Goal: Information Seeking & Learning: Check status

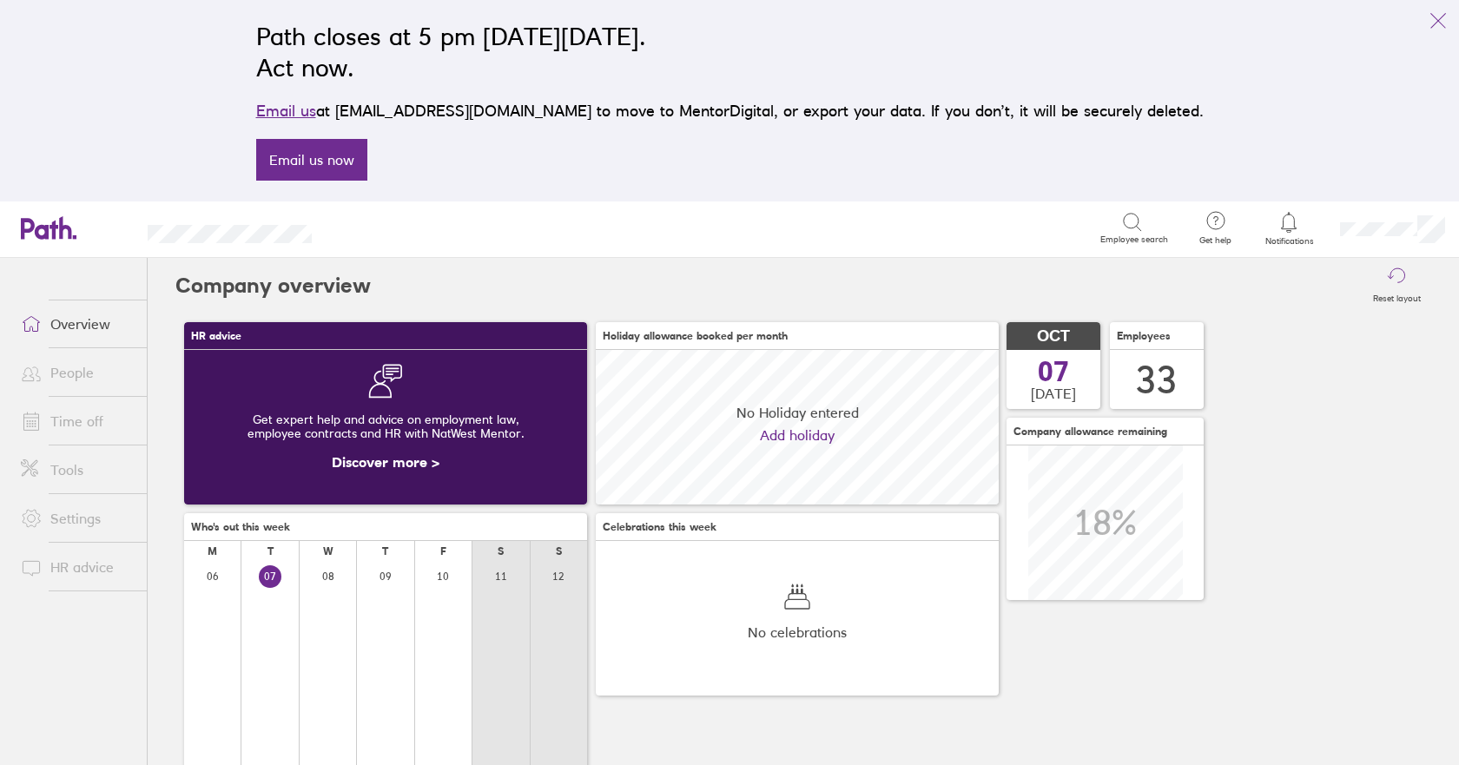
scroll to position [155, 155]
click at [1133, 239] on span "Employee search" at bounding box center [1134, 239] width 68 height 10
click at [1127, 220] on icon at bounding box center [1132, 222] width 21 height 21
click at [82, 330] on link "Overview" at bounding box center [77, 324] width 140 height 35
click at [66, 375] on link "People" at bounding box center [77, 372] width 140 height 35
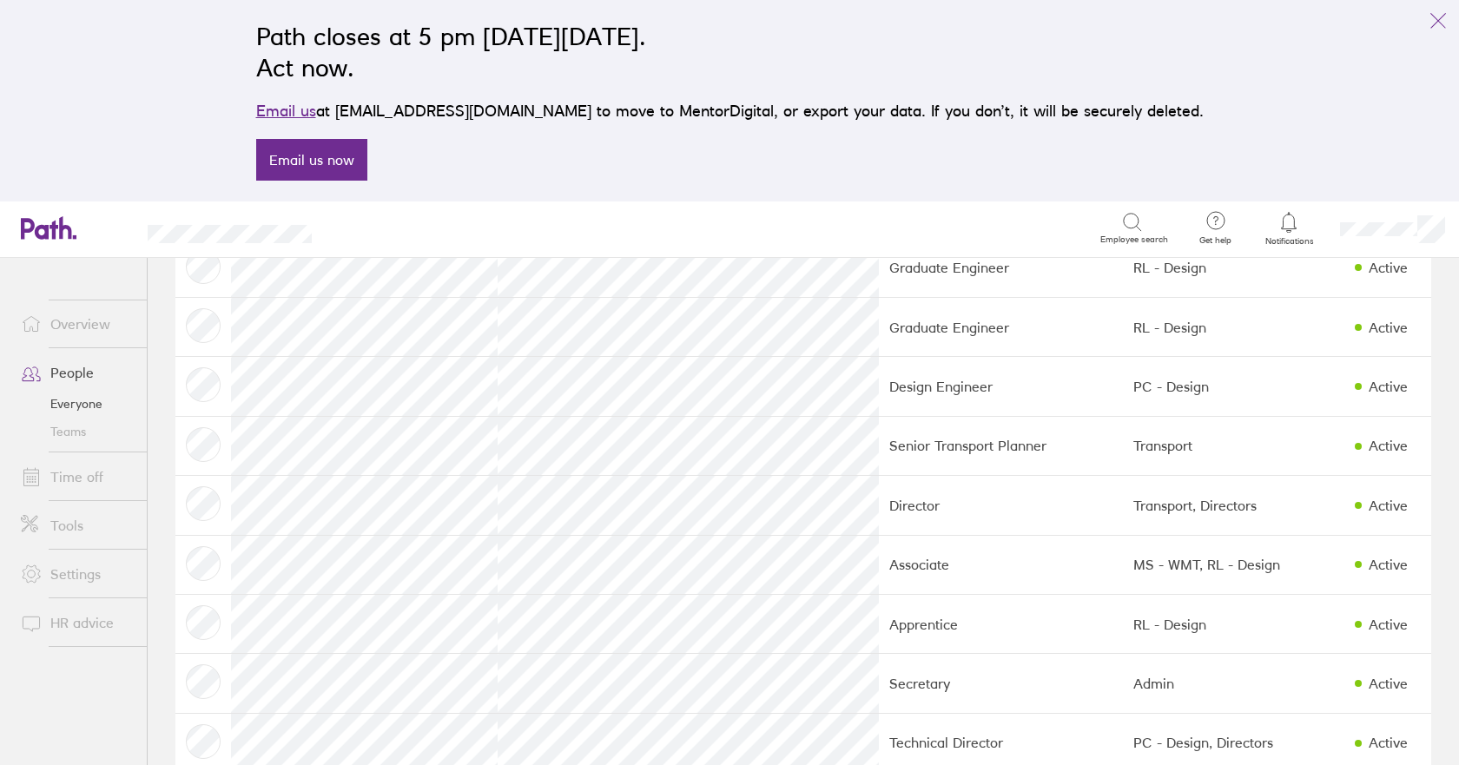
scroll to position [710, 0]
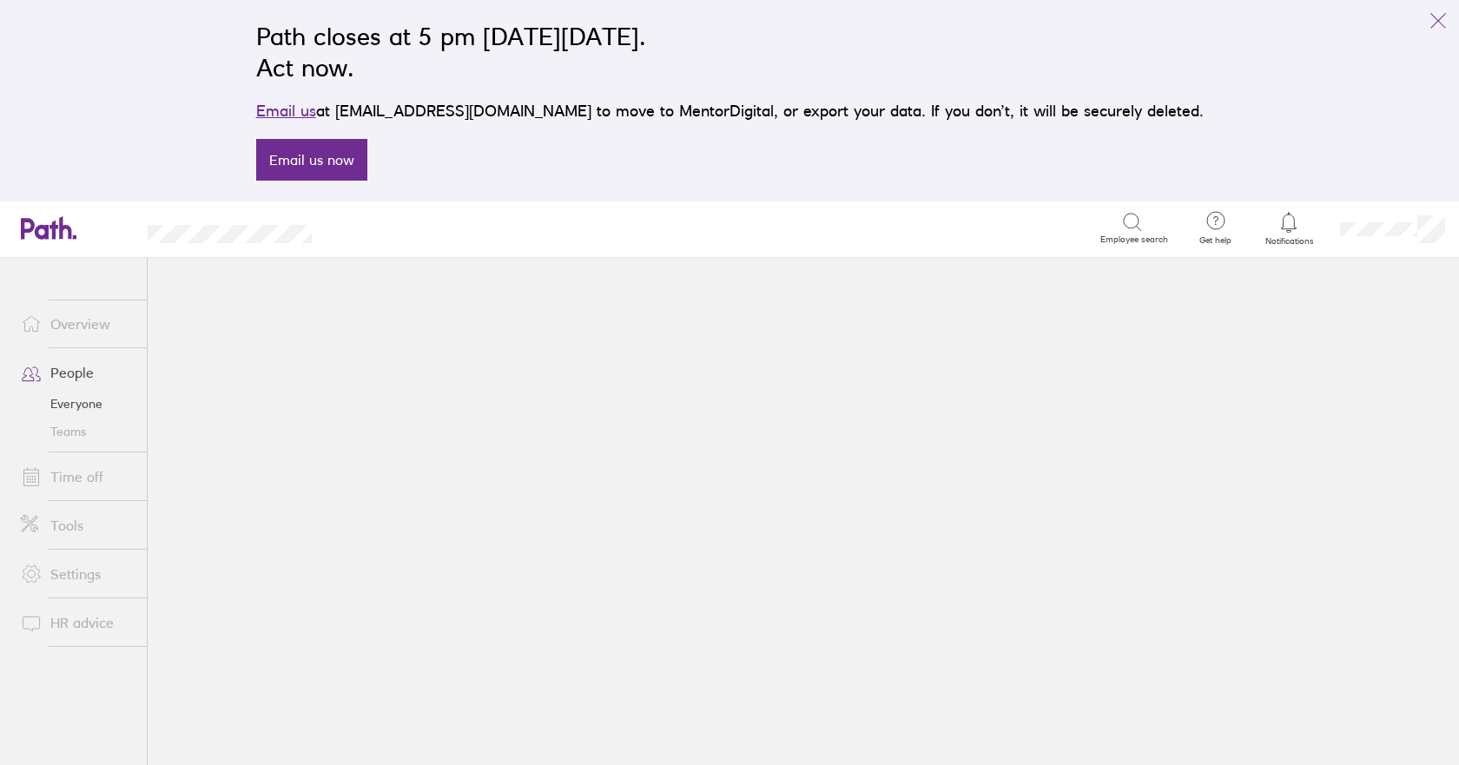
click at [71, 401] on link "Everyone" at bounding box center [77, 404] width 140 height 28
click at [84, 402] on link "Everyone" at bounding box center [77, 404] width 140 height 28
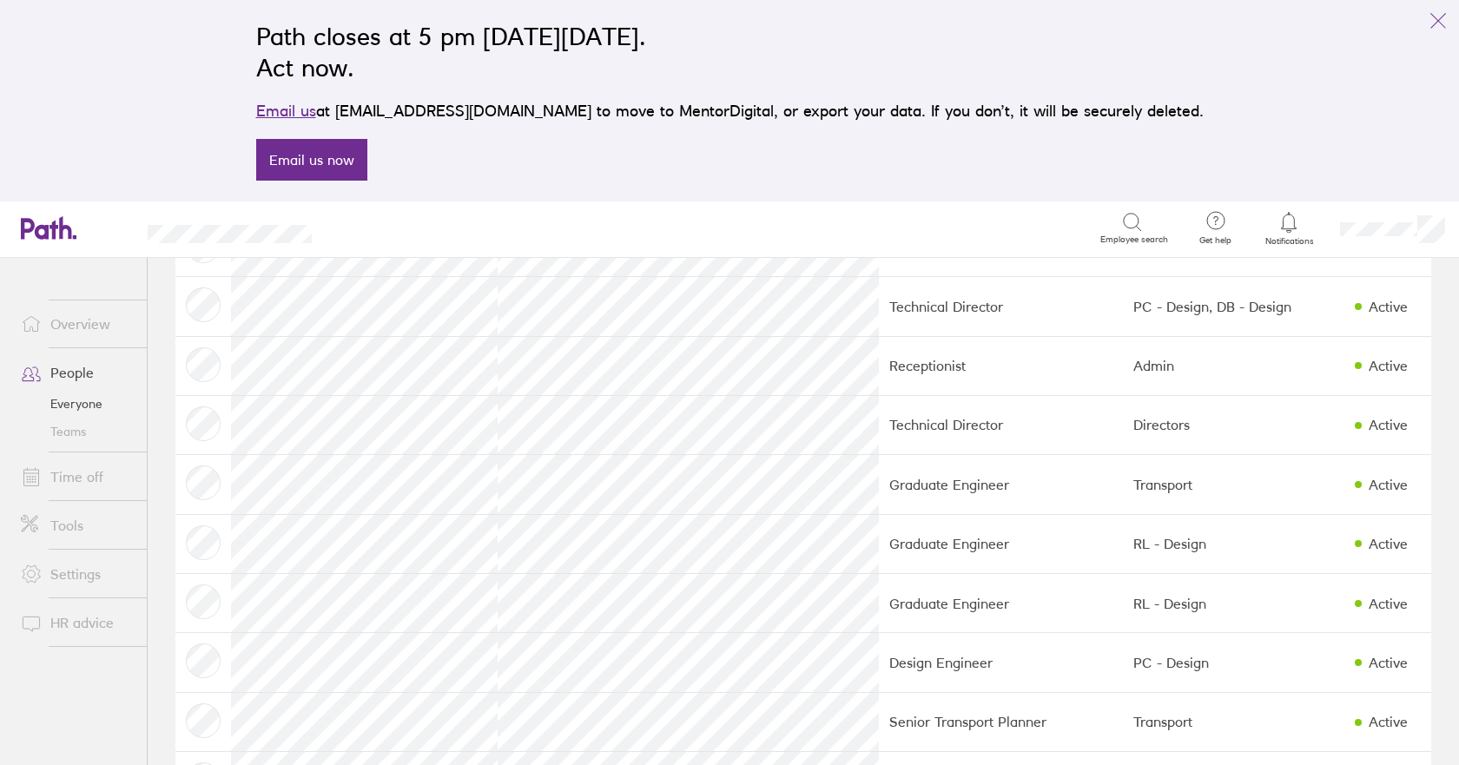
scroll to position [521, 0]
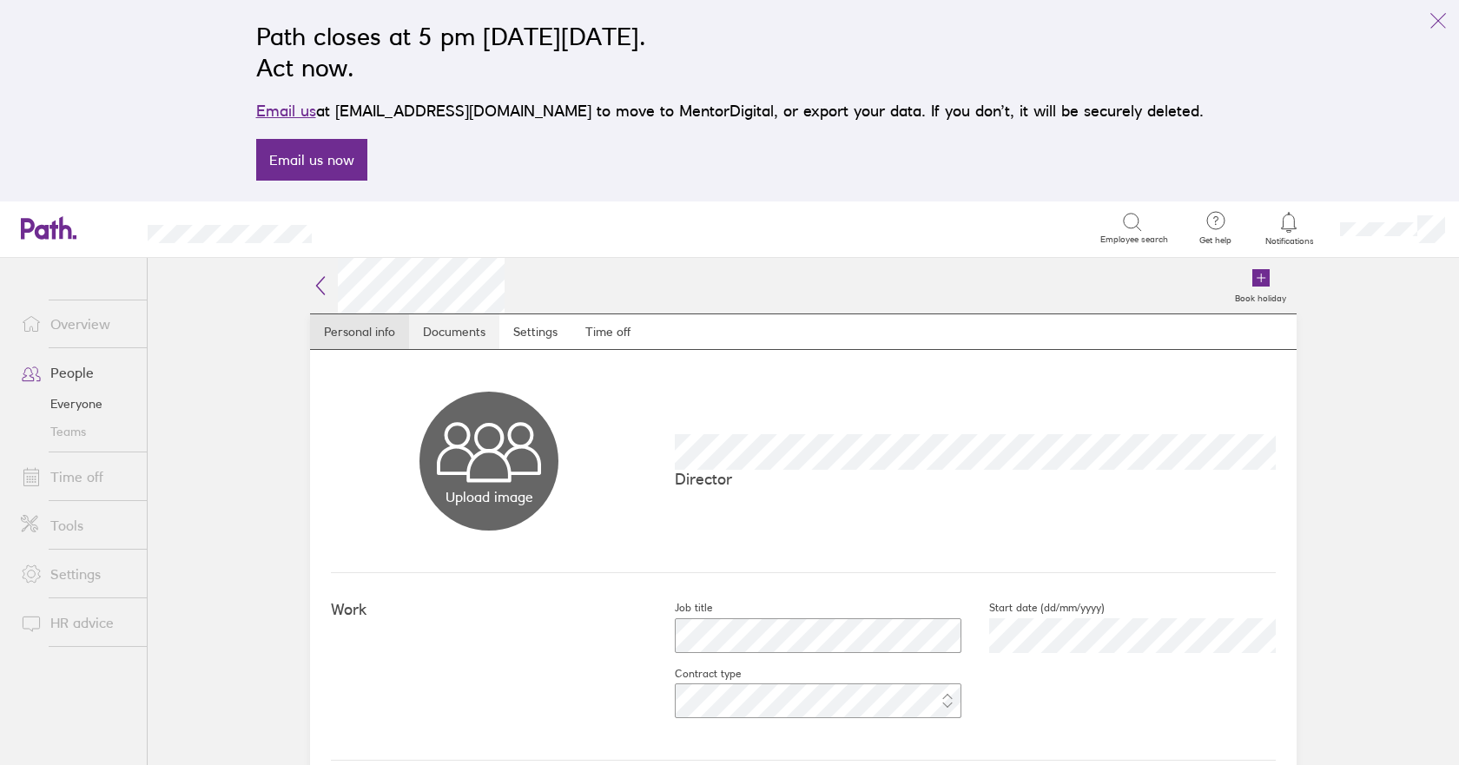
click at [450, 324] on link "Documents" at bounding box center [454, 331] width 90 height 35
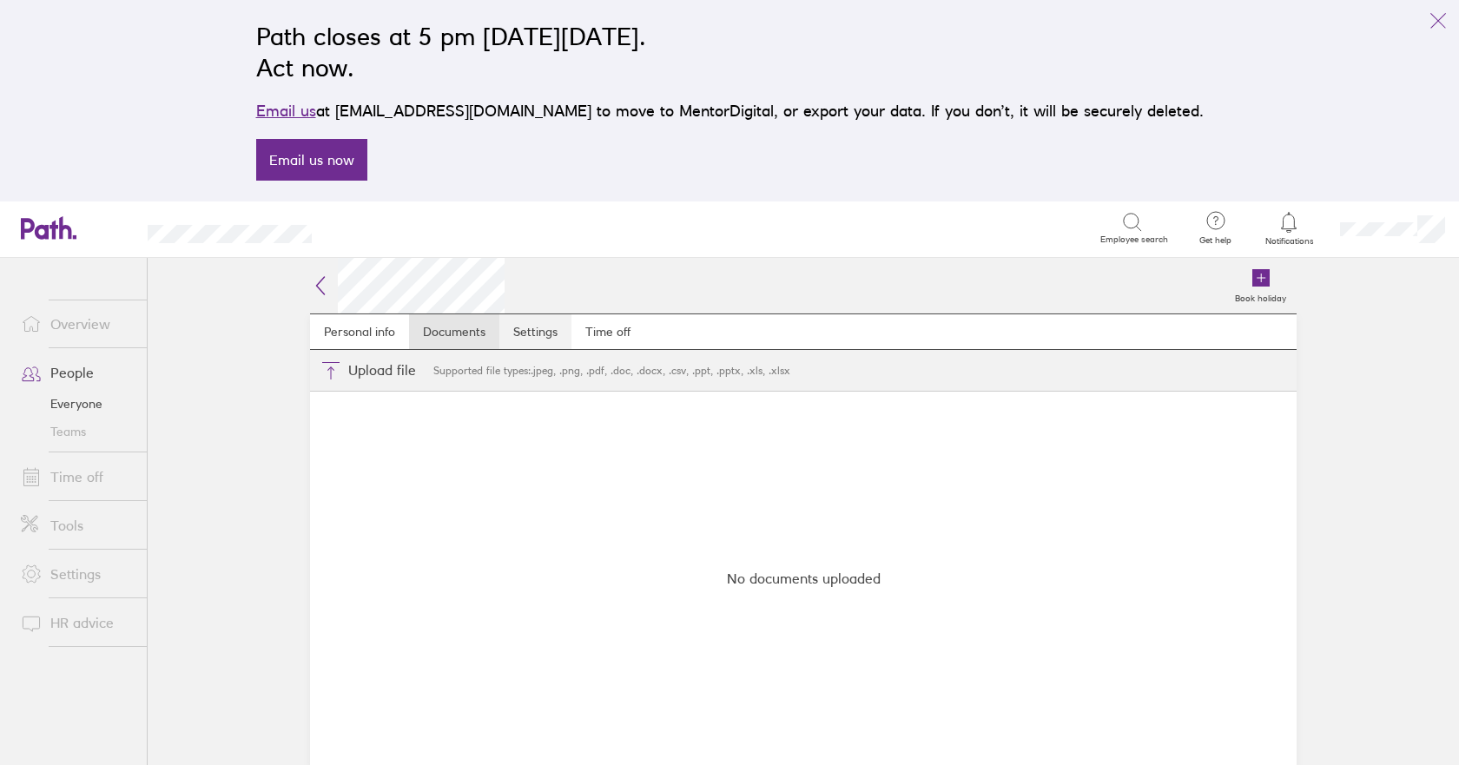
click at [539, 327] on link "Settings" at bounding box center [535, 331] width 72 height 35
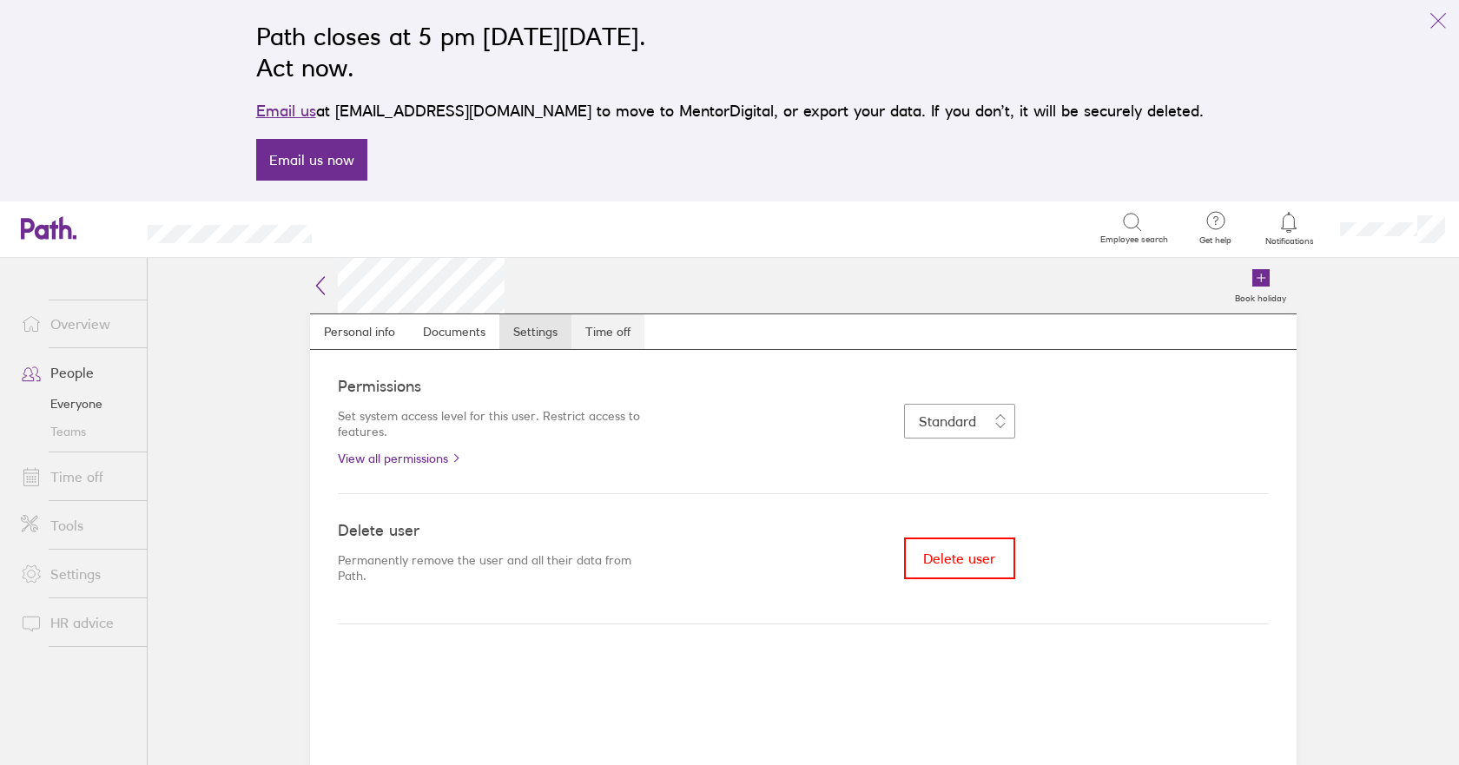
click at [607, 328] on link "Time off" at bounding box center [607, 331] width 73 height 35
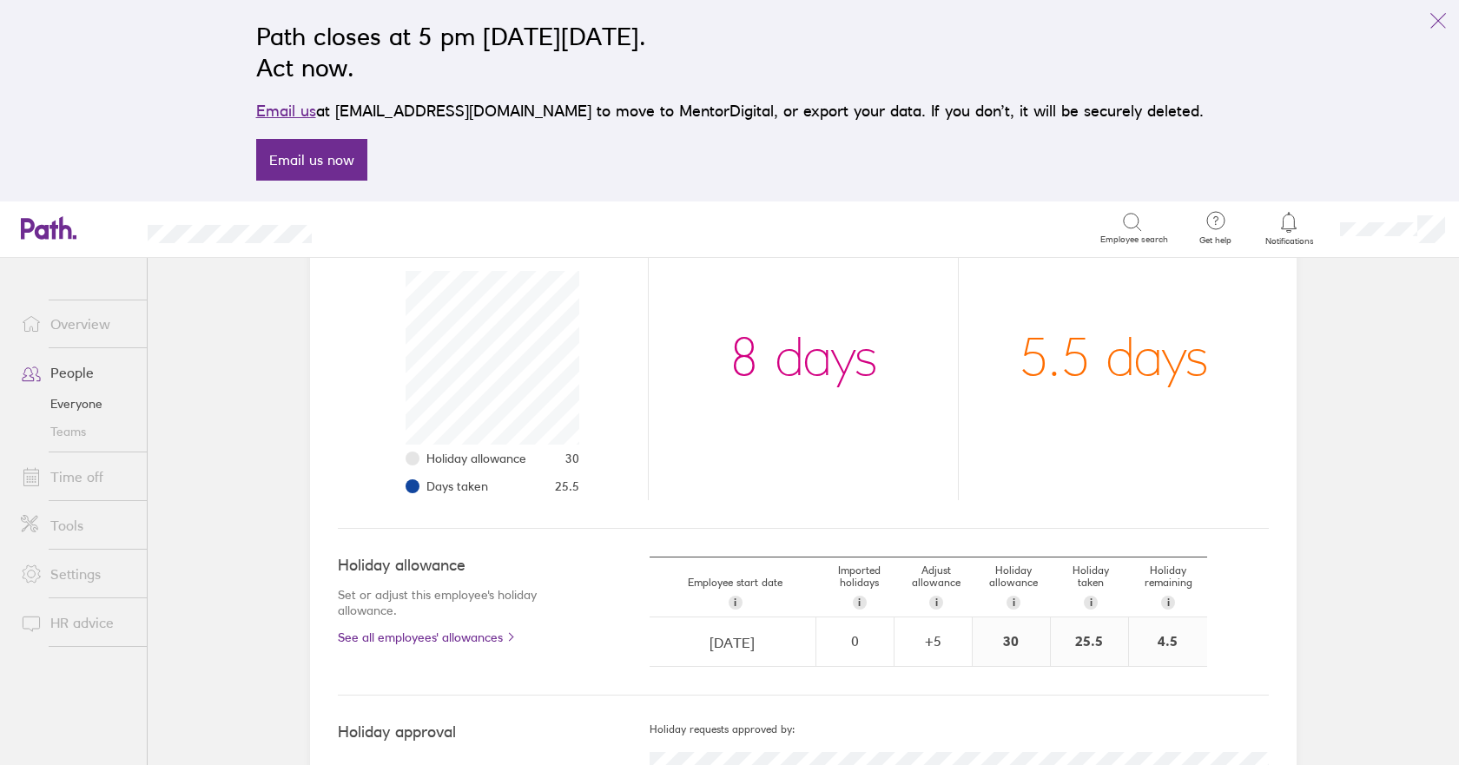
scroll to position [249, 0]
click at [1049, 464] on li "Other days 5.5 days" at bounding box center [1113, 362] width 311 height 285
click at [1434, 21] on icon "link" at bounding box center [1438, 20] width 21 height 21
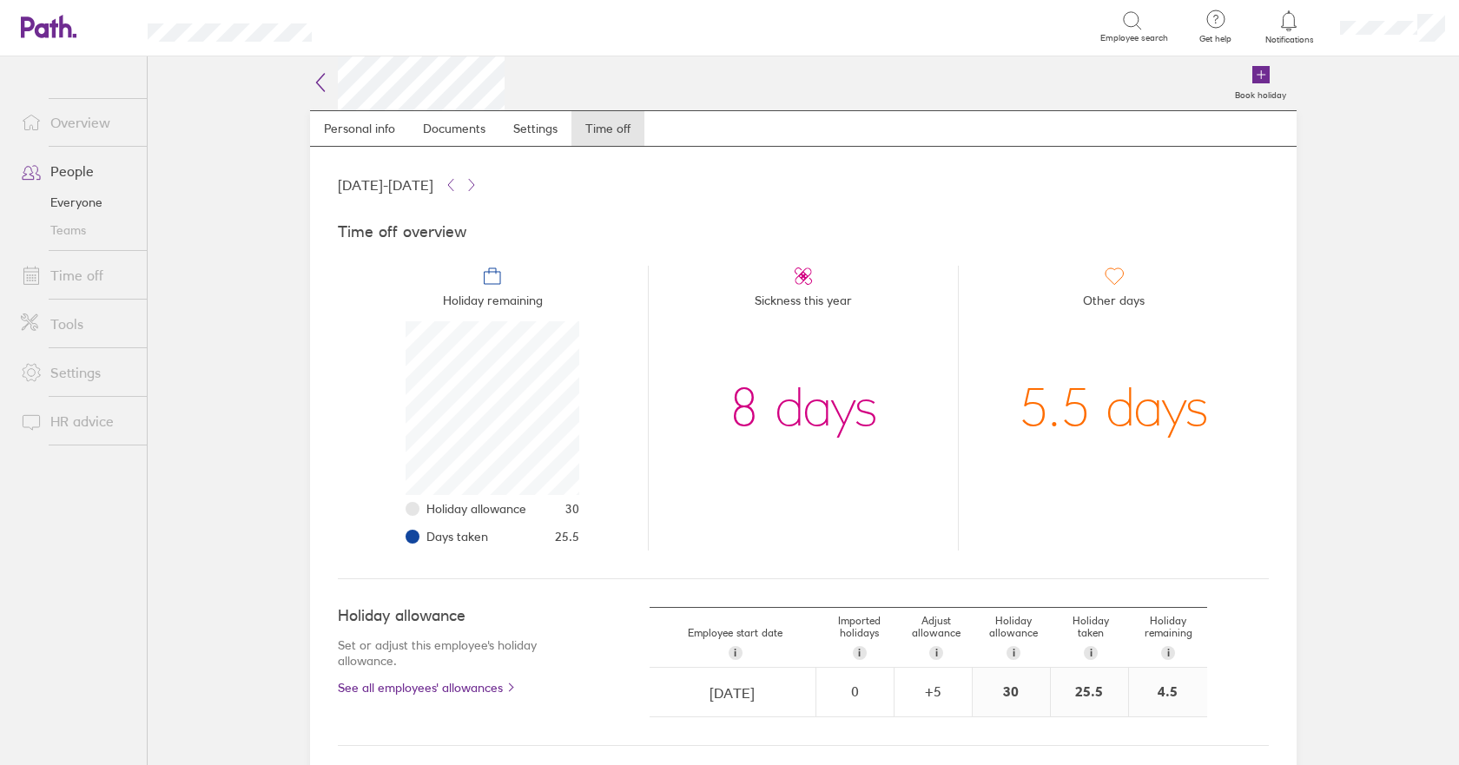
scroll to position [0, 0]
click at [66, 200] on link "Everyone" at bounding box center [77, 202] width 140 height 28
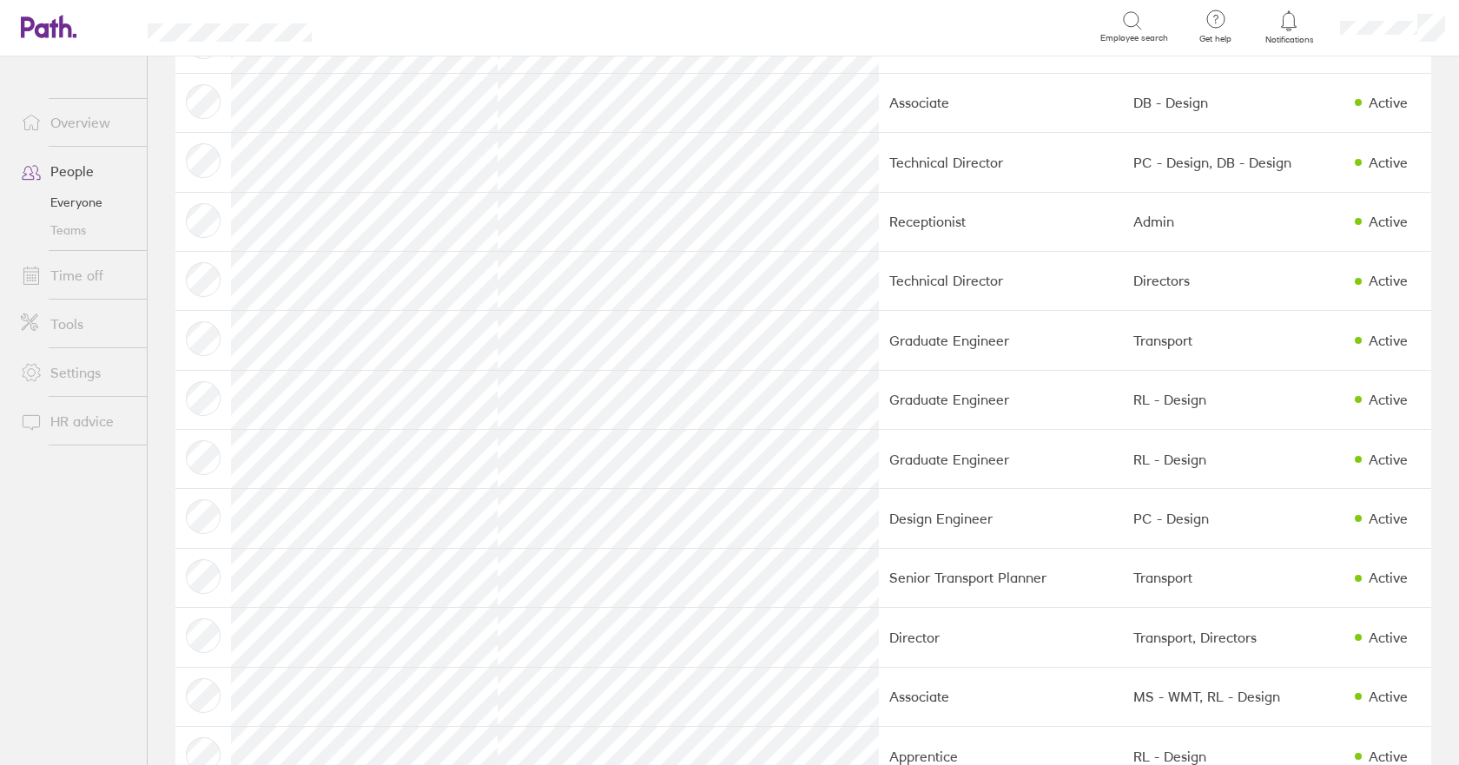
scroll to position [334, 0]
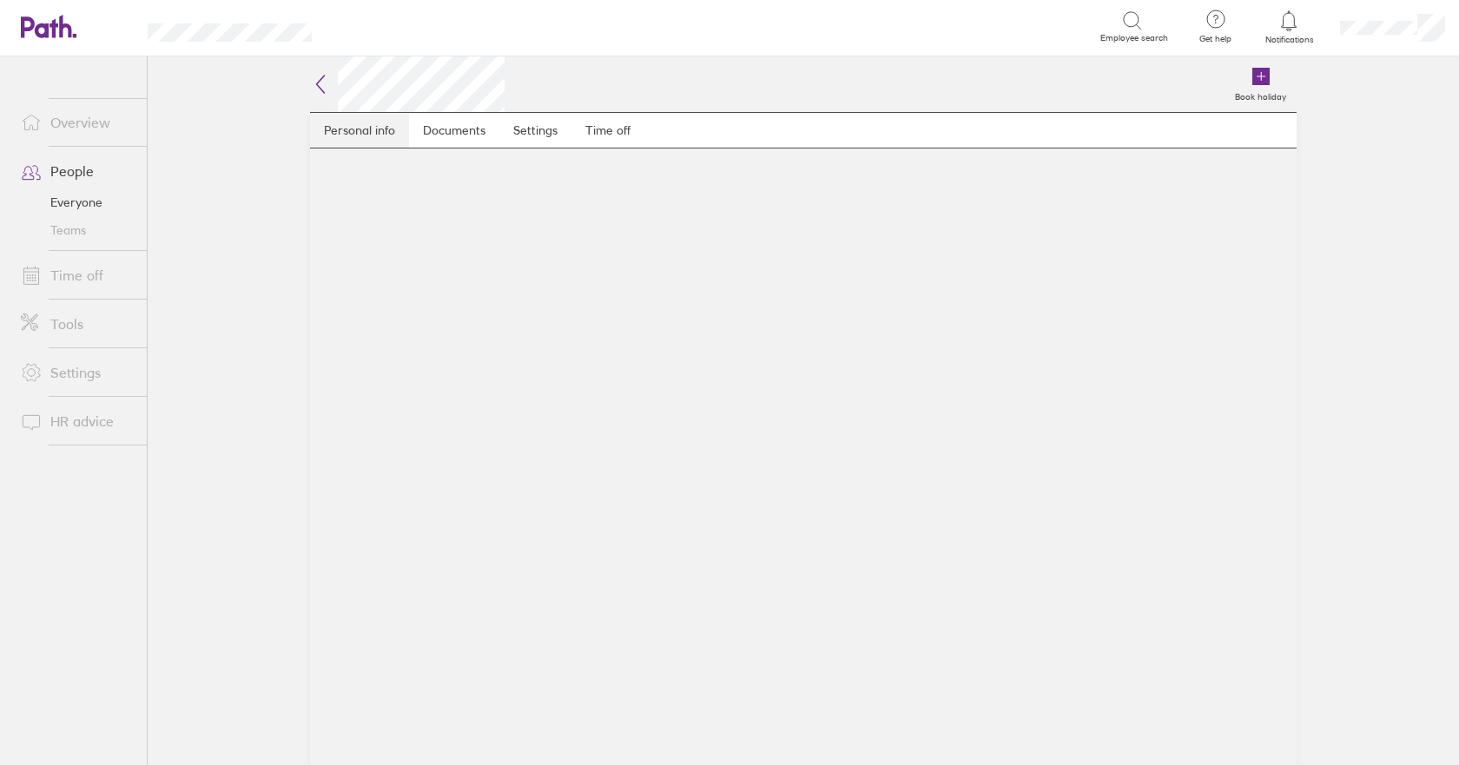
click at [362, 127] on link "Personal info" at bounding box center [359, 130] width 99 height 35
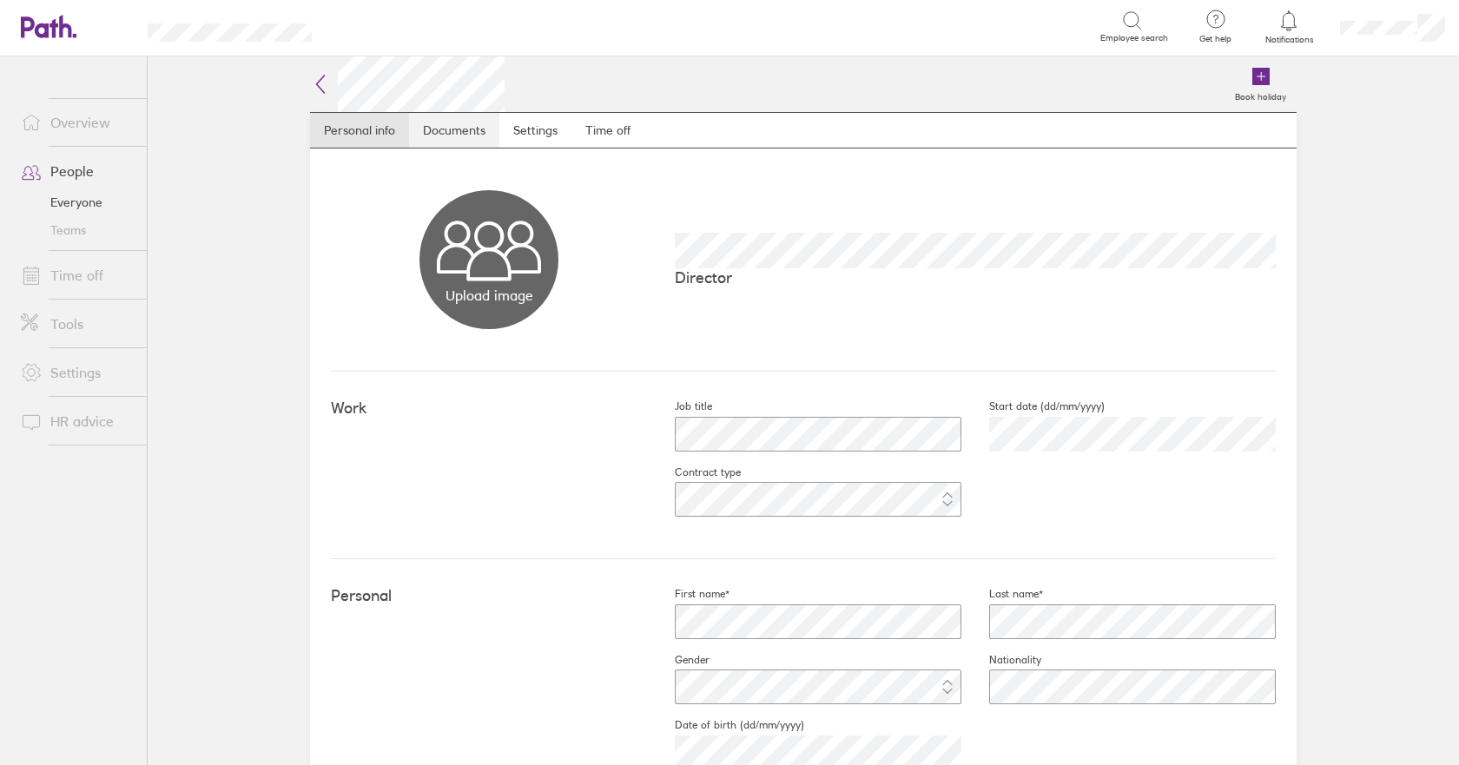
click at [452, 129] on link "Documents" at bounding box center [454, 130] width 90 height 35
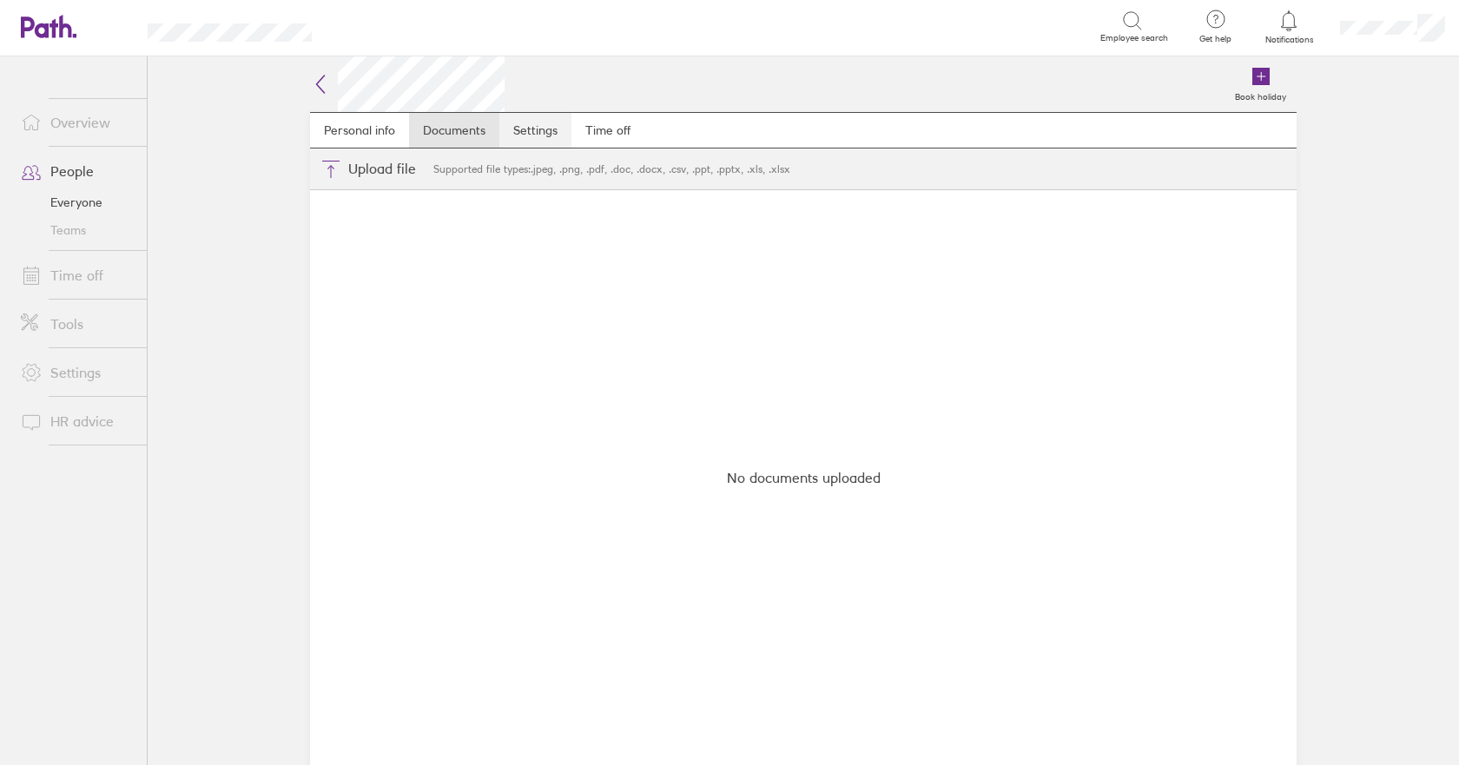
click at [548, 129] on link "Settings" at bounding box center [535, 130] width 72 height 35
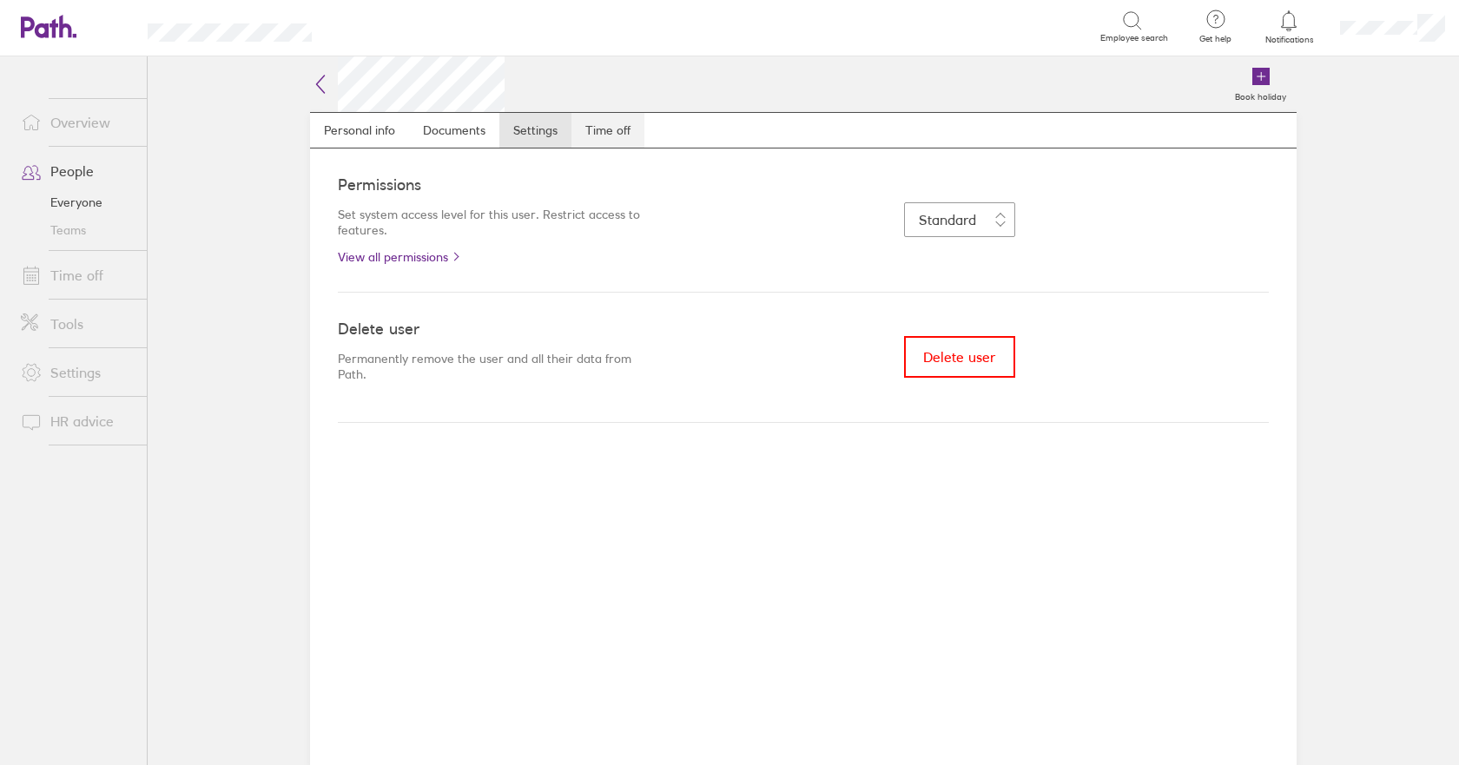
click at [609, 127] on link "Time off" at bounding box center [607, 130] width 73 height 35
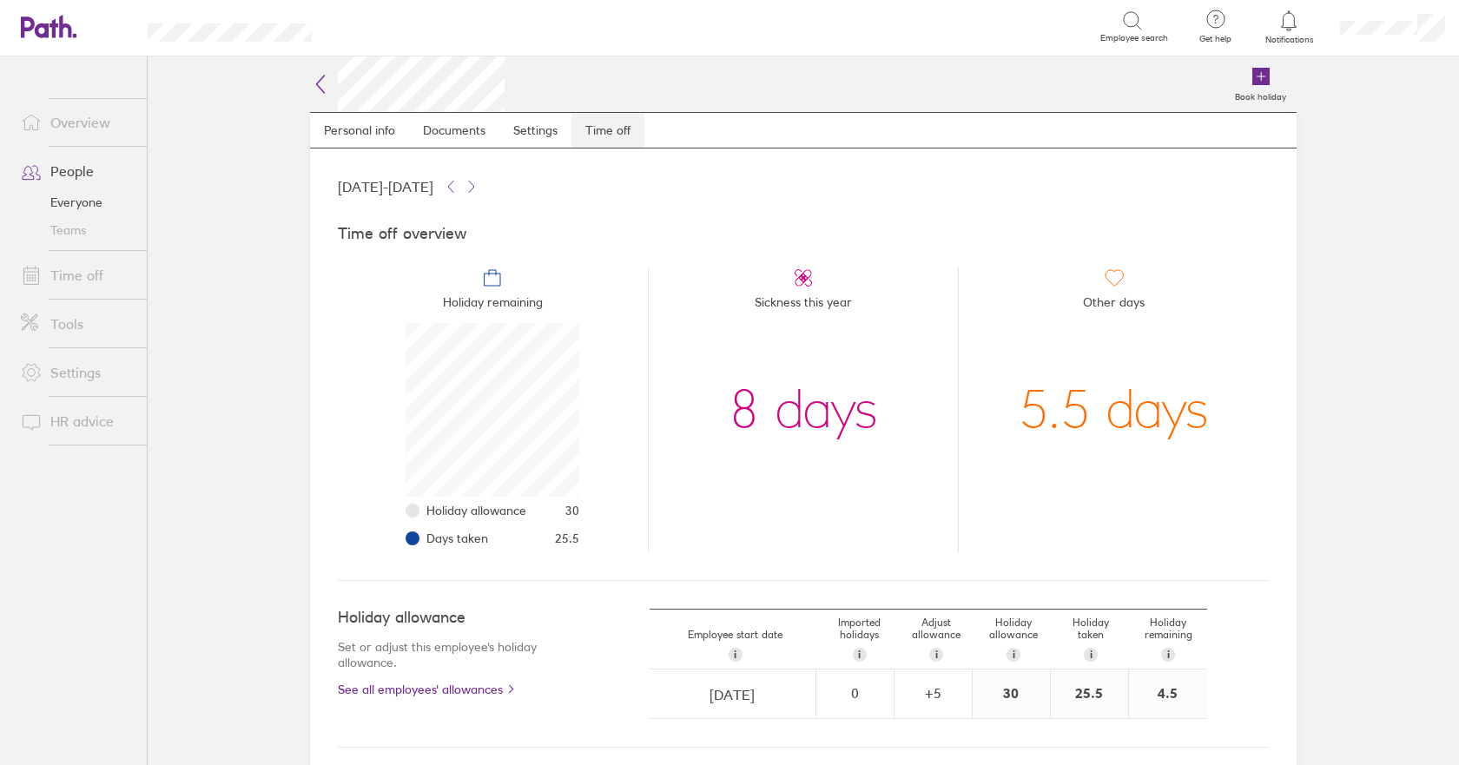
scroll to position [174, 174]
click at [312, 76] on icon at bounding box center [320, 84] width 21 height 21
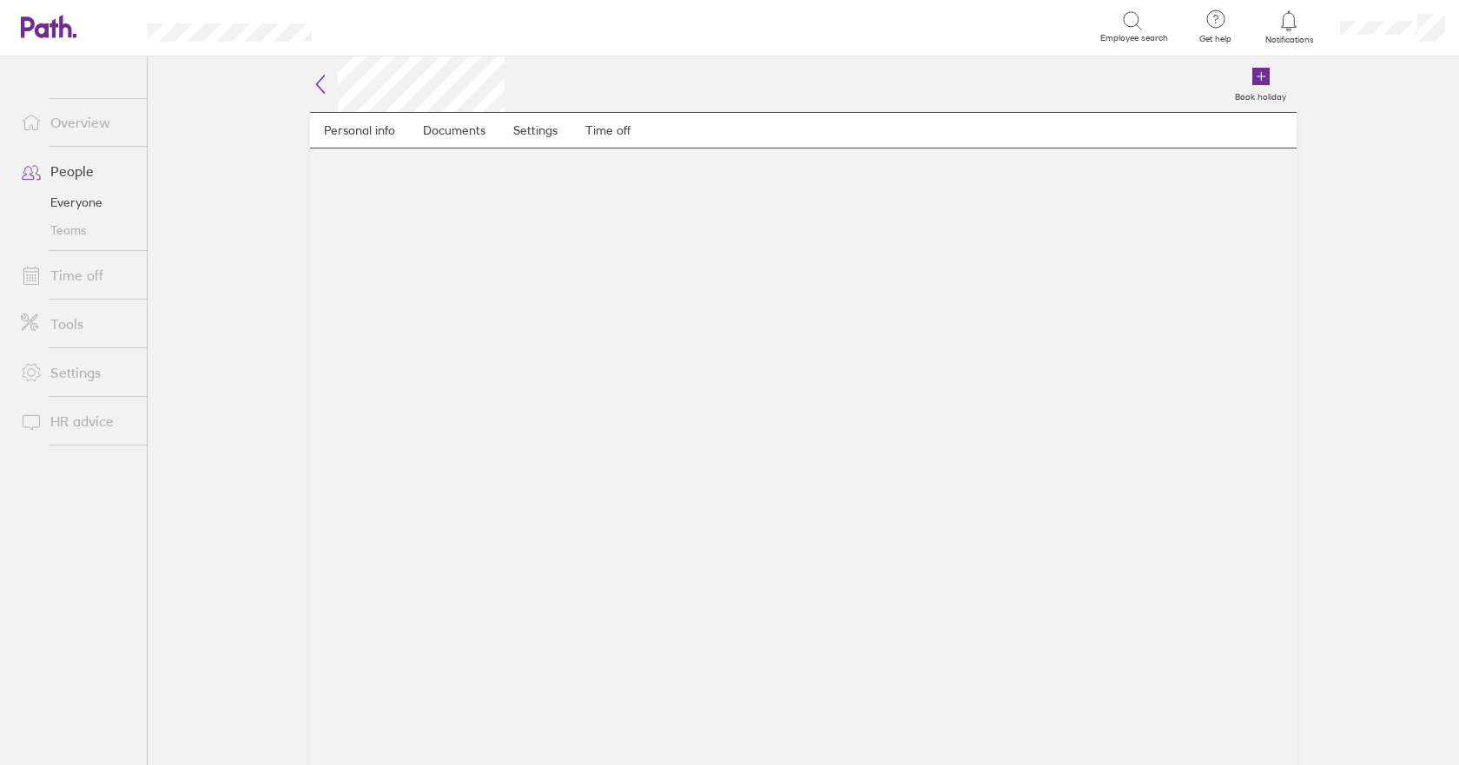
click at [88, 203] on link "Everyone" at bounding box center [77, 202] width 140 height 28
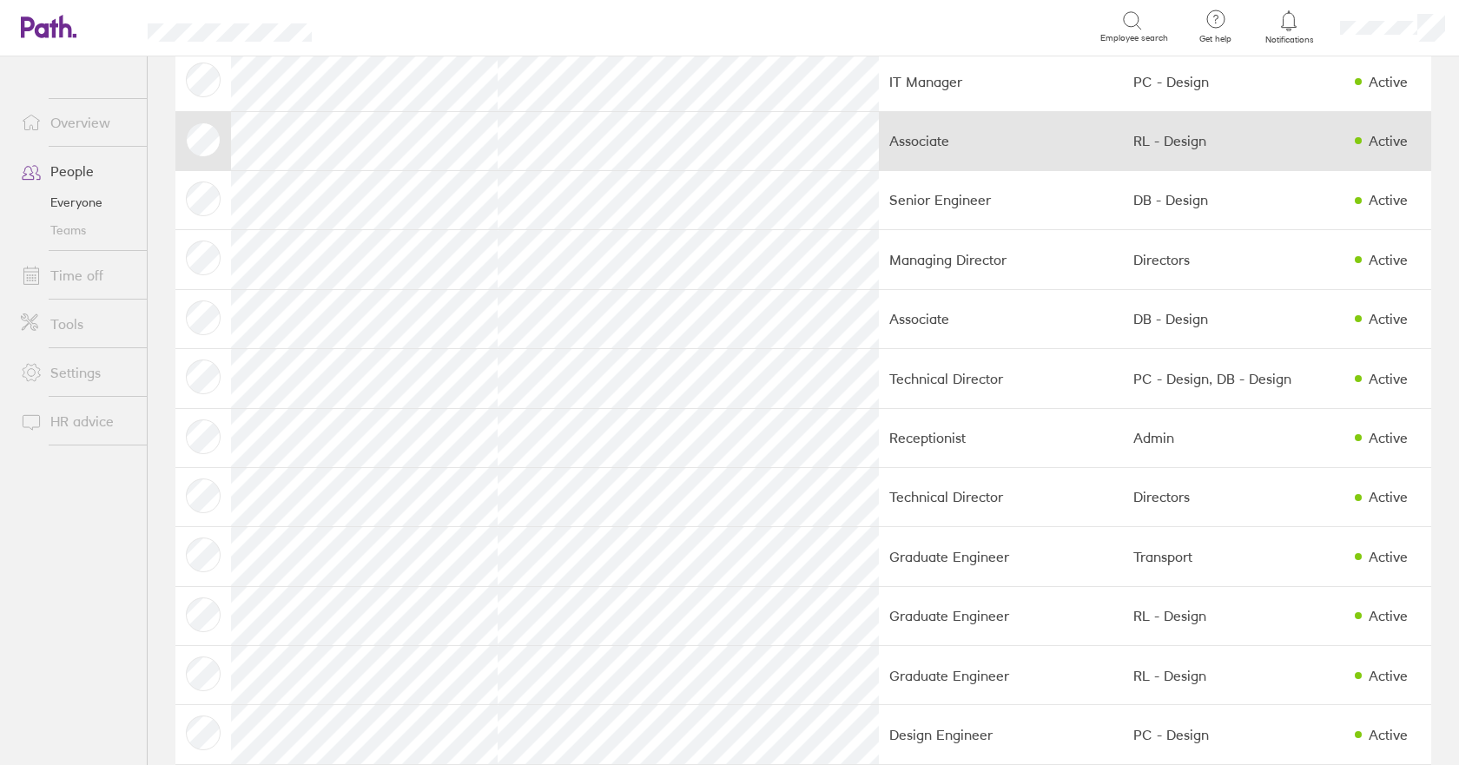
scroll to position [174, 0]
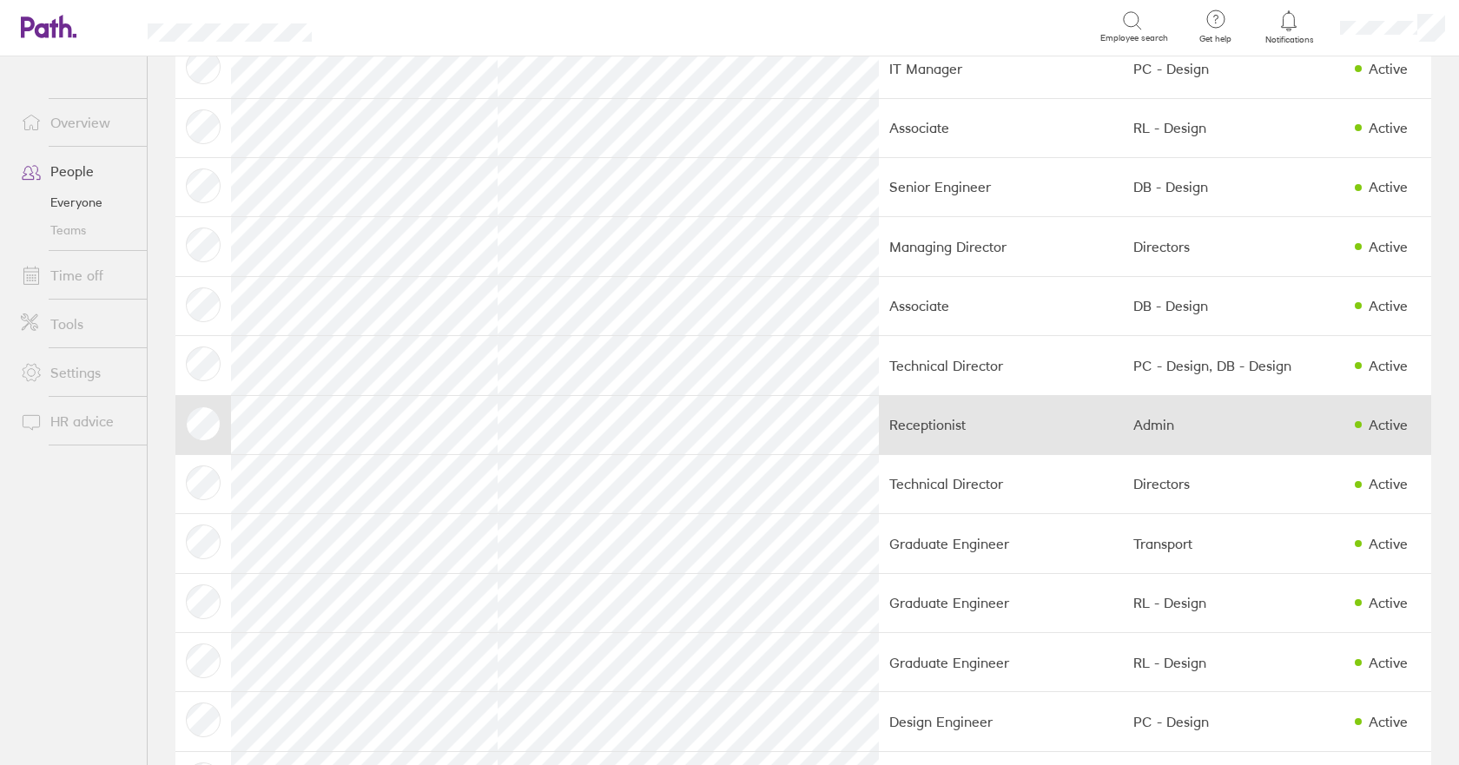
click at [198, 422] on td at bounding box center [203, 424] width 56 height 59
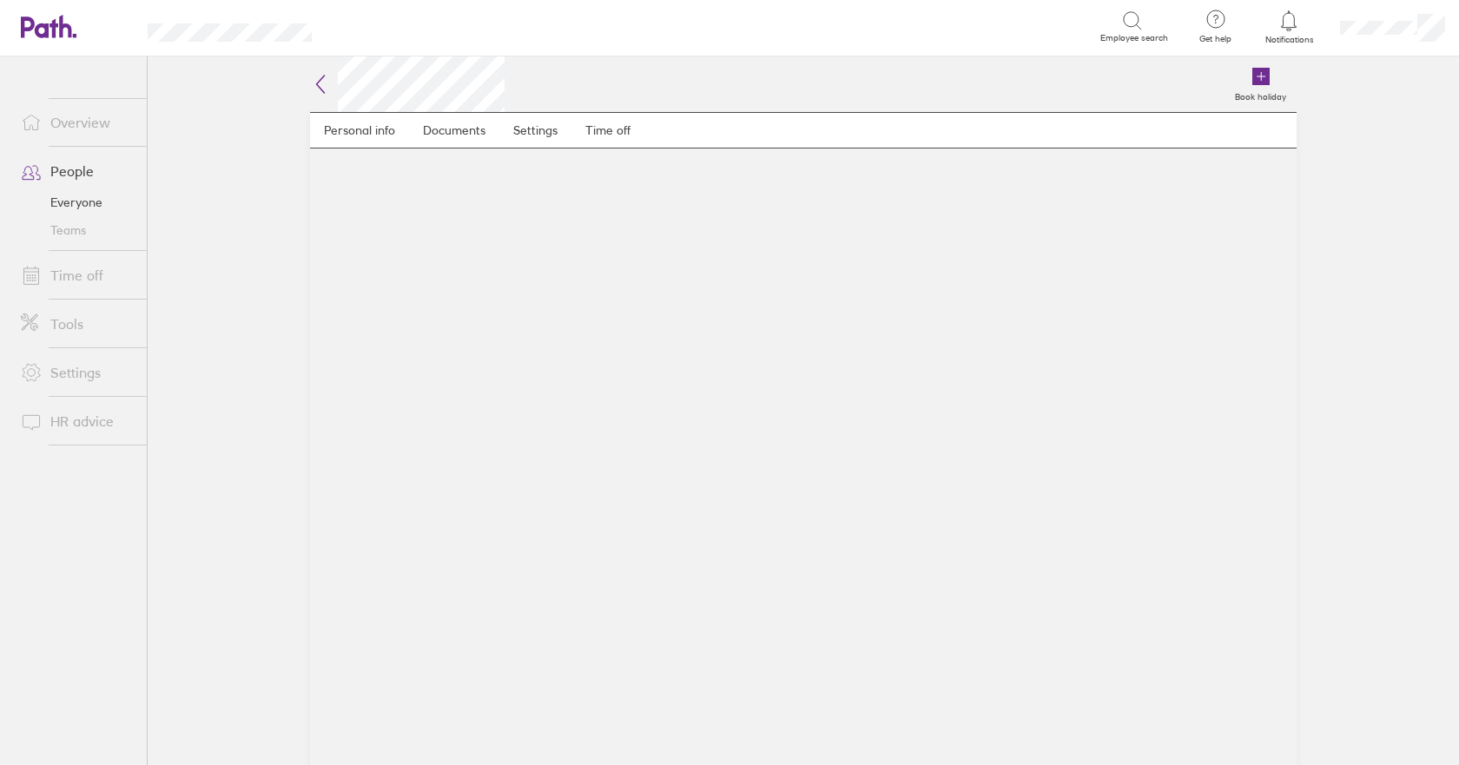
click at [76, 195] on link "Everyone" at bounding box center [77, 202] width 140 height 28
click at [56, 161] on link "People" at bounding box center [77, 171] width 140 height 35
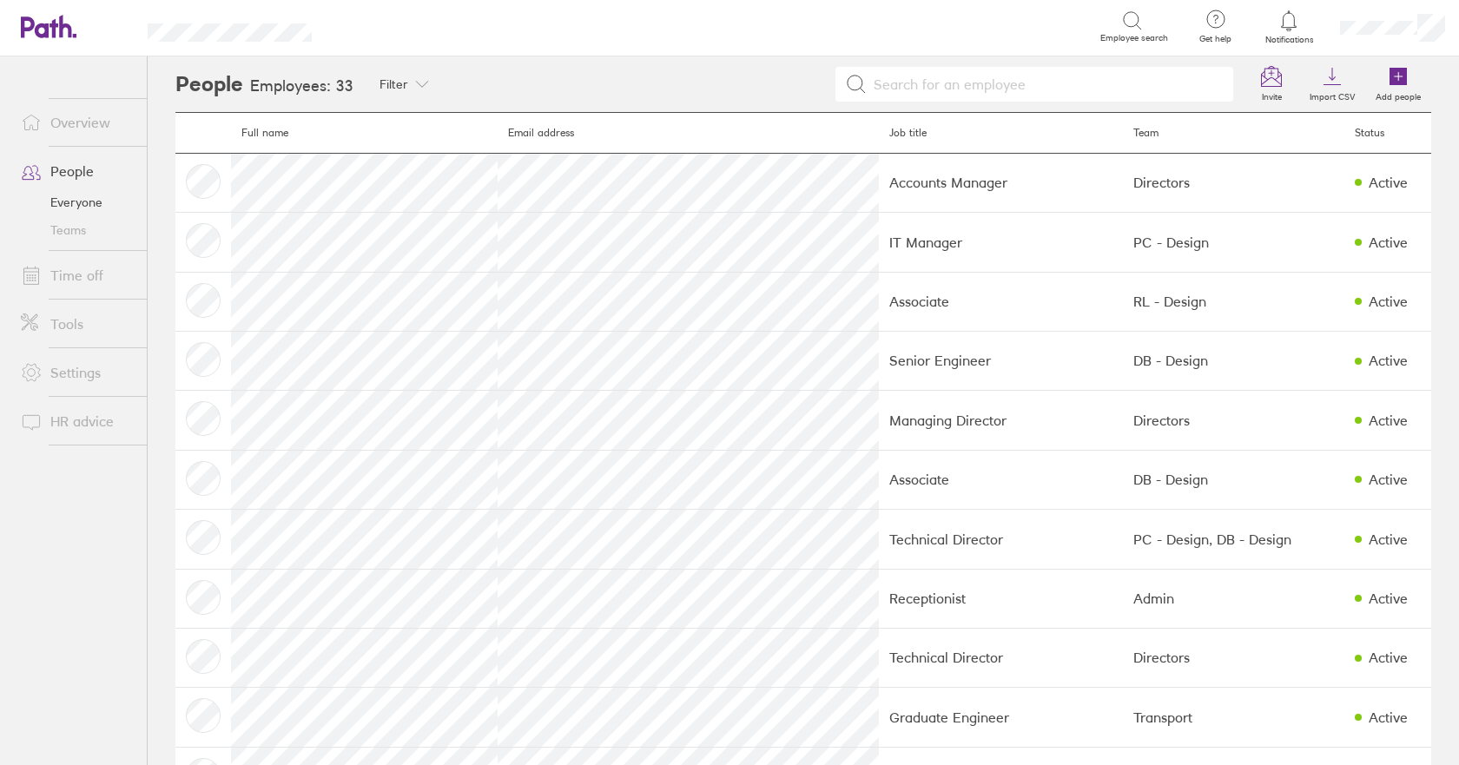
click at [59, 162] on link "People" at bounding box center [77, 171] width 140 height 35
click at [83, 202] on link "Everyone" at bounding box center [77, 202] width 140 height 28
click at [76, 203] on link "Everyone" at bounding box center [77, 202] width 140 height 28
click at [937, 85] on input at bounding box center [1045, 84] width 357 height 33
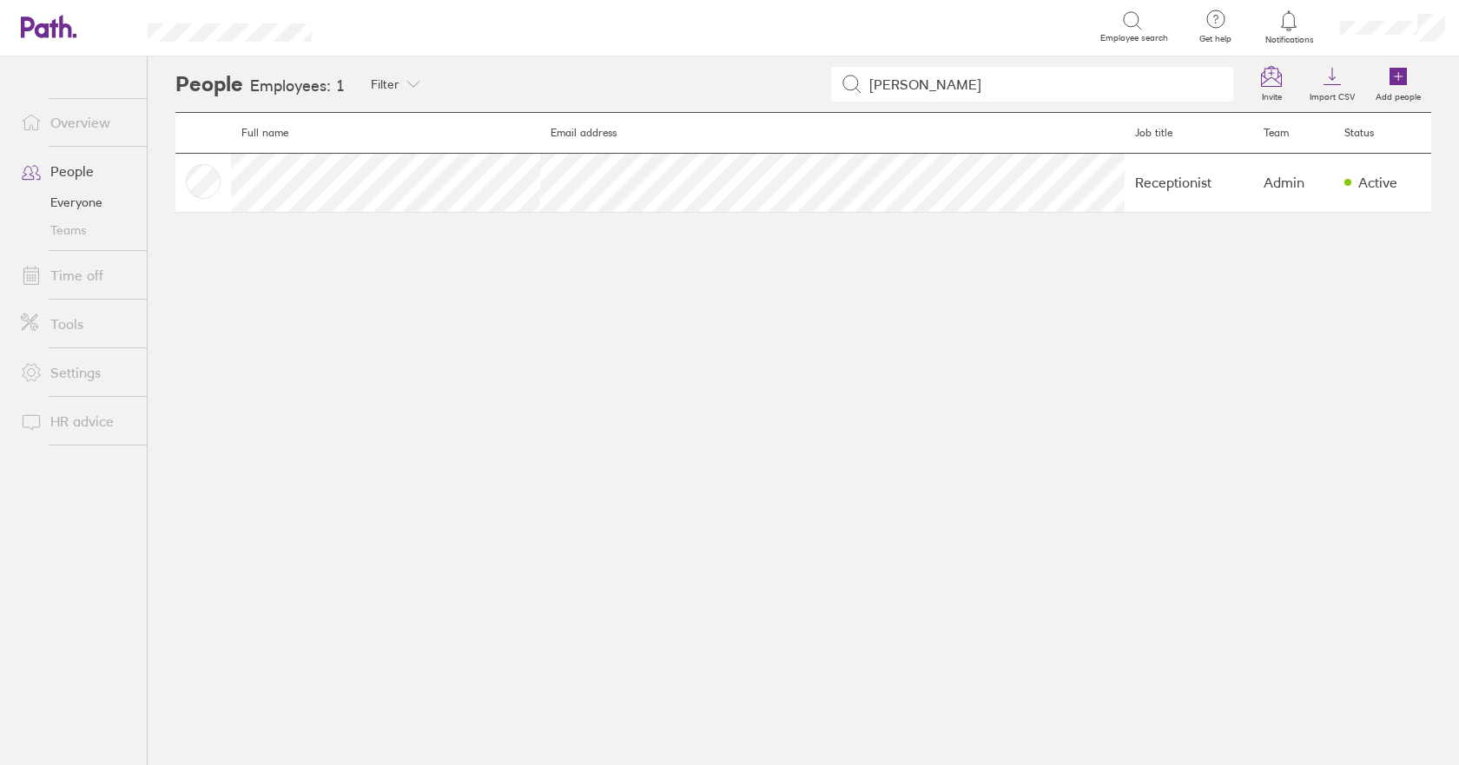
type input "[PERSON_NAME]"
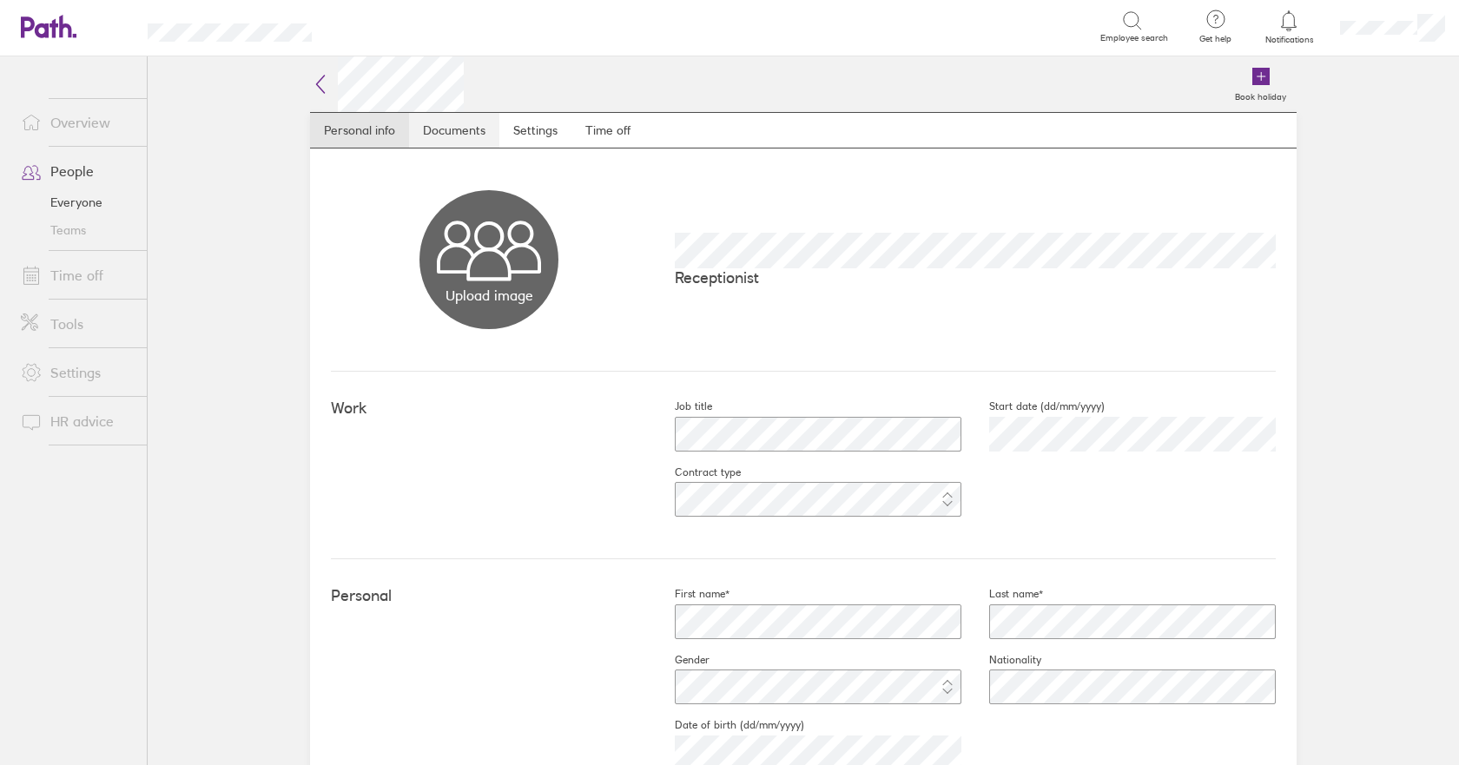
click at [457, 131] on link "Documents" at bounding box center [454, 130] width 90 height 35
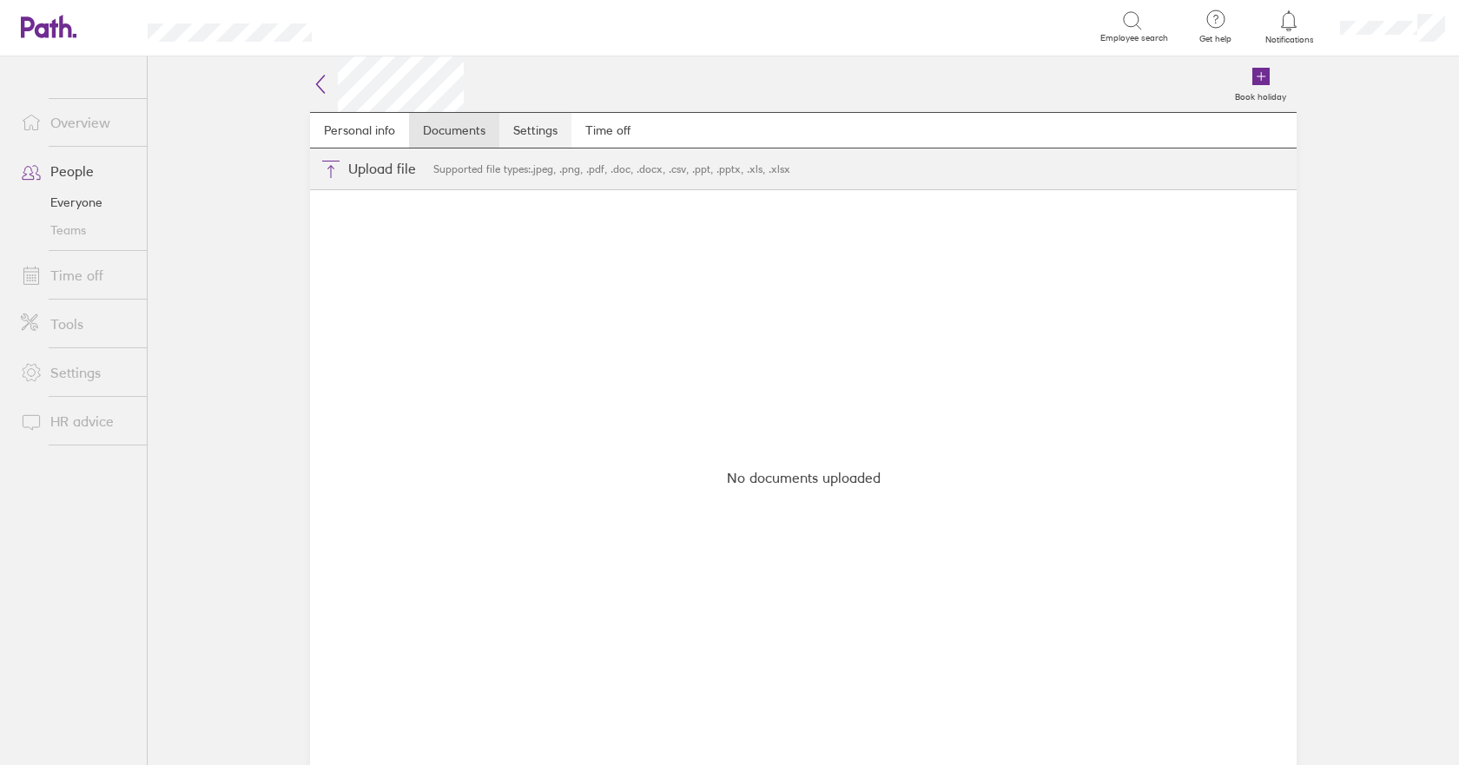
click at [553, 130] on link "Settings" at bounding box center [535, 130] width 72 height 35
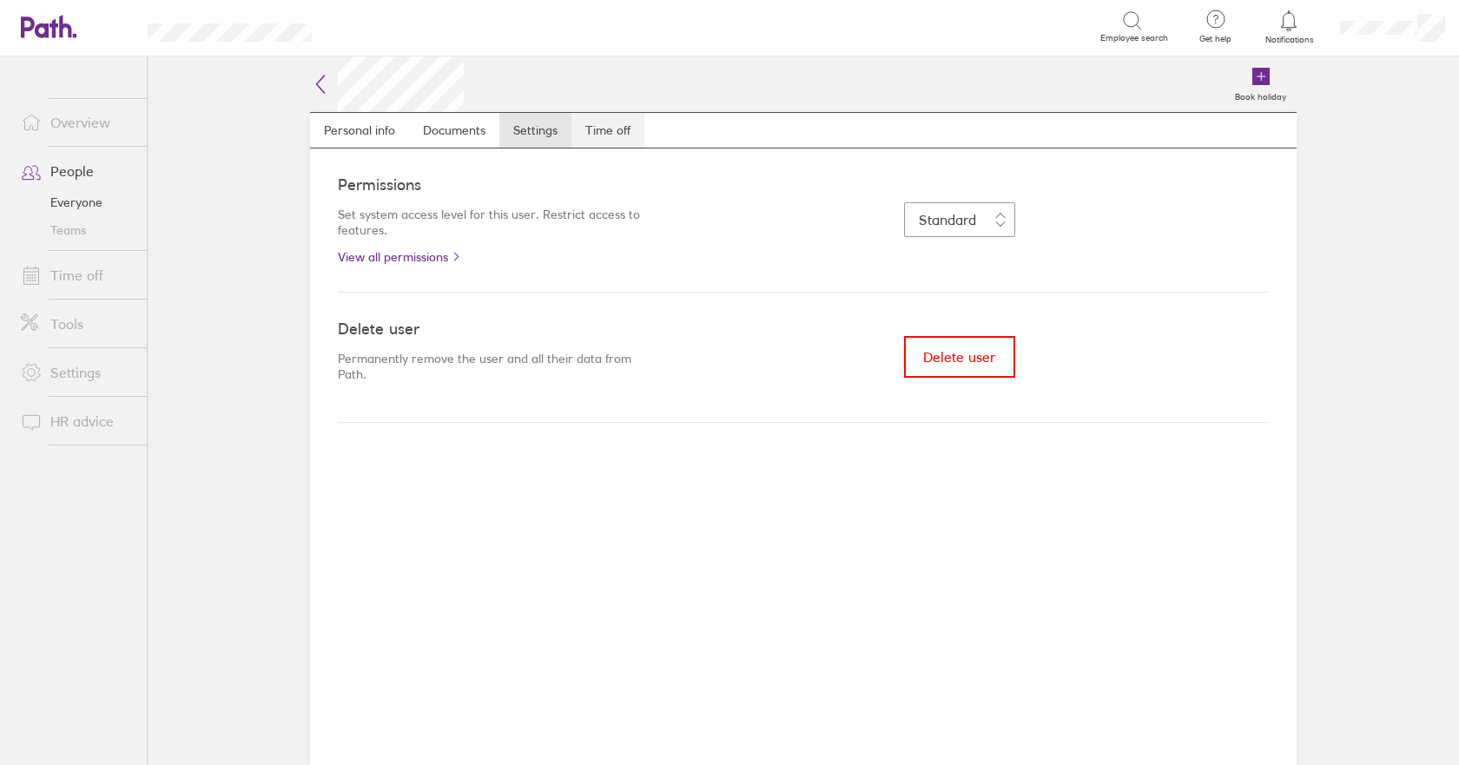
click at [608, 121] on link "Time off" at bounding box center [607, 130] width 73 height 35
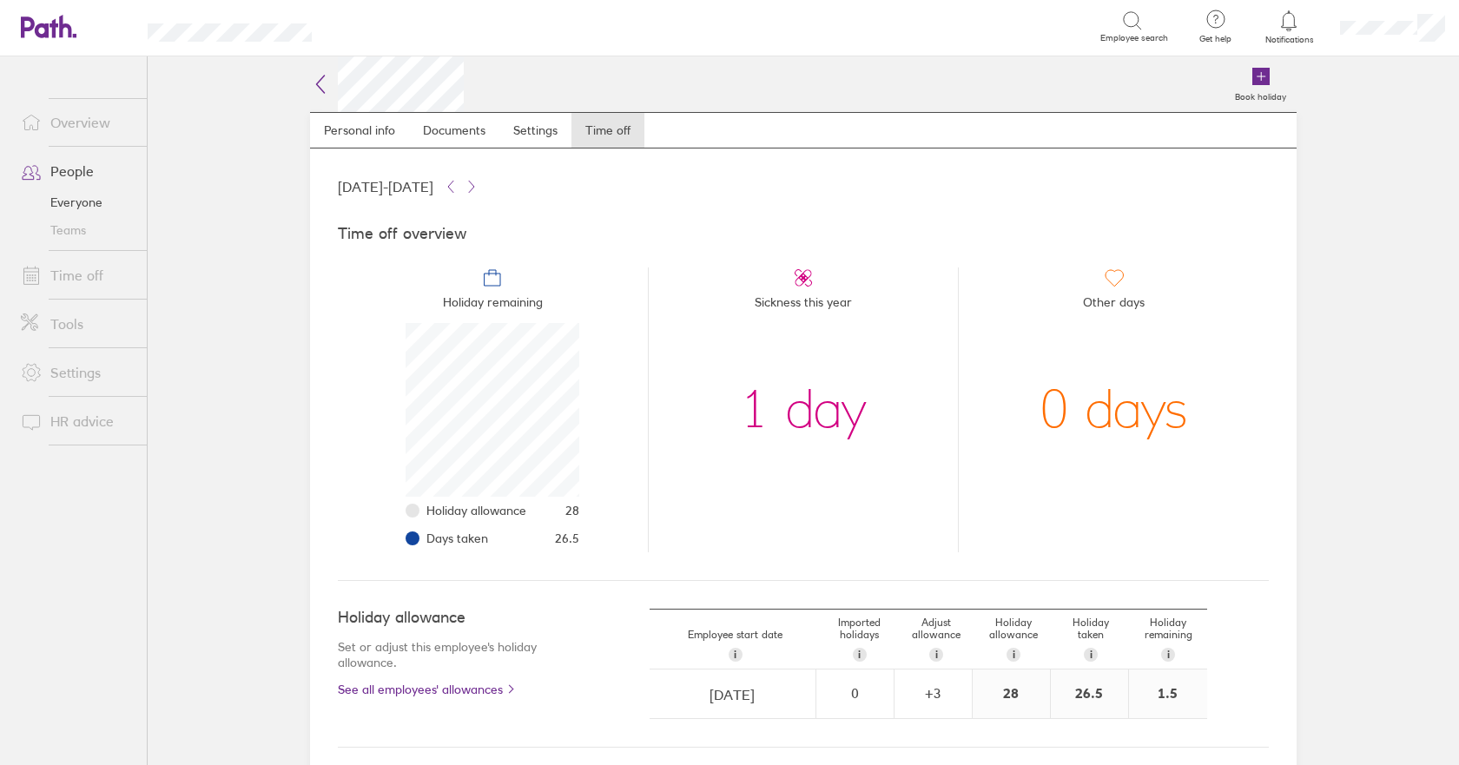
scroll to position [174, 174]
click at [71, 203] on link "Everyone" at bounding box center [77, 202] width 140 height 28
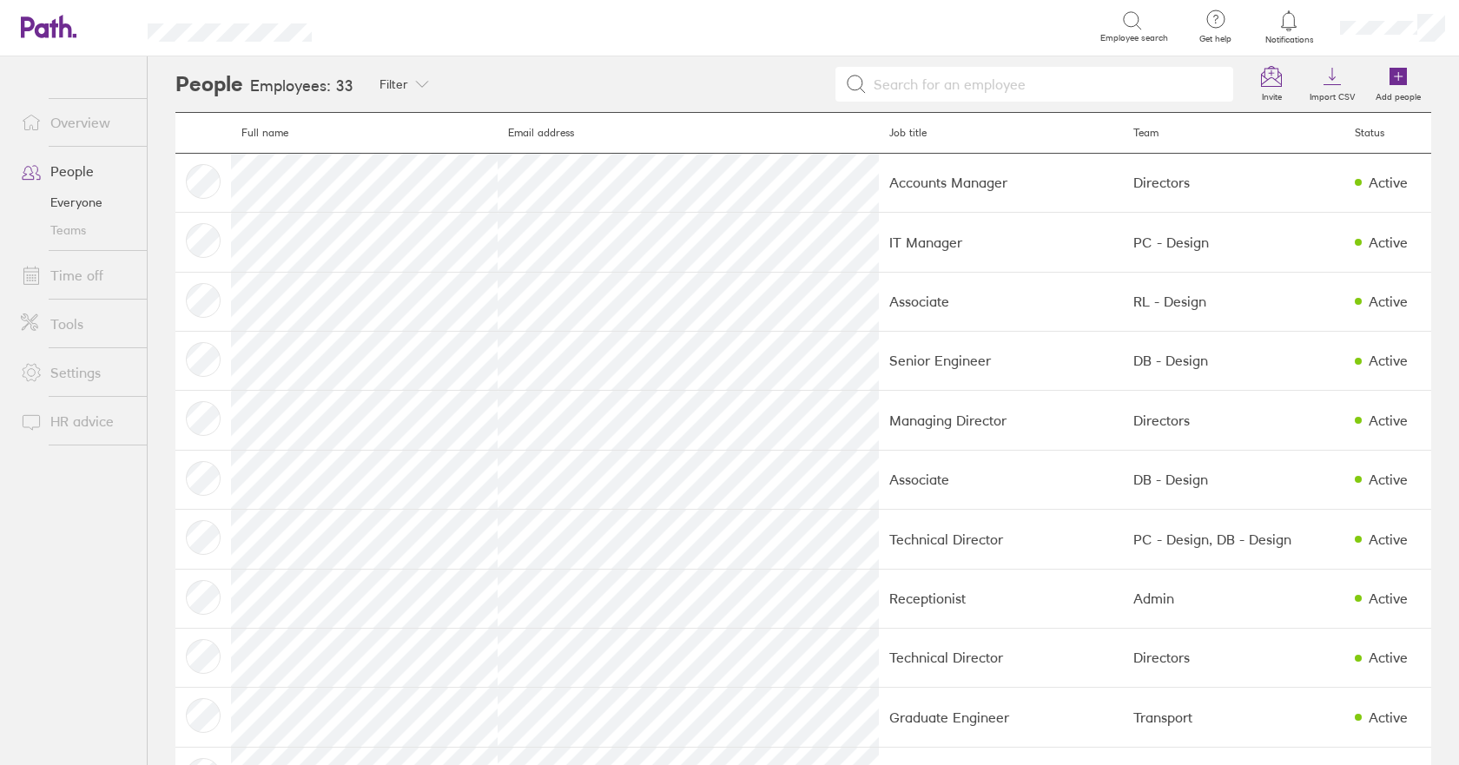
click at [917, 78] on input at bounding box center [1045, 84] width 357 height 33
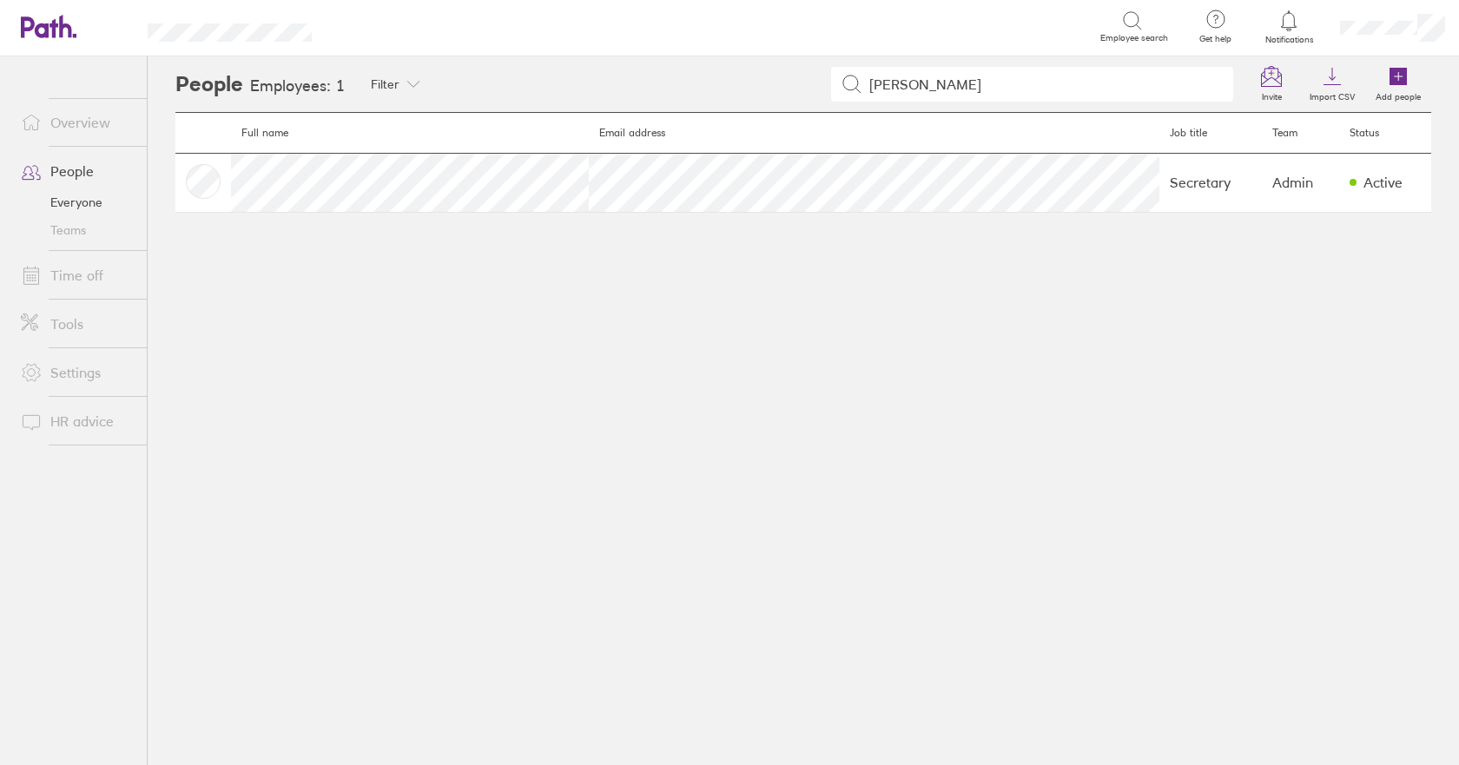
type input "[PERSON_NAME]"
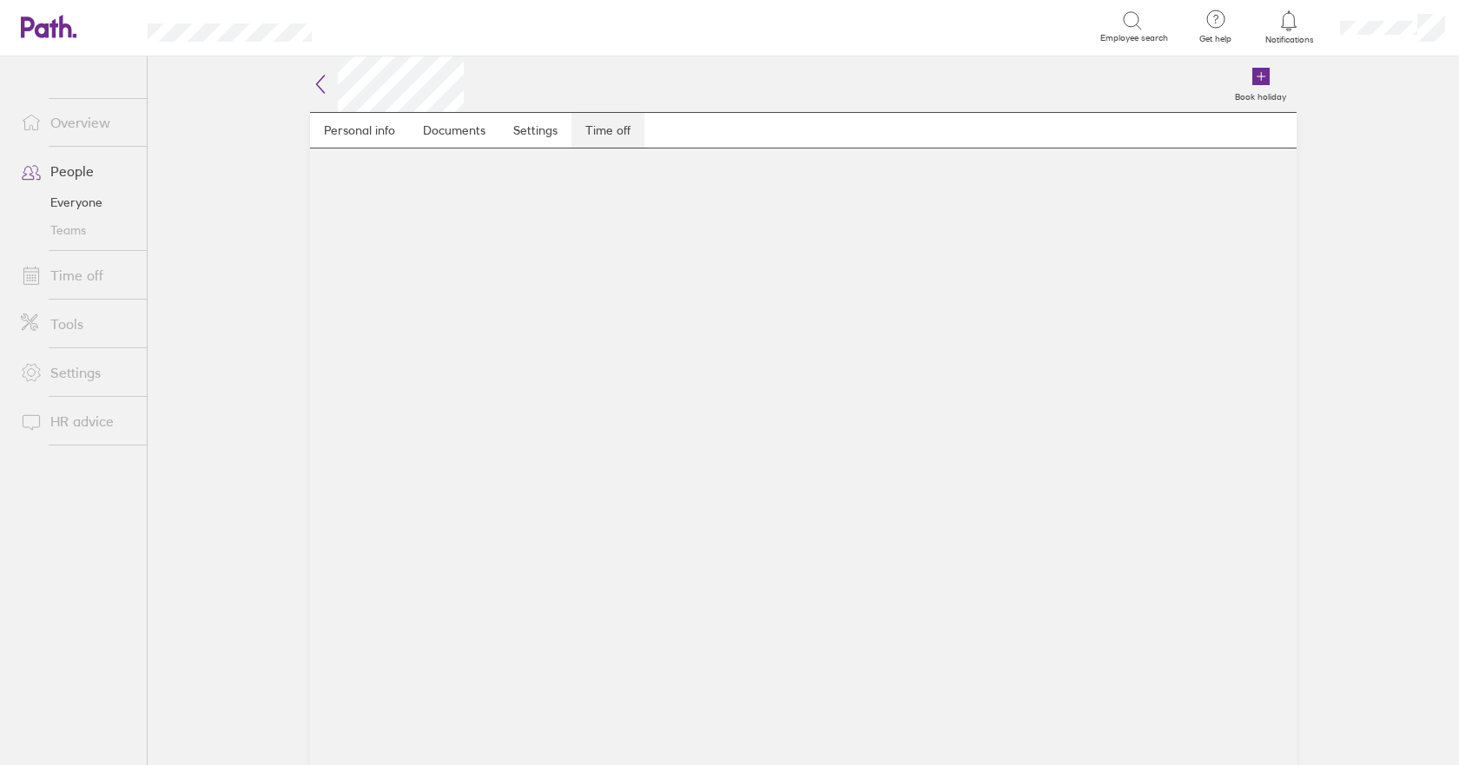
click at [613, 129] on link "Time off" at bounding box center [607, 130] width 73 height 35
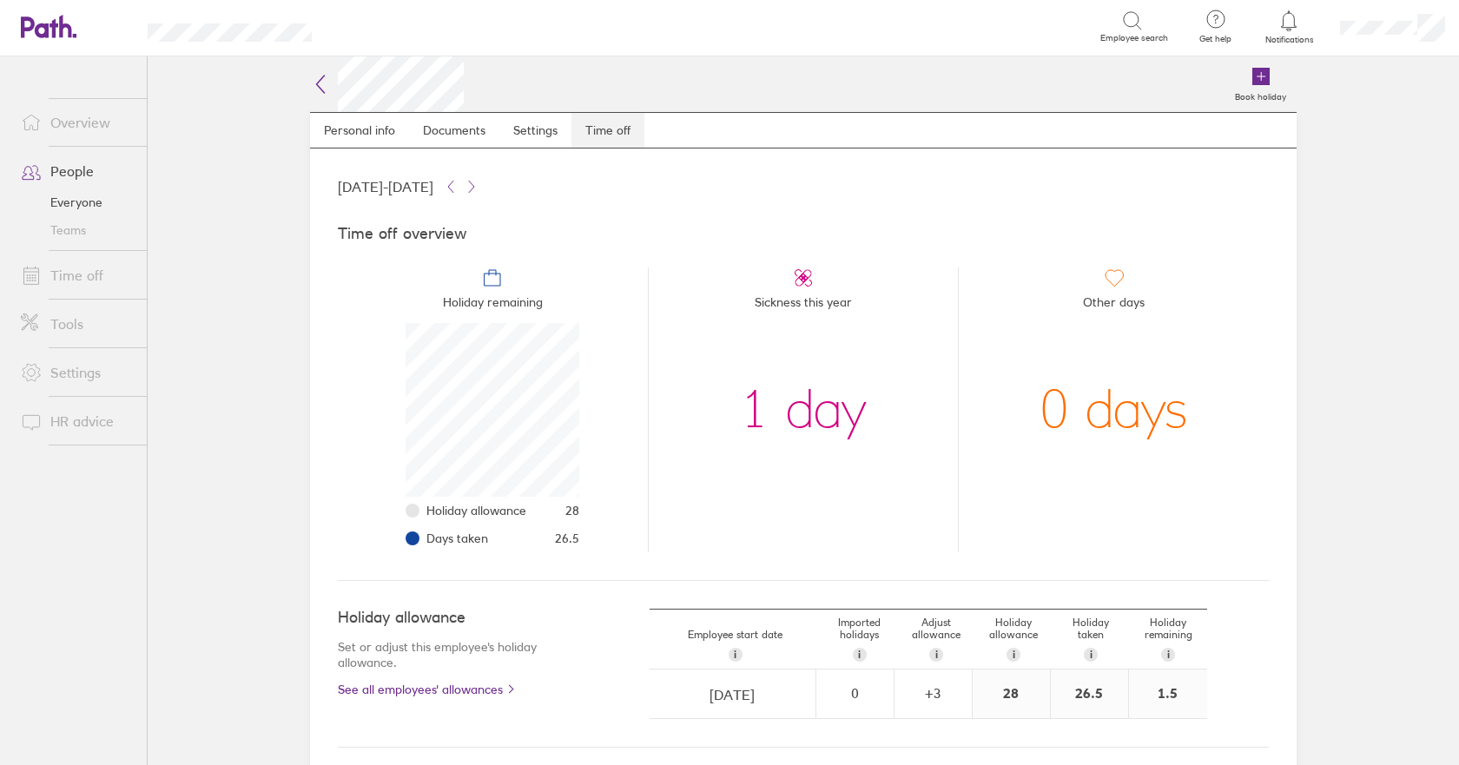
scroll to position [174, 174]
click at [316, 83] on icon at bounding box center [320, 84] width 21 height 21
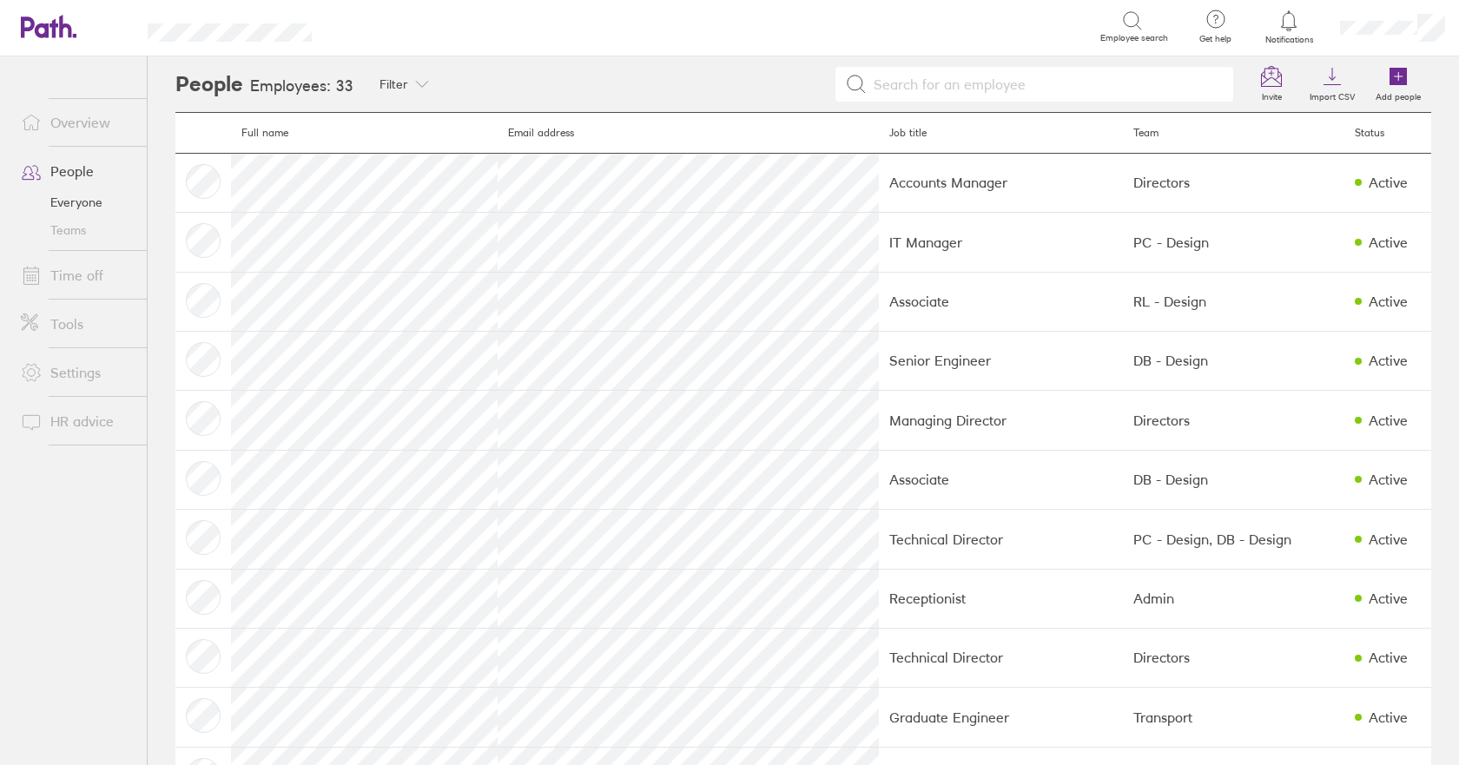
click at [903, 77] on input at bounding box center [1045, 84] width 357 height 33
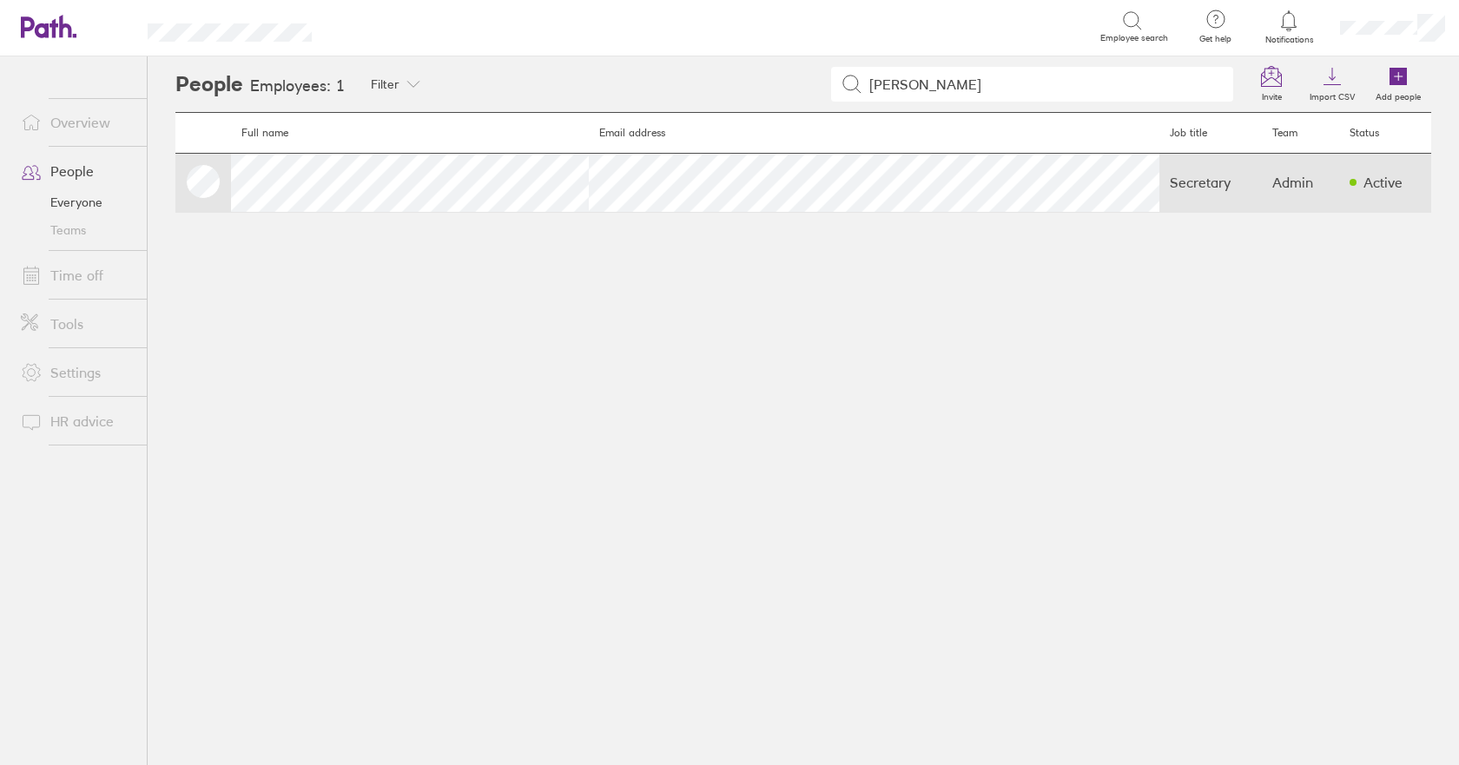
type input "[PERSON_NAME]"
click at [204, 186] on td at bounding box center [203, 182] width 56 height 59
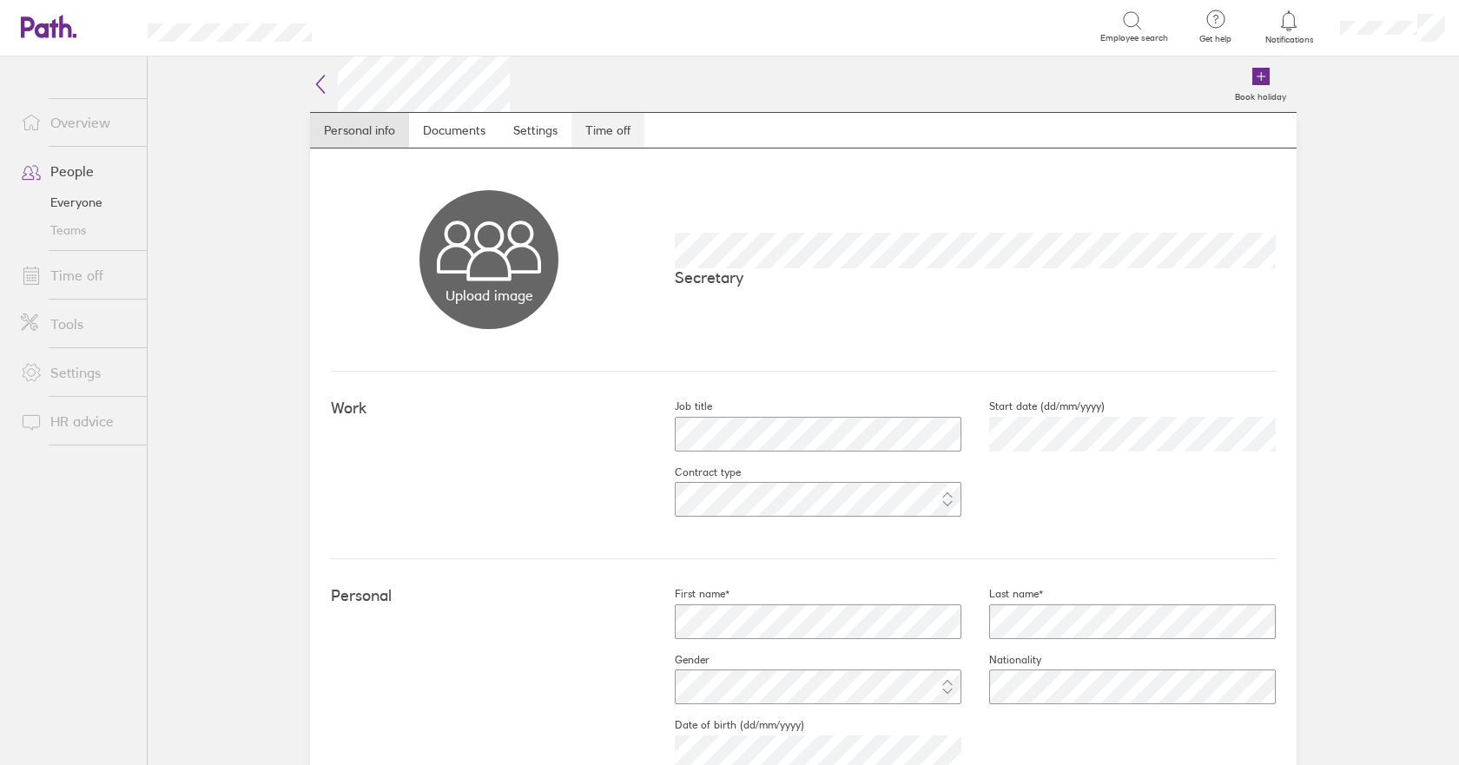
click at [607, 130] on link "Time off" at bounding box center [607, 130] width 73 height 35
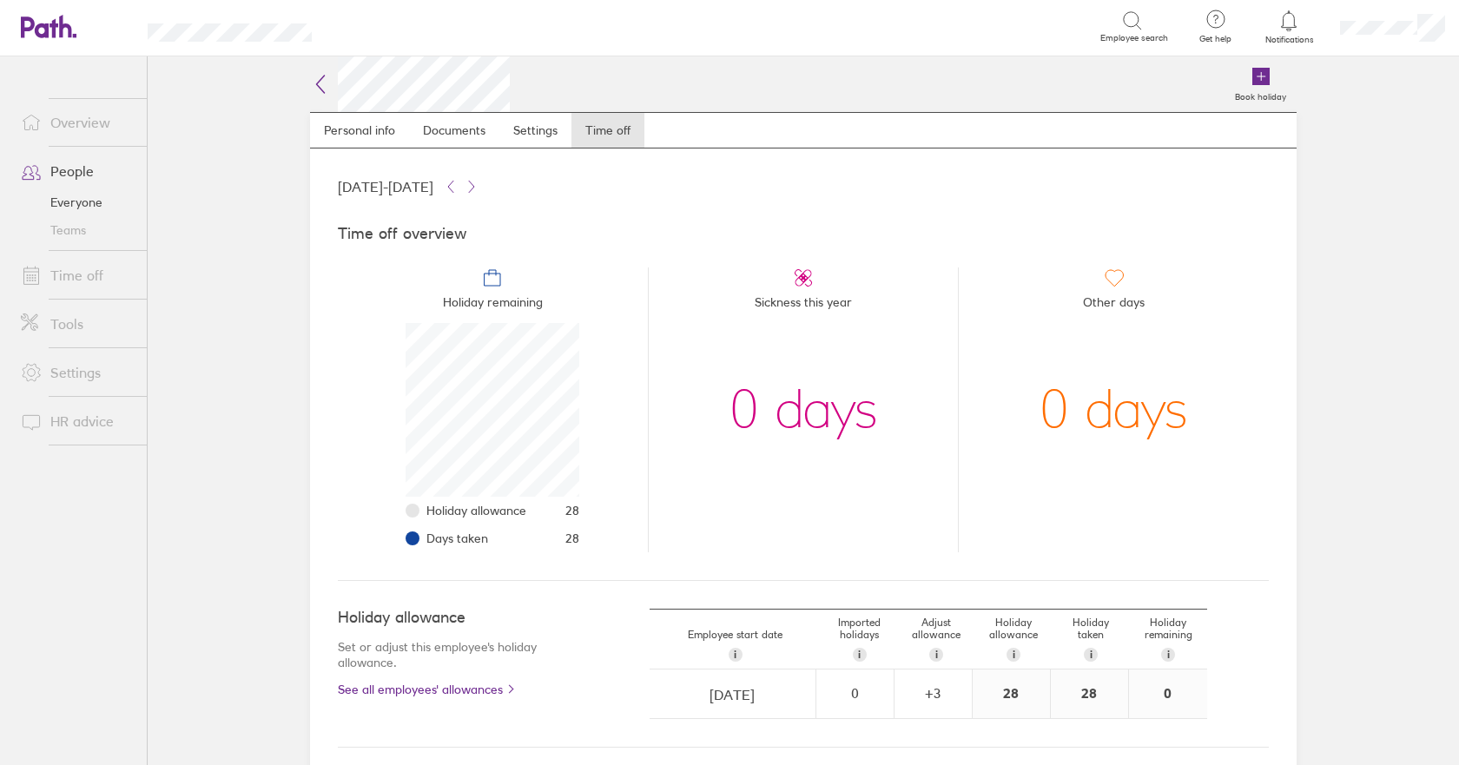
scroll to position [174, 174]
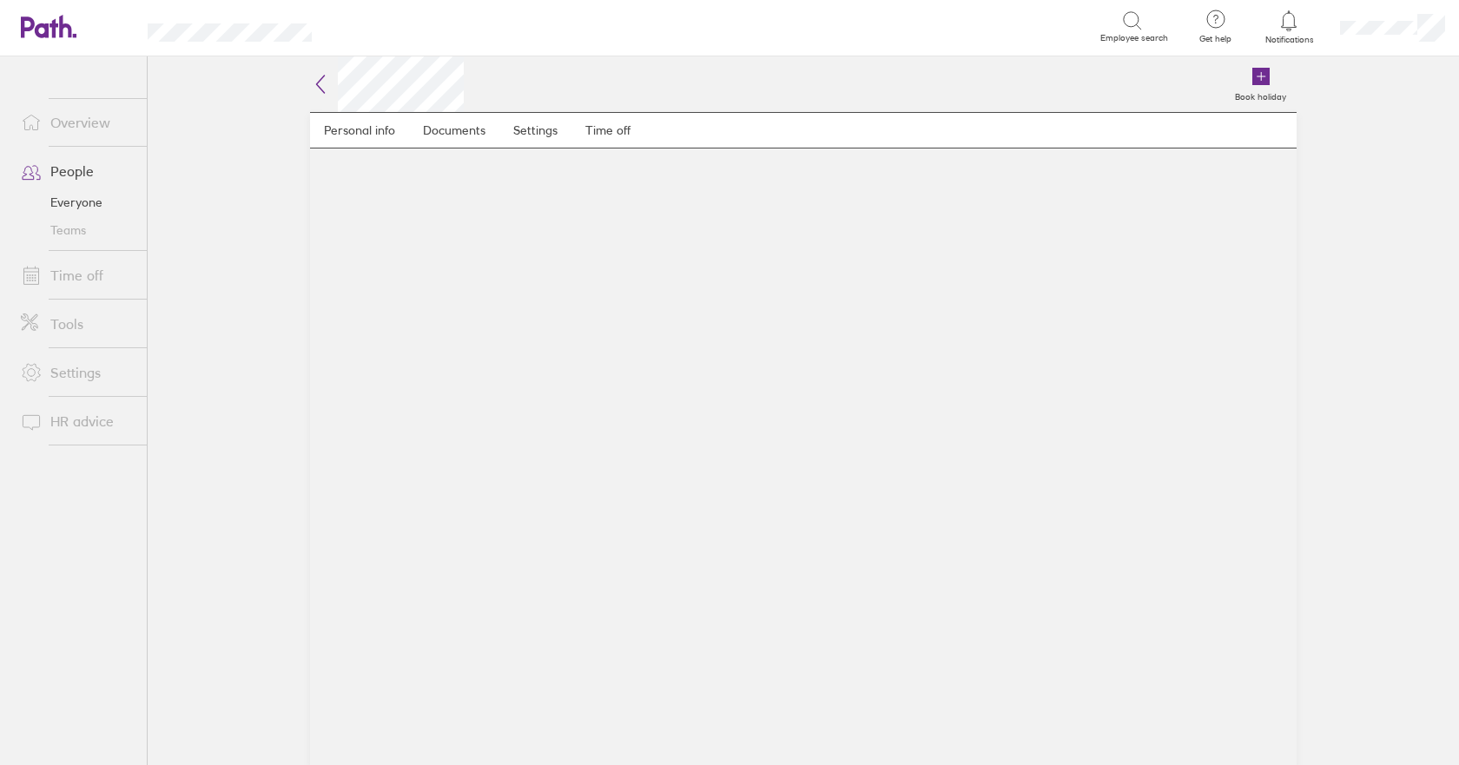
click at [776, 300] on main "Personal info Documents Settings Time off" at bounding box center [803, 438] width 987 height 653
click at [320, 83] on icon at bounding box center [320, 84] width 21 height 21
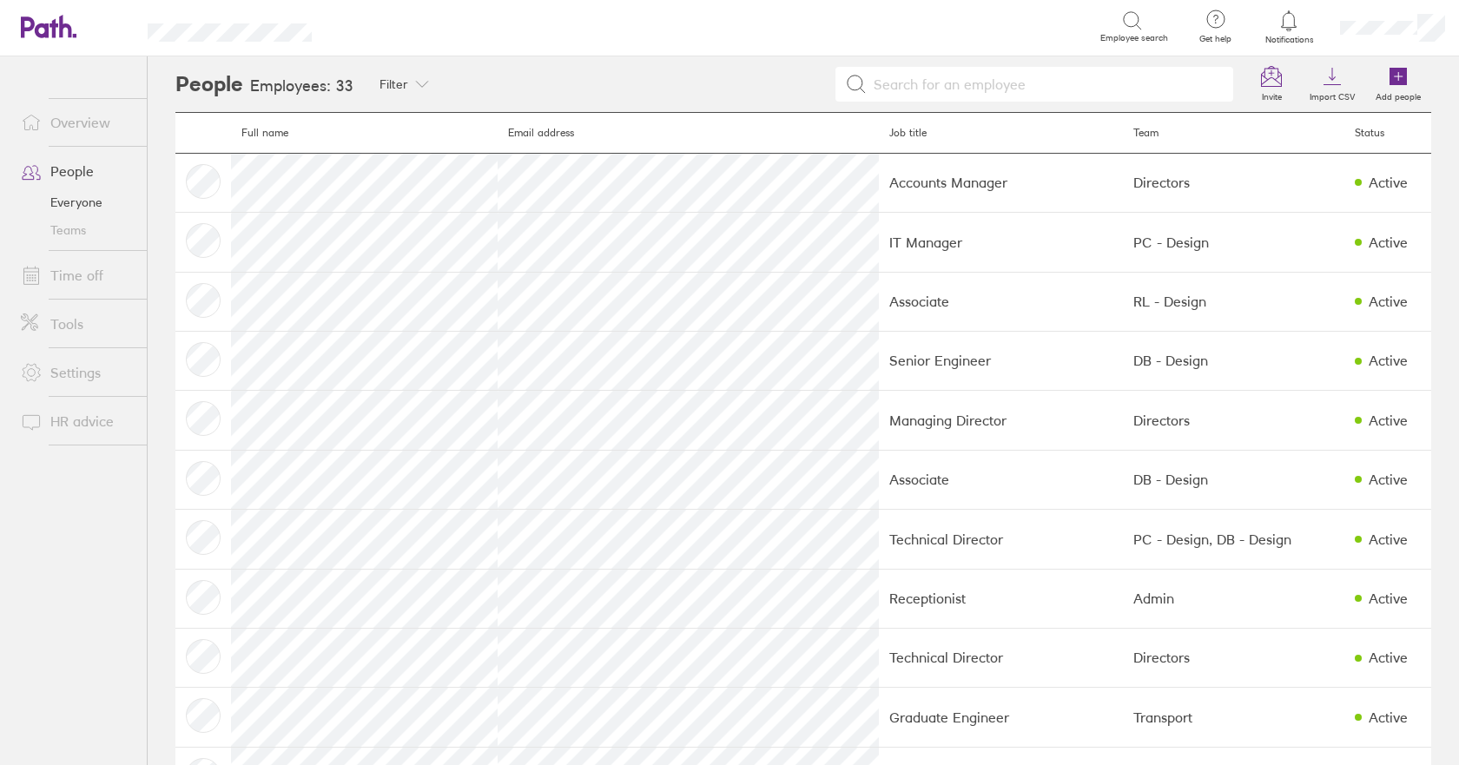
click at [900, 83] on input at bounding box center [1045, 84] width 357 height 33
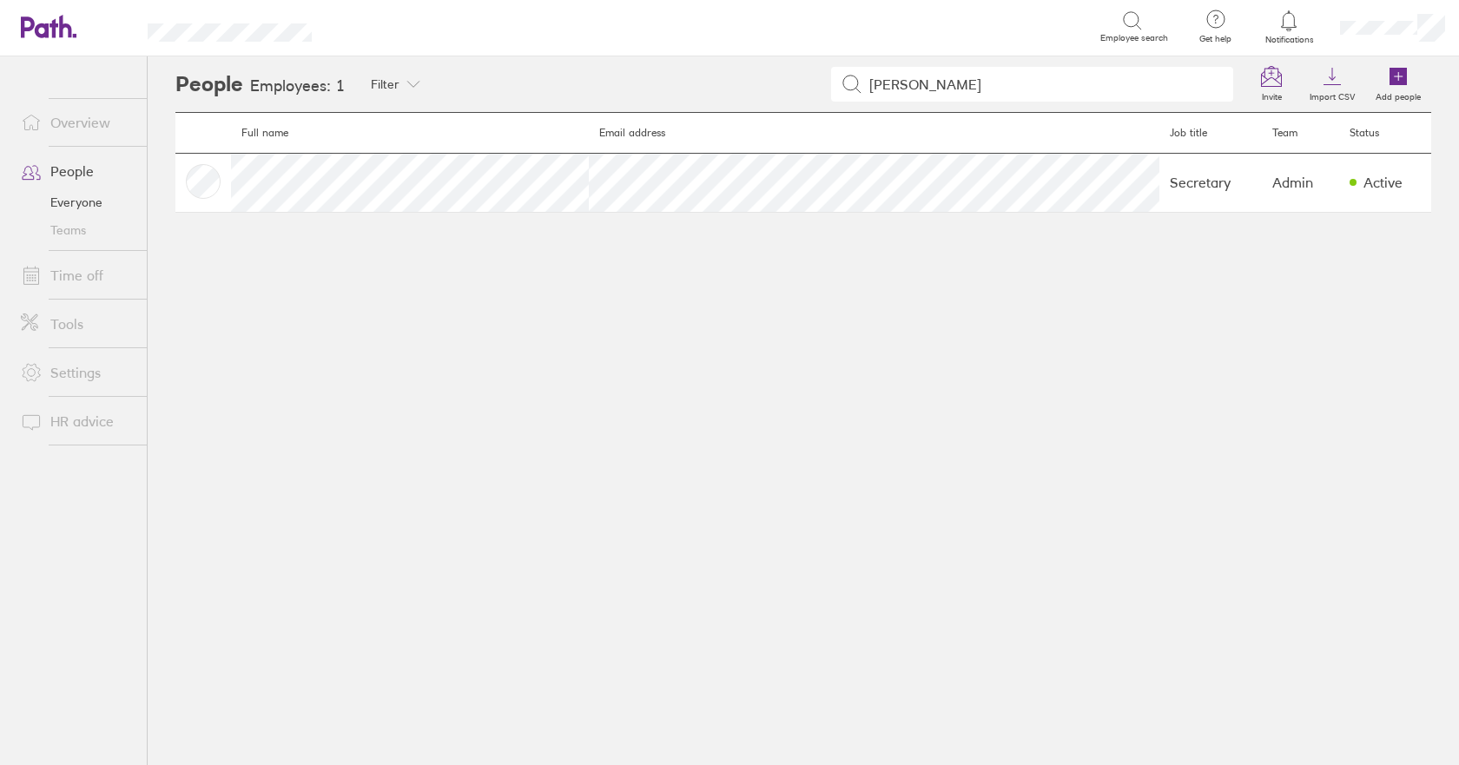
type input "[PERSON_NAME]"
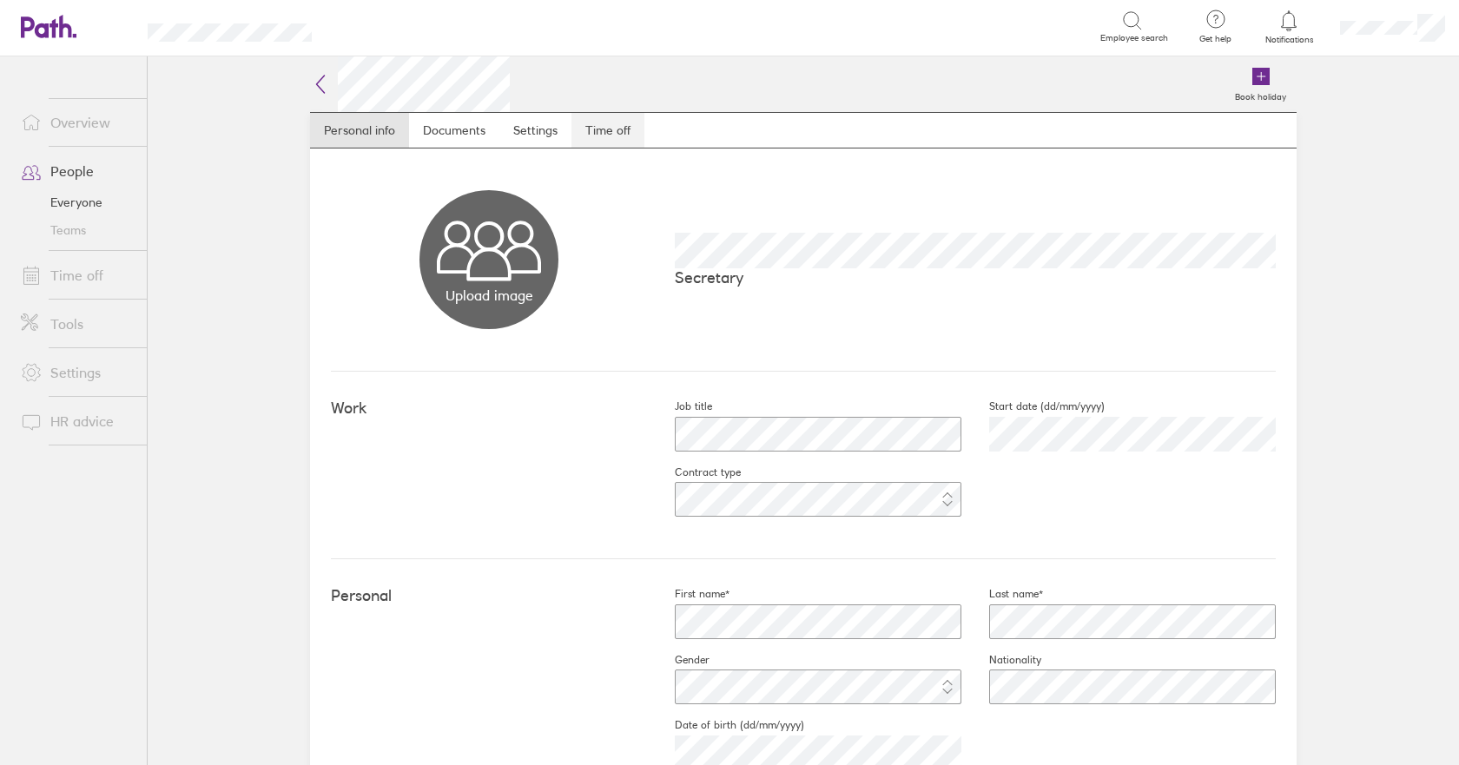
click at [597, 126] on link "Time off" at bounding box center [607, 130] width 73 height 35
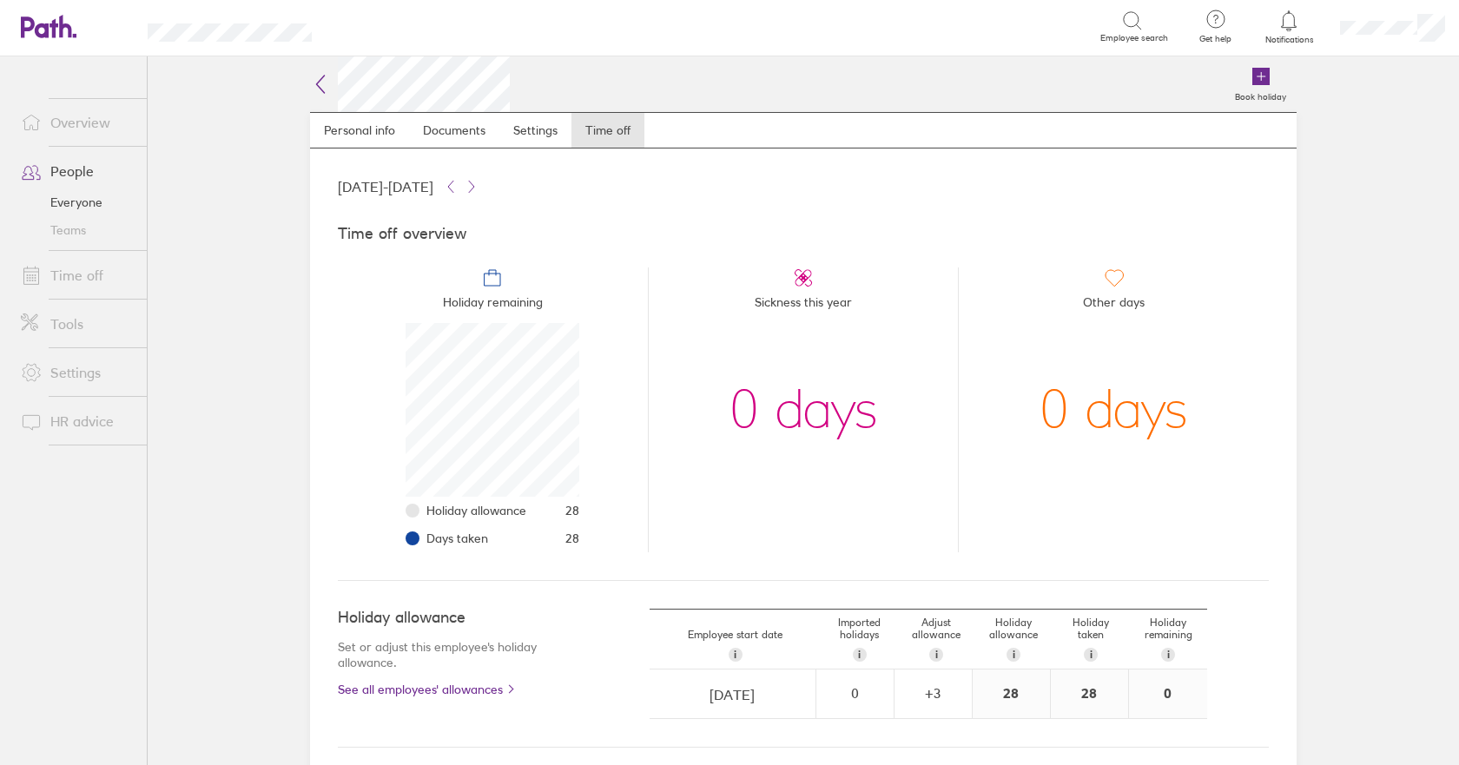
click at [317, 80] on icon at bounding box center [321, 84] width 8 height 17
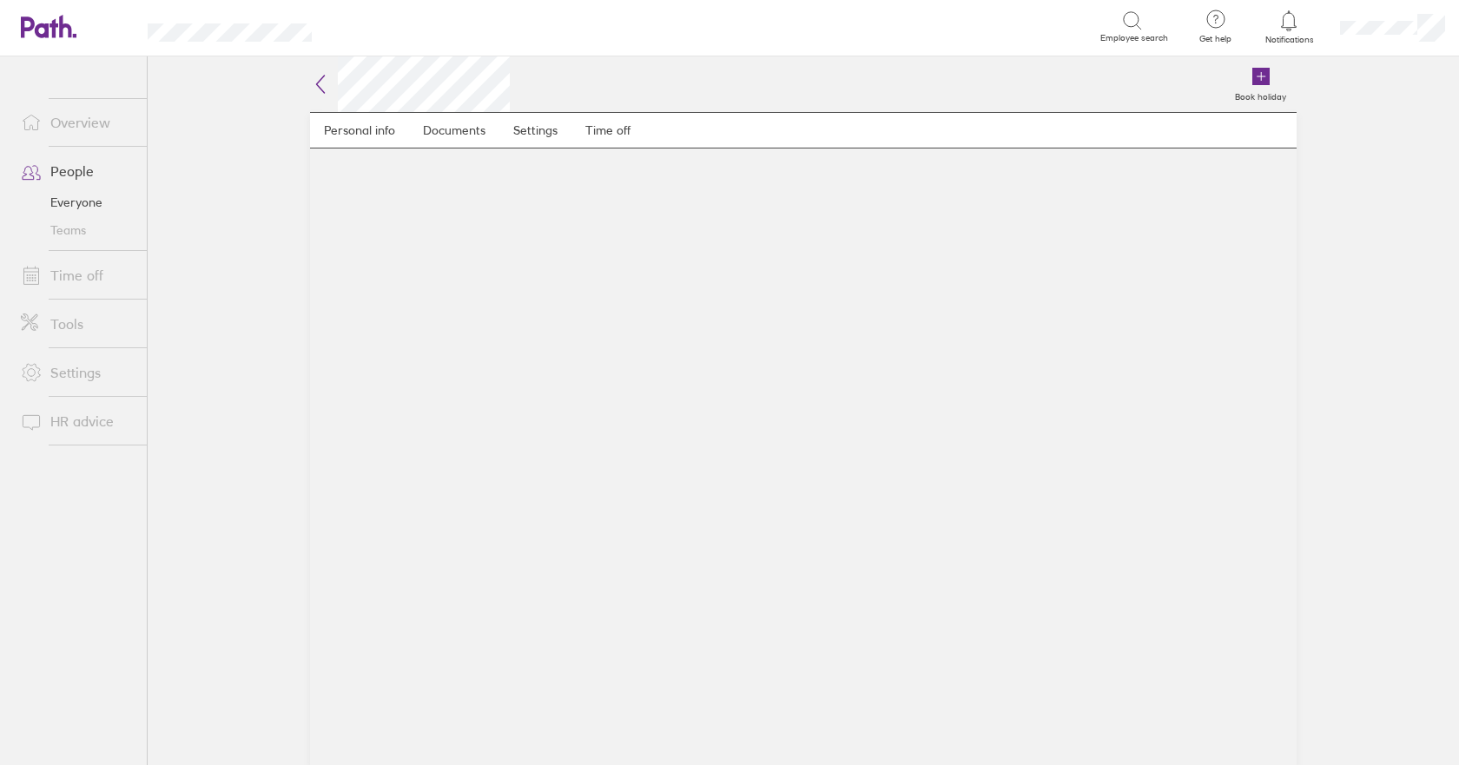
click at [314, 83] on icon at bounding box center [320, 84] width 21 height 21
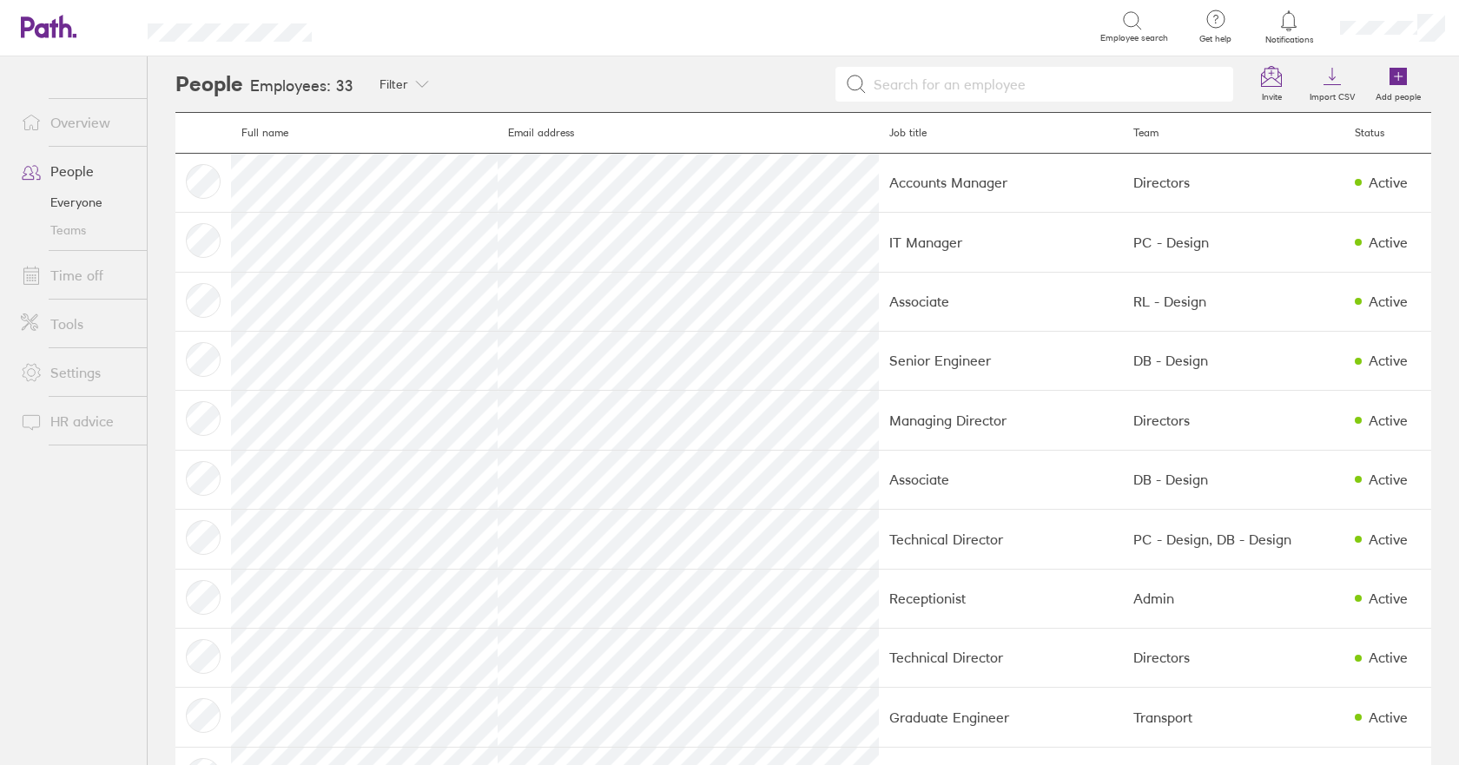
click at [915, 69] on input at bounding box center [1045, 84] width 357 height 33
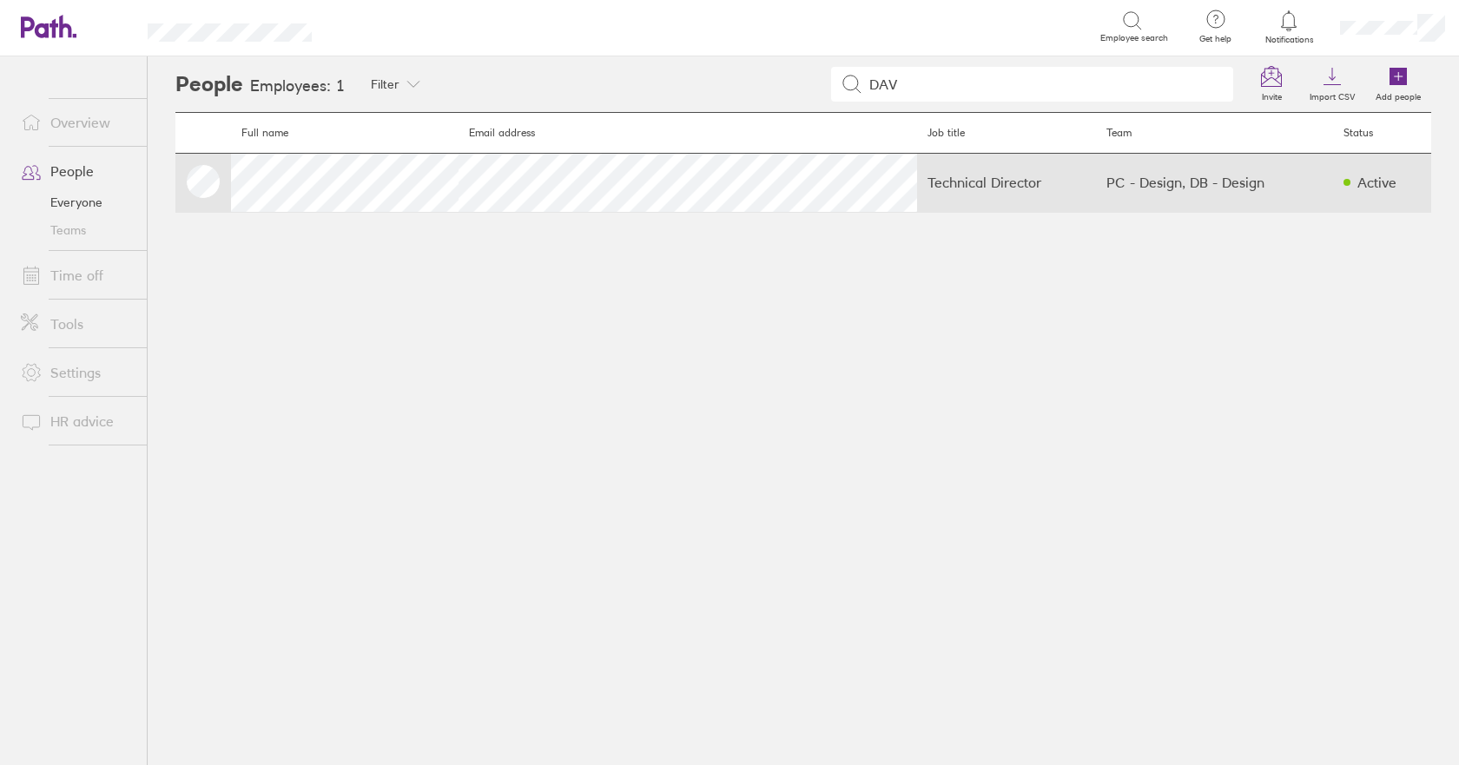
type input "DAV"
click at [209, 175] on td at bounding box center [203, 182] width 56 height 59
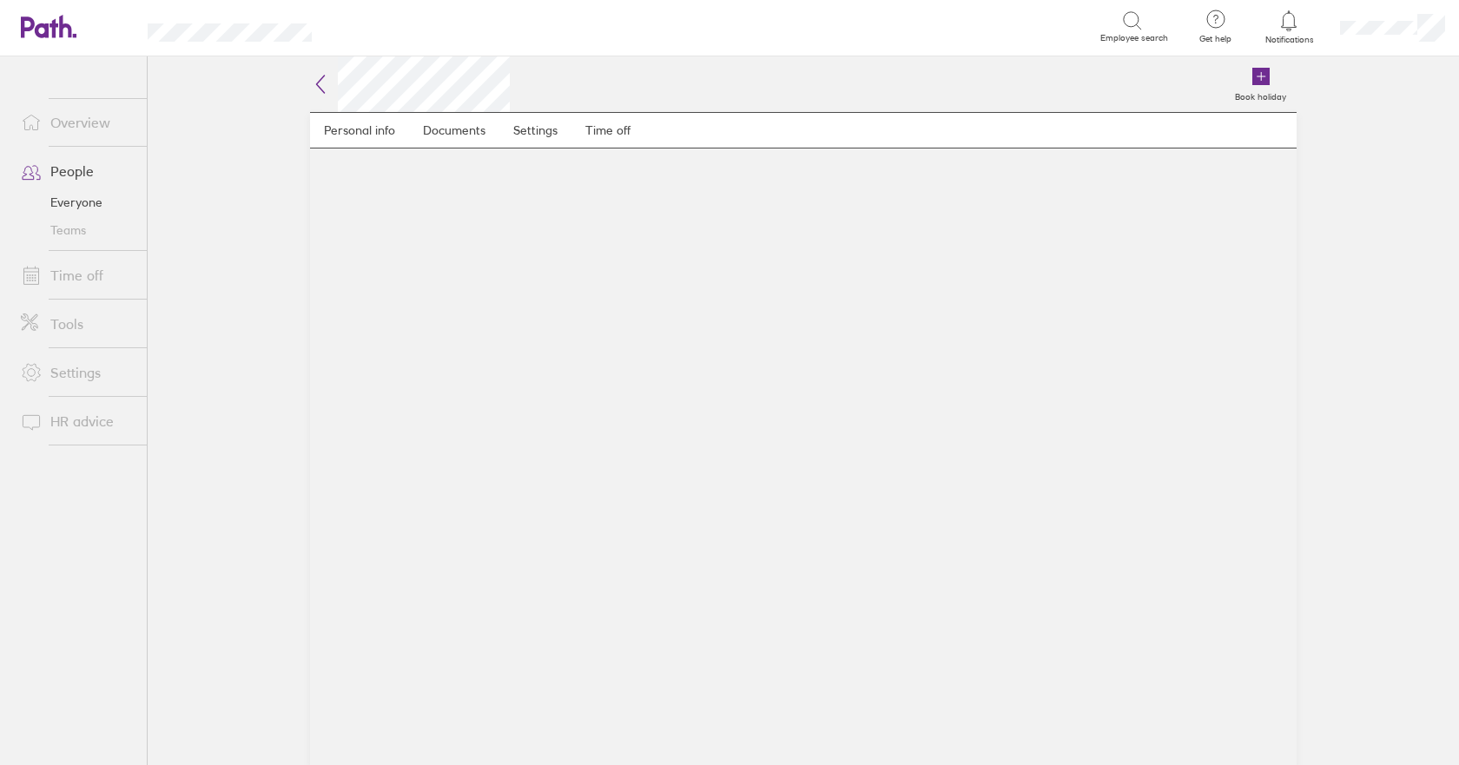
click at [322, 83] on icon at bounding box center [320, 84] width 21 height 21
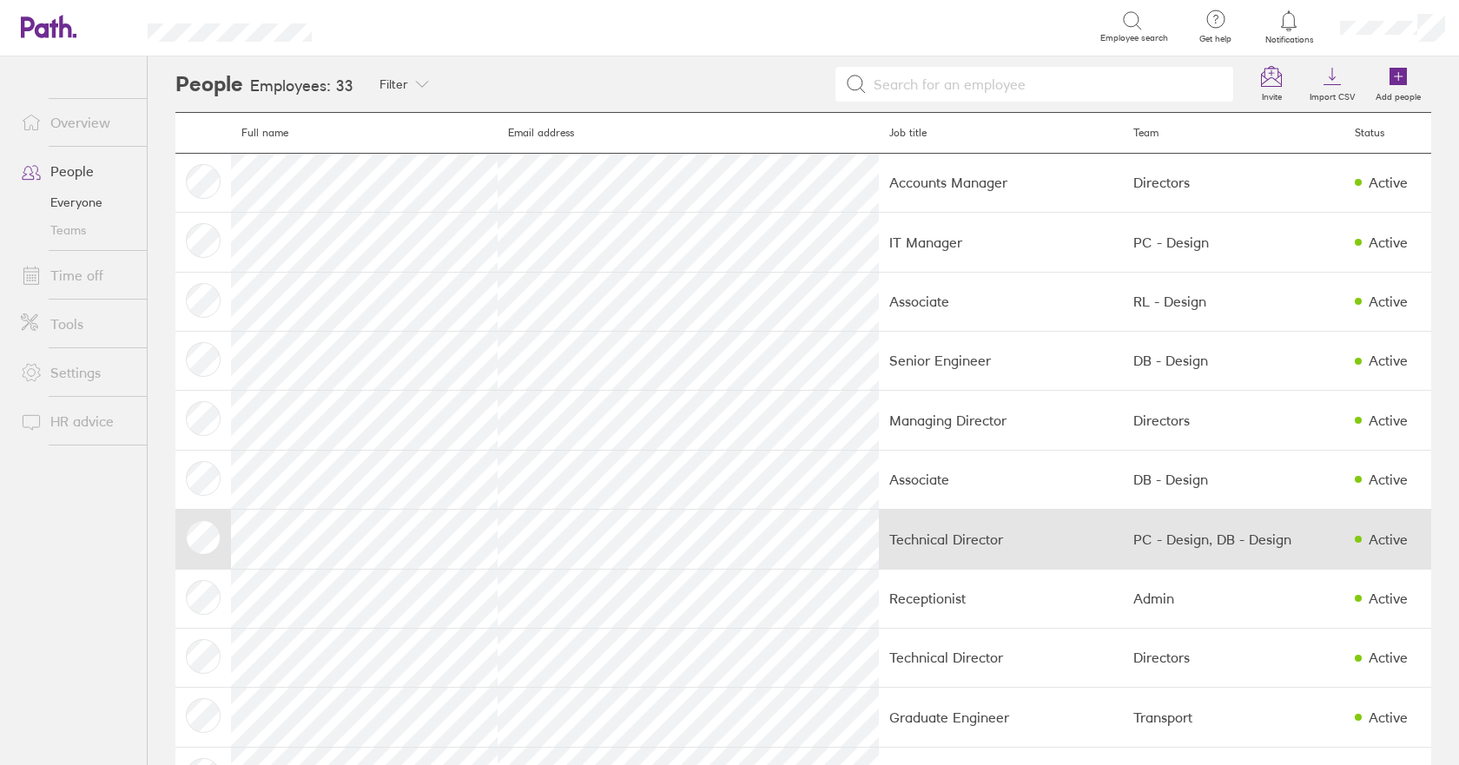
click at [209, 533] on td at bounding box center [203, 539] width 56 height 59
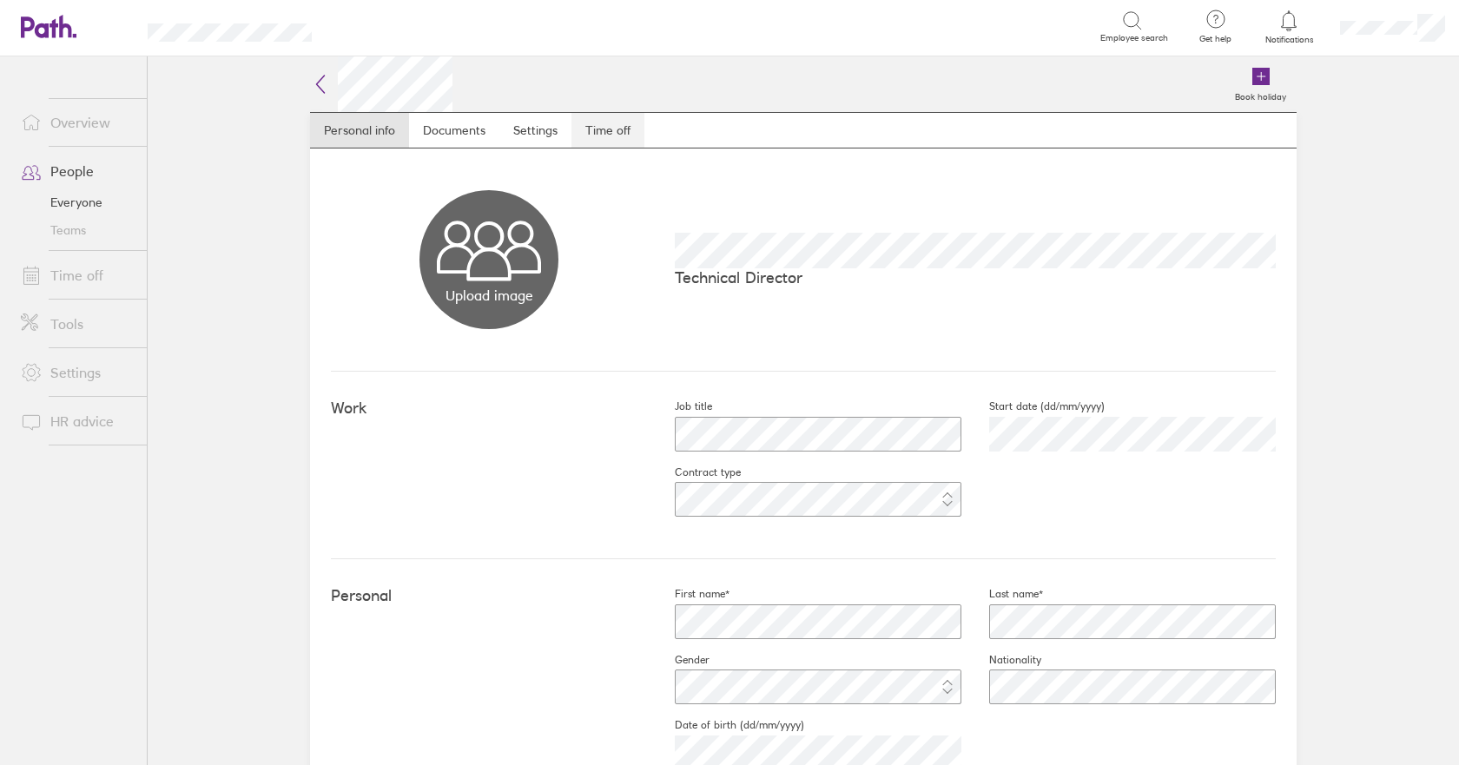
click at [606, 126] on link "Time off" at bounding box center [607, 130] width 73 height 35
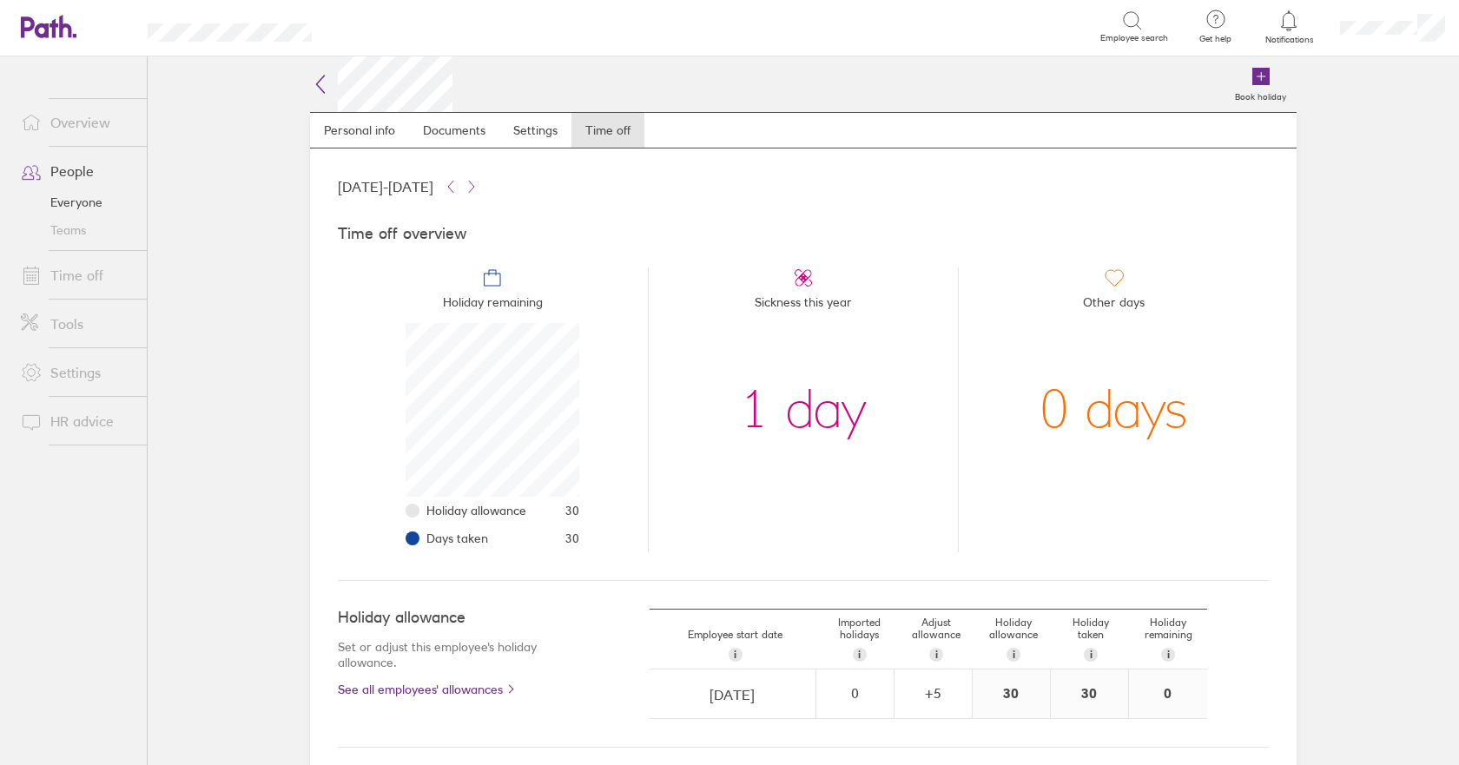
scroll to position [174, 174]
click at [317, 83] on icon at bounding box center [321, 84] width 8 height 17
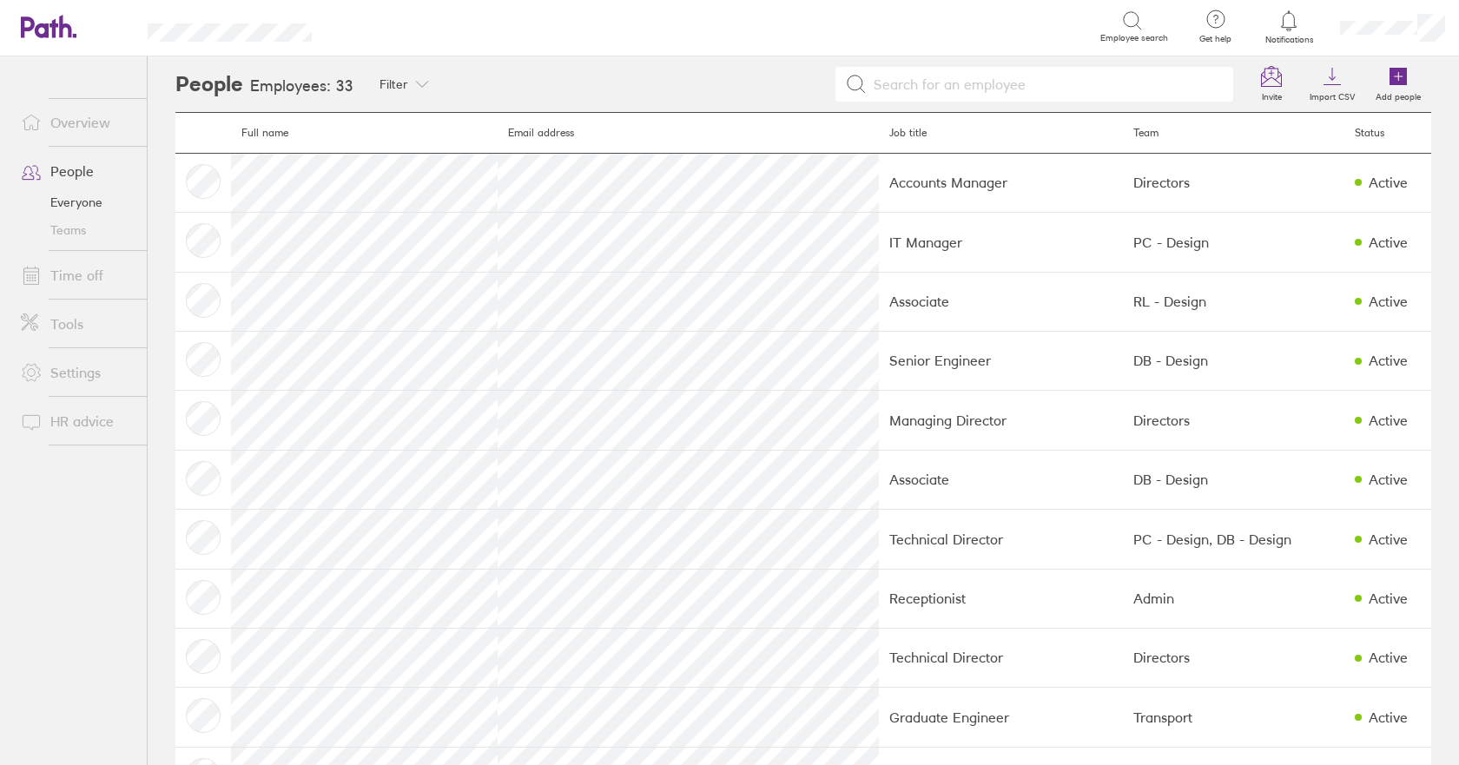
click at [921, 78] on input at bounding box center [1045, 84] width 357 height 33
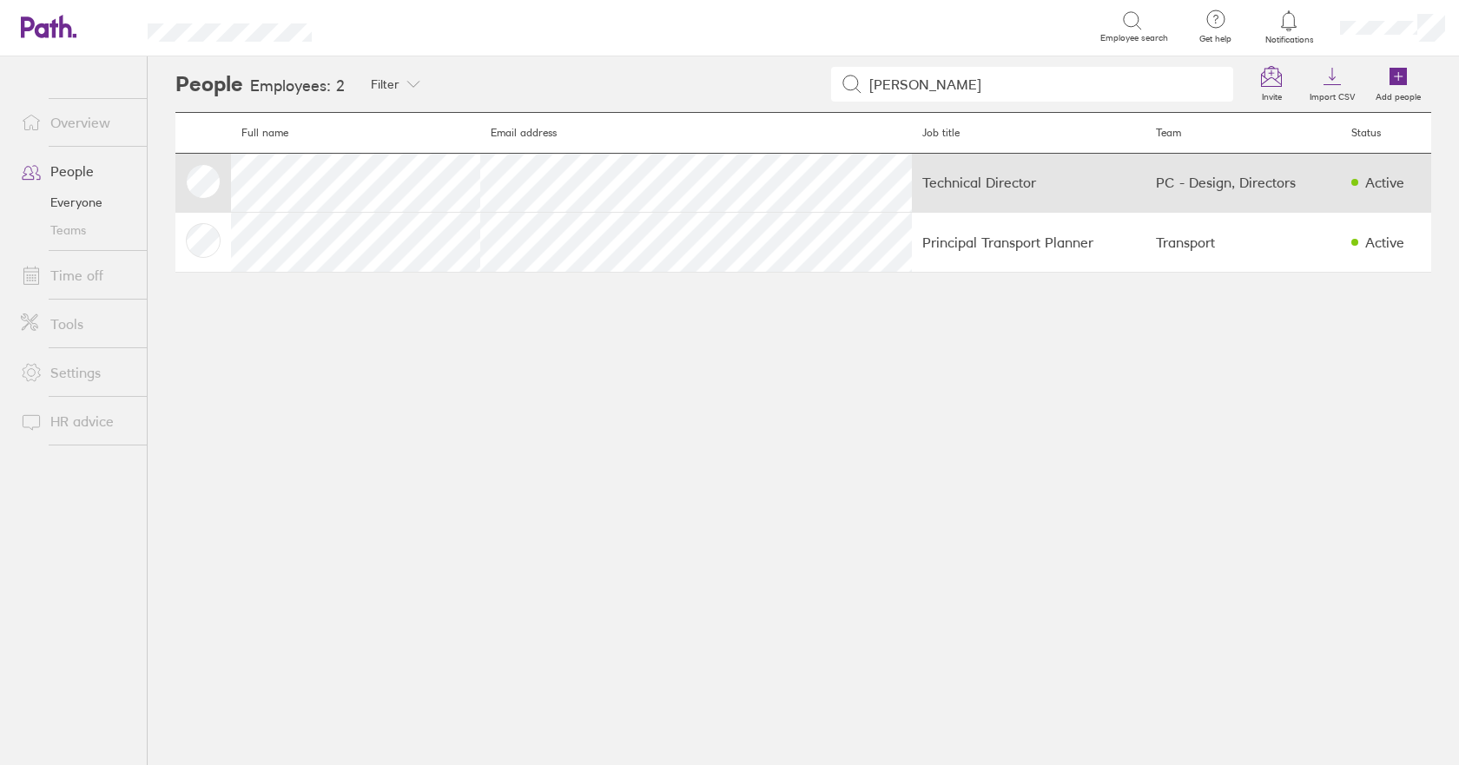
type input "[PERSON_NAME]"
click at [198, 173] on td at bounding box center [203, 182] width 56 height 59
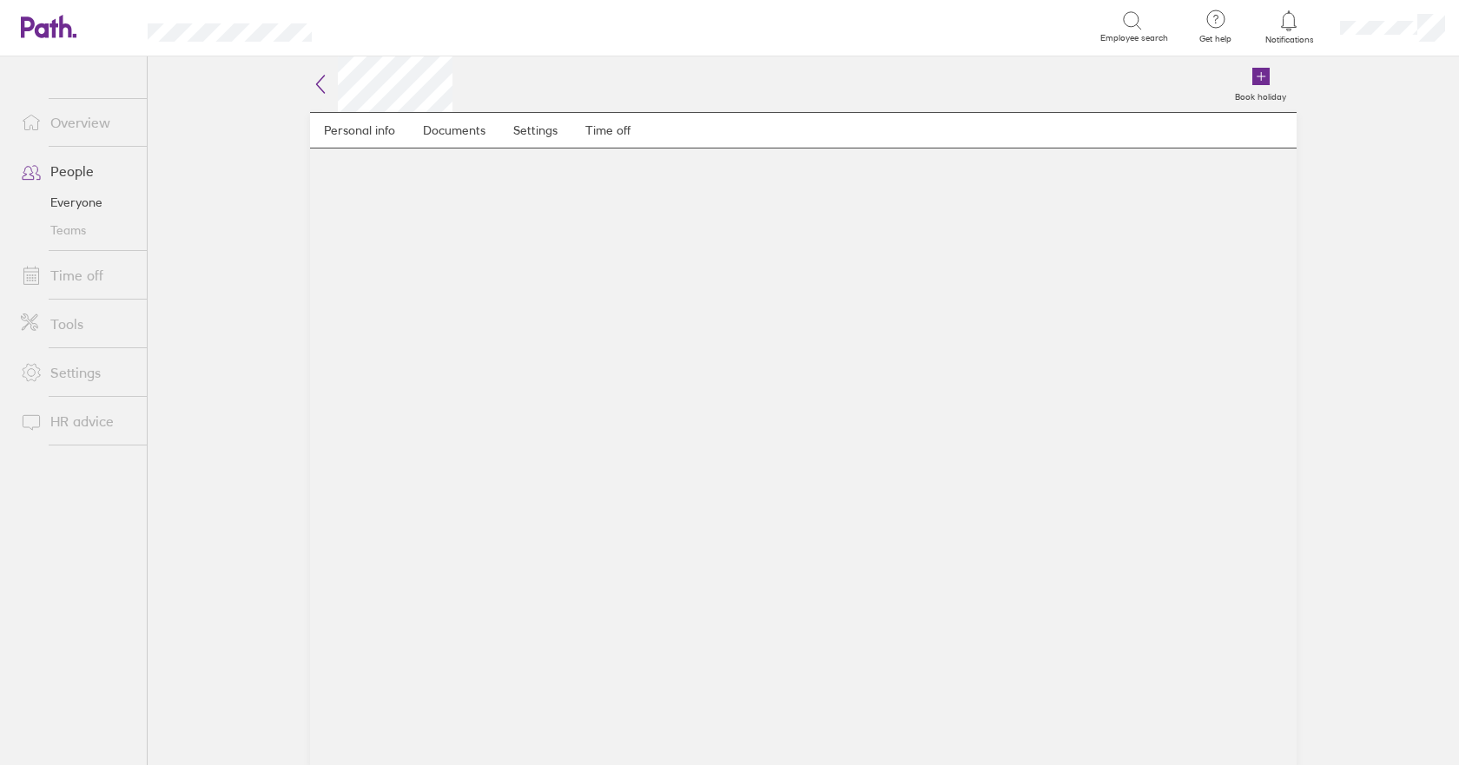
click at [317, 84] on icon at bounding box center [321, 84] width 8 height 17
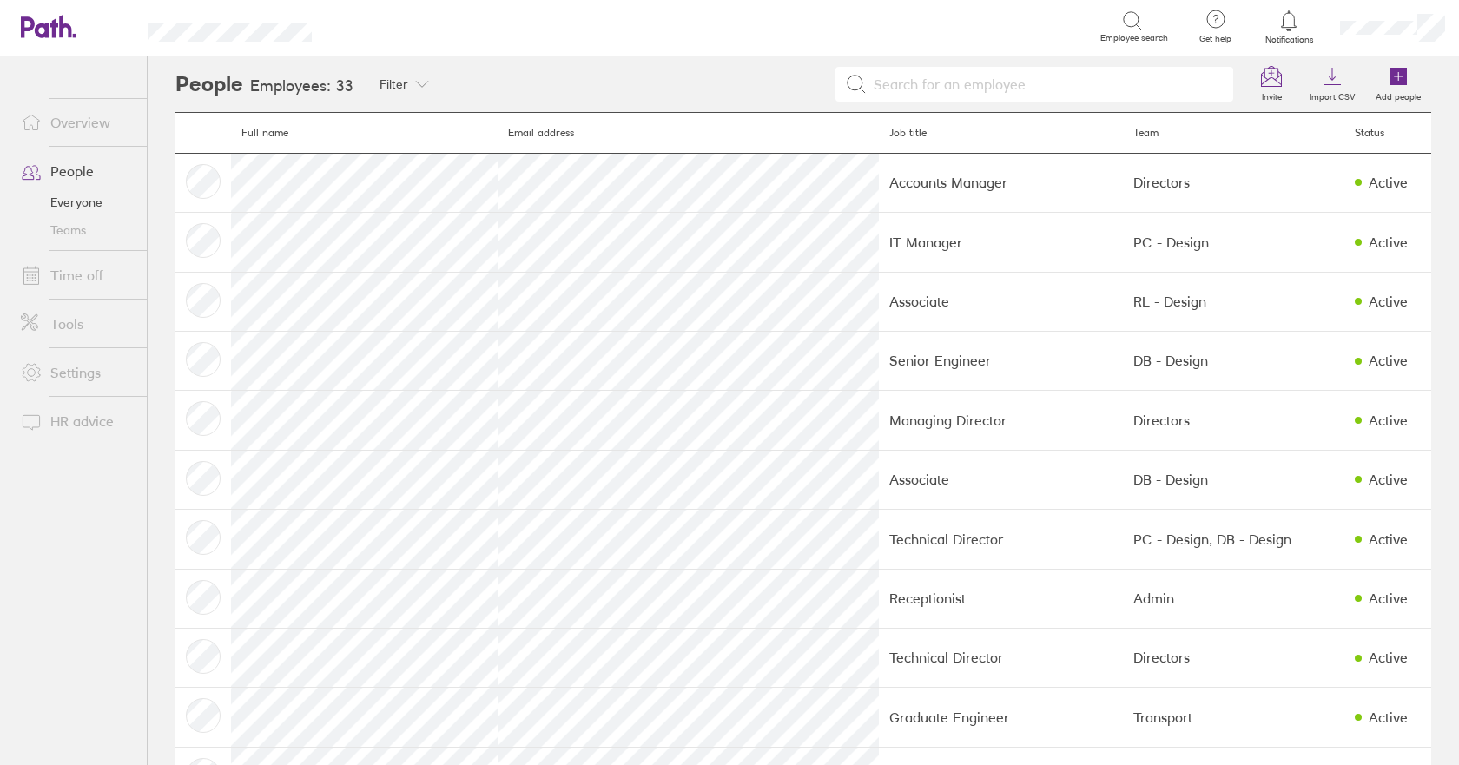
click at [916, 73] on input at bounding box center [1045, 84] width 357 height 33
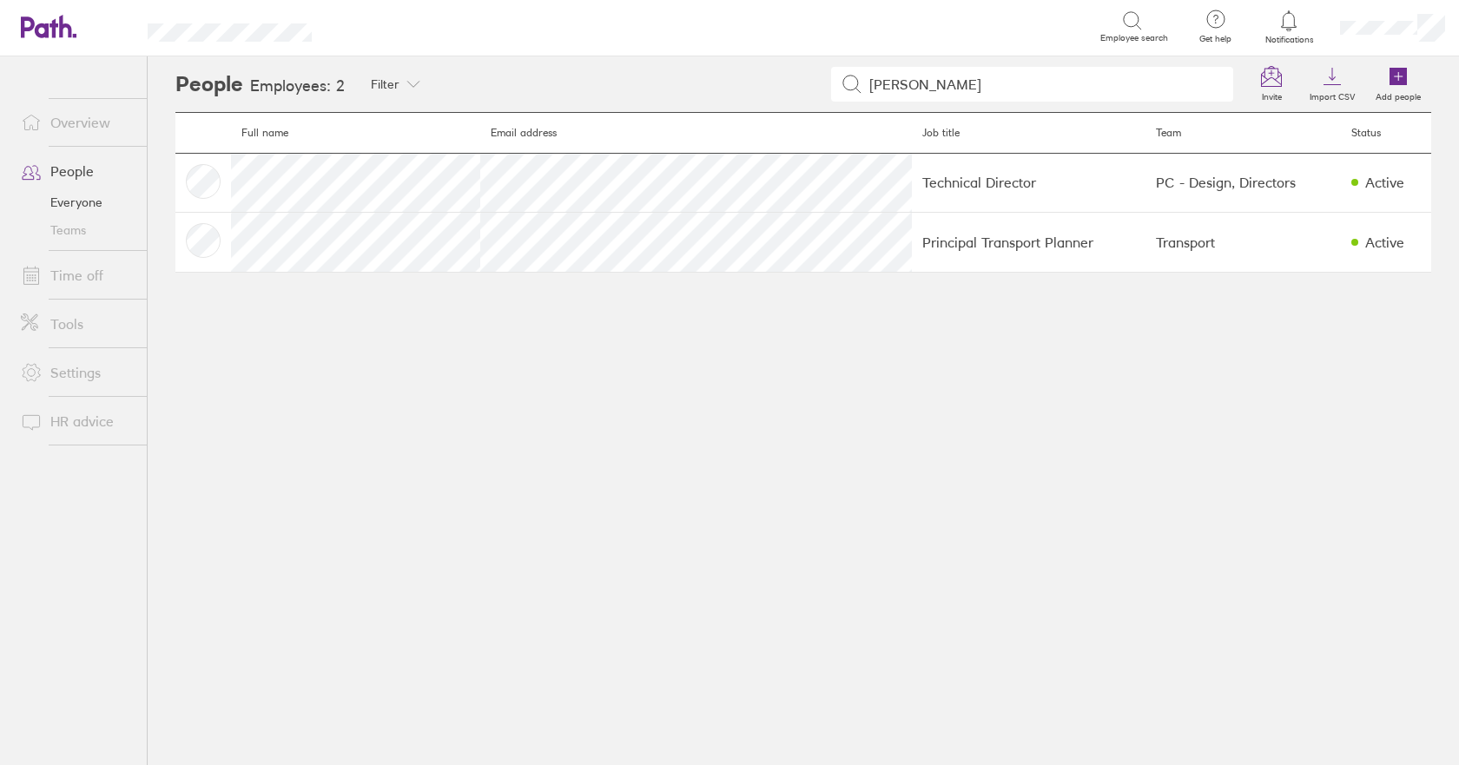
type input "[PERSON_NAME]"
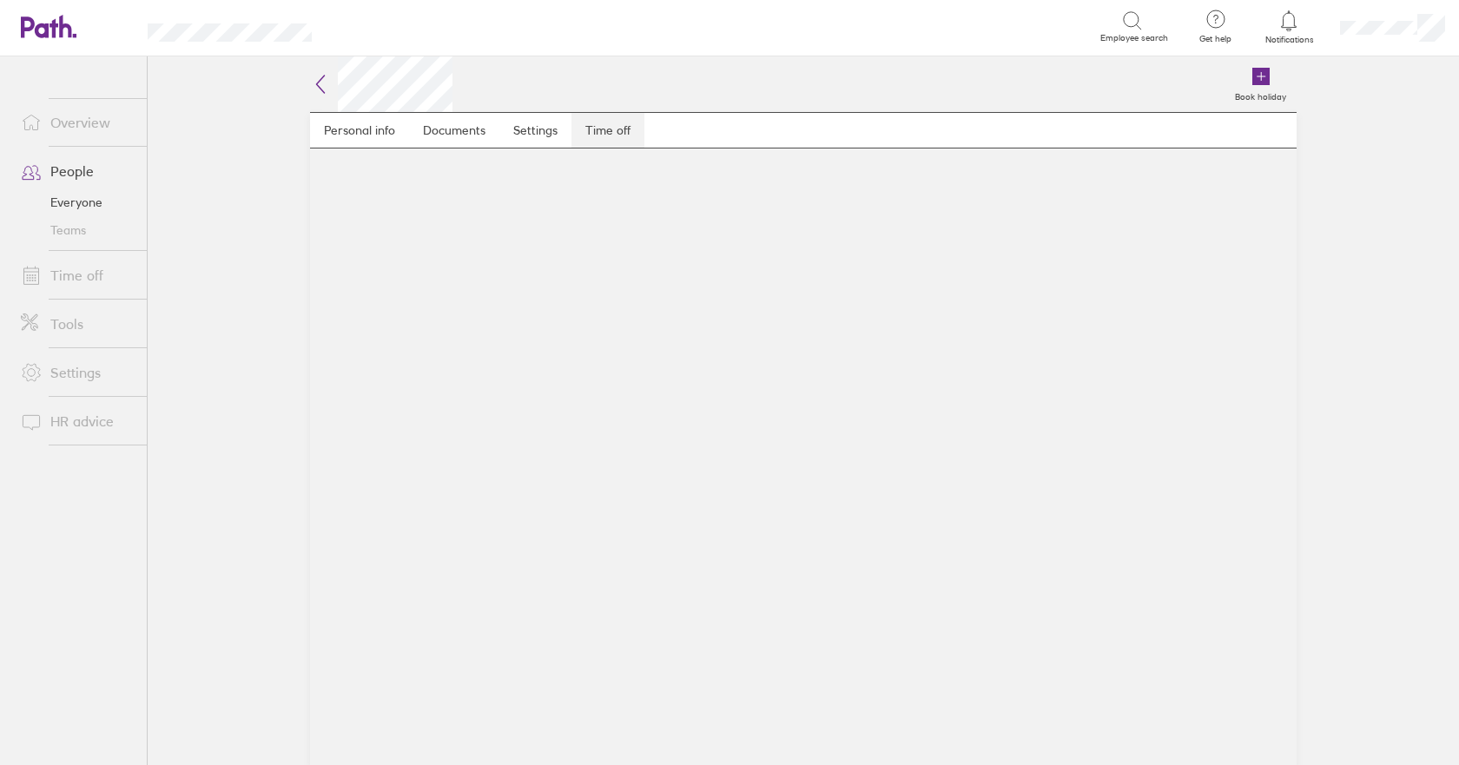
click at [619, 125] on link "Time off" at bounding box center [607, 130] width 73 height 35
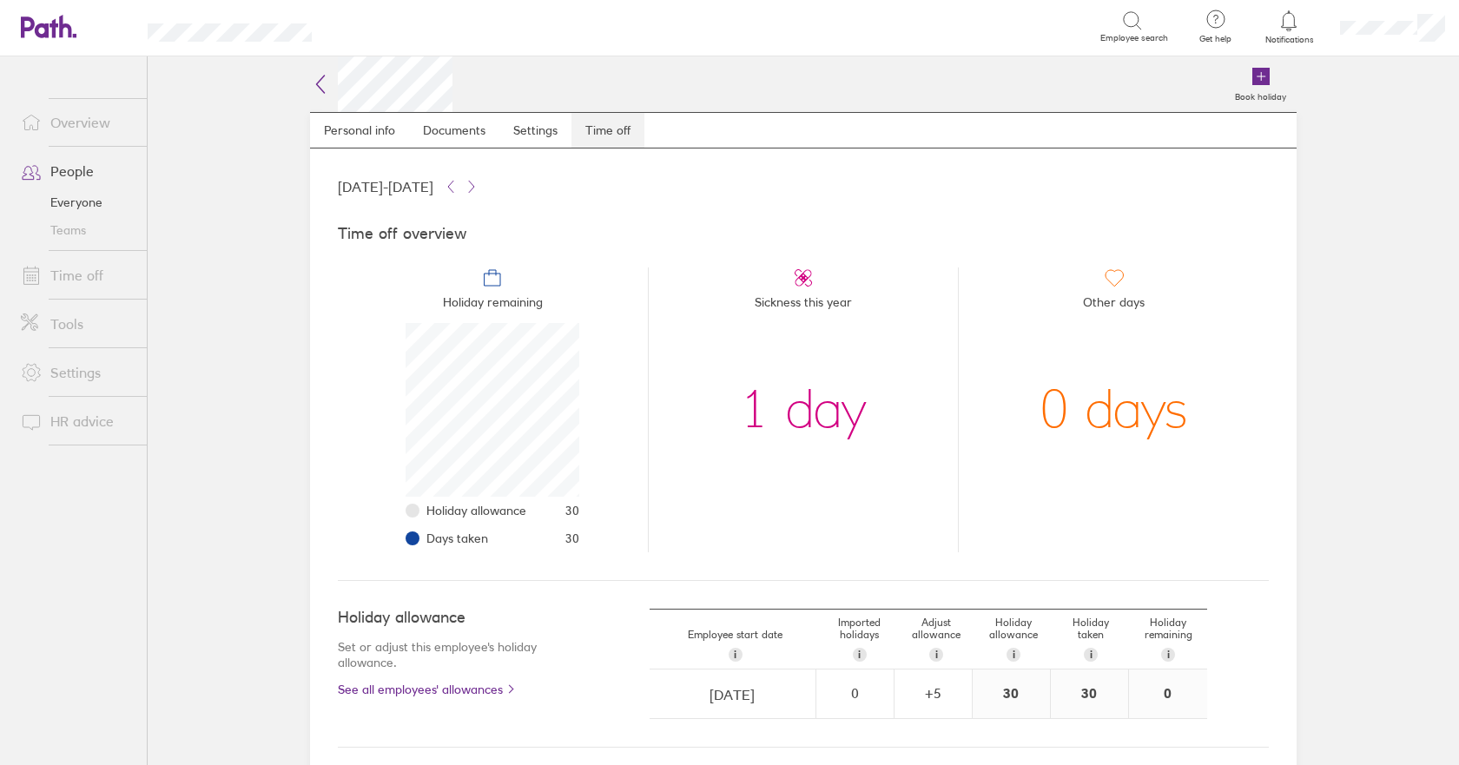
scroll to position [174, 174]
click at [317, 79] on icon at bounding box center [320, 84] width 21 height 21
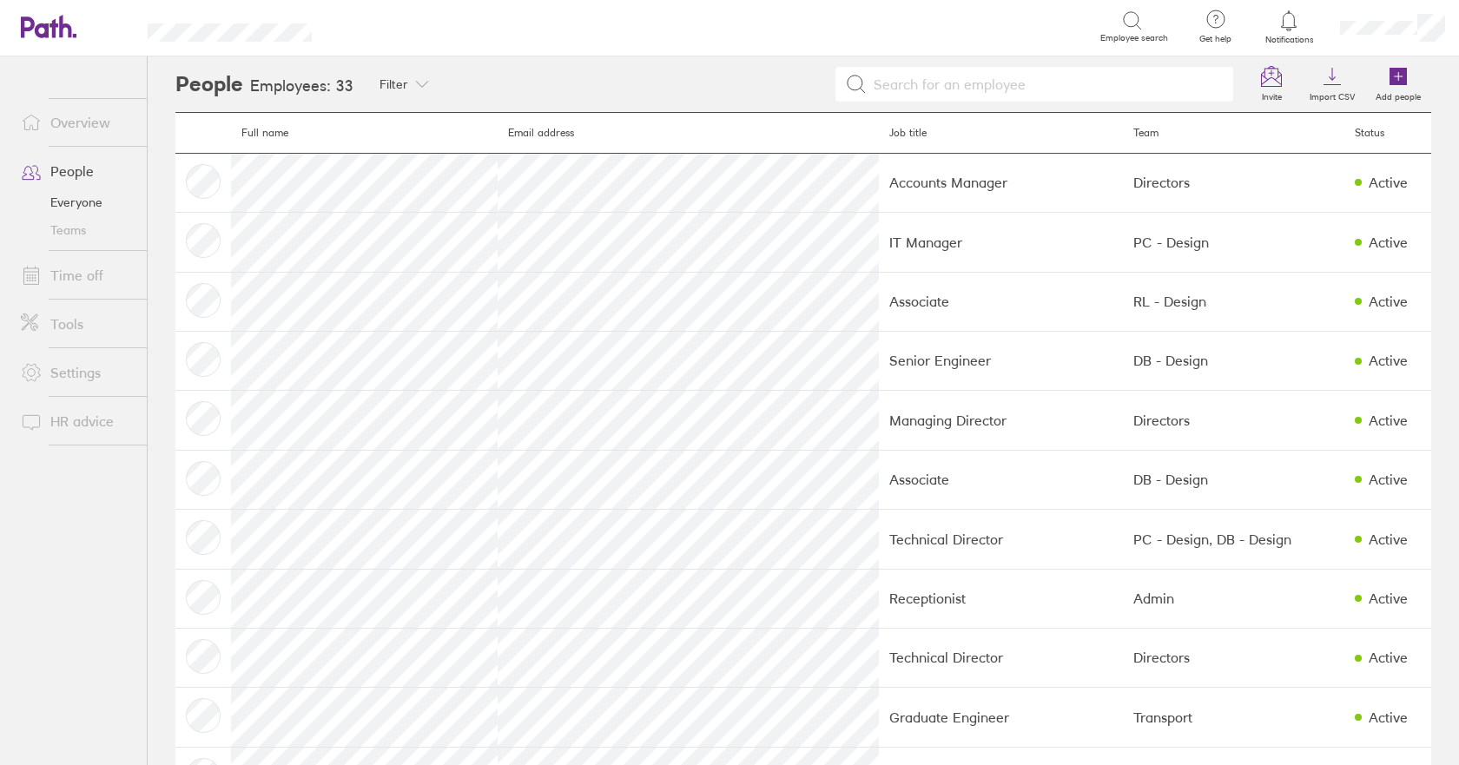
drag, startPoint x: 897, startPoint y: 78, endPoint x: 914, endPoint y: 60, distance: 24.6
click at [898, 78] on input at bounding box center [1045, 84] width 357 height 33
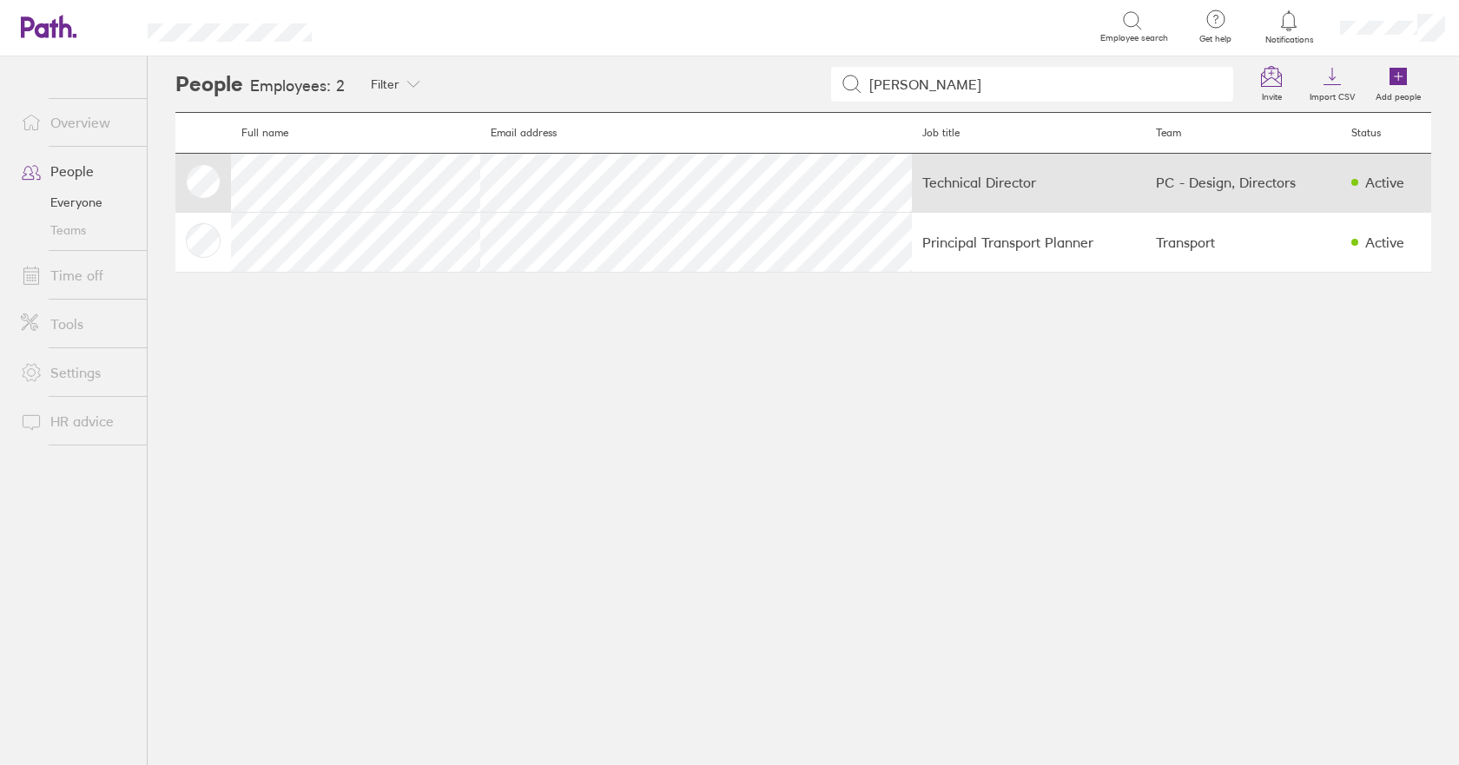
type input "[PERSON_NAME]"
click at [205, 181] on td at bounding box center [203, 182] width 56 height 59
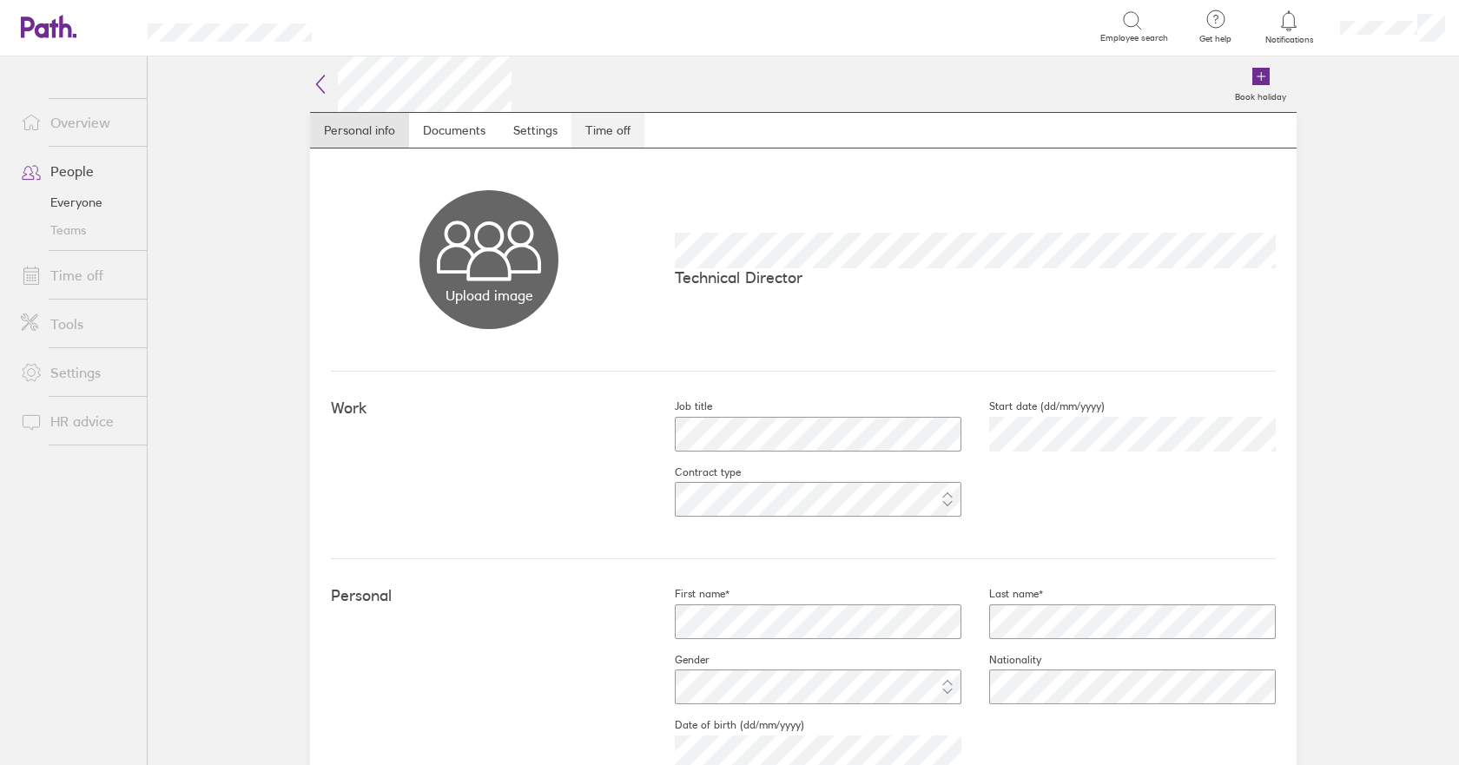
click at [607, 135] on link "Time off" at bounding box center [607, 130] width 73 height 35
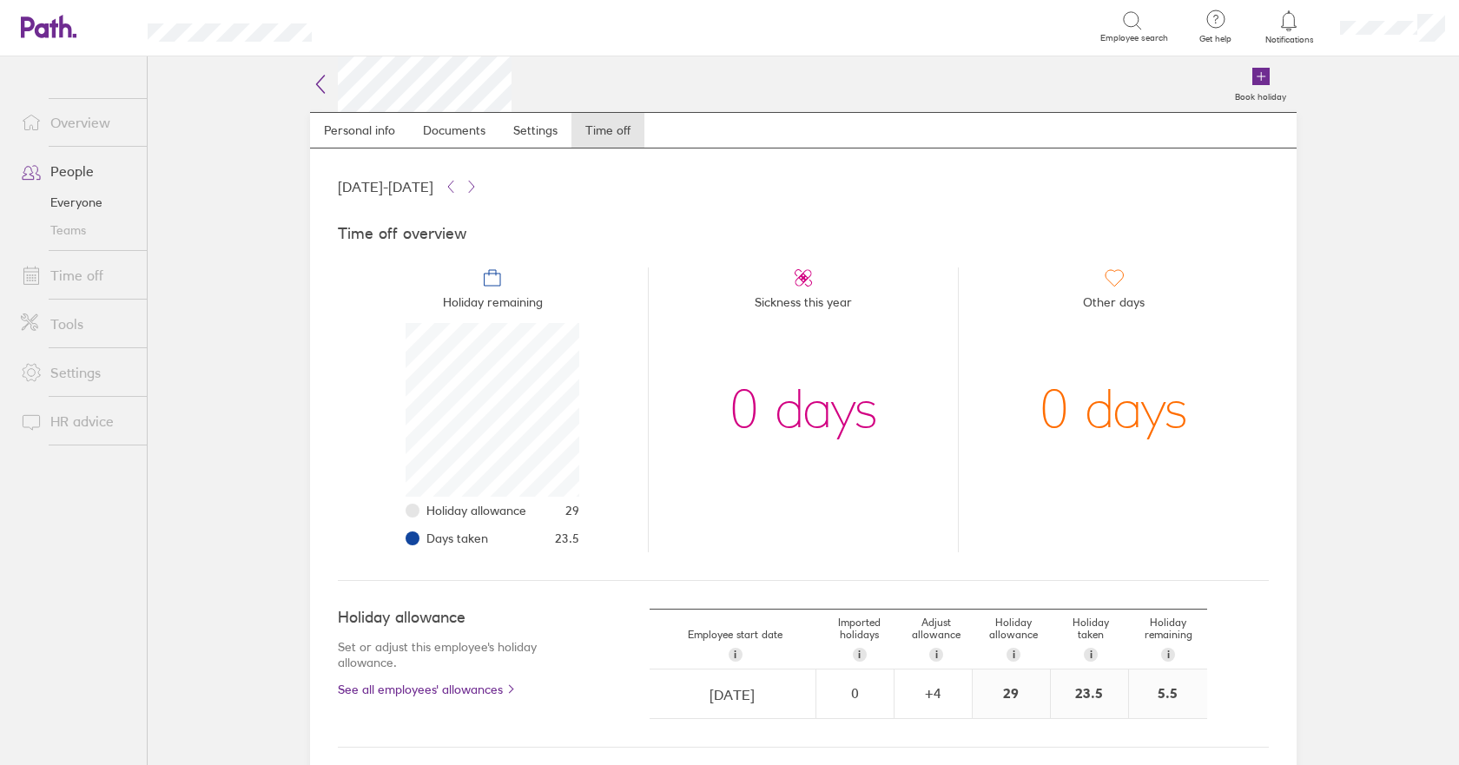
scroll to position [174, 174]
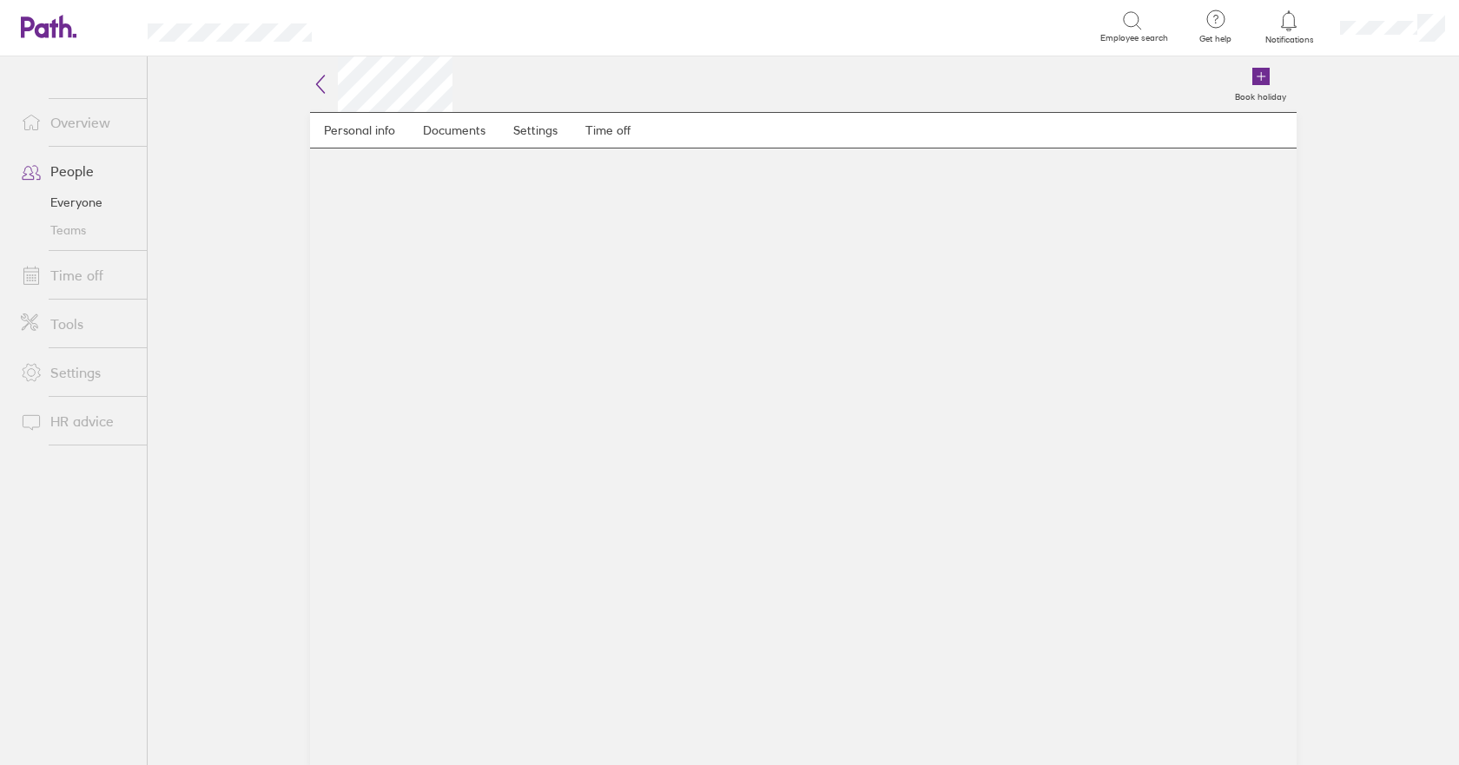
click at [325, 83] on icon at bounding box center [320, 84] width 21 height 21
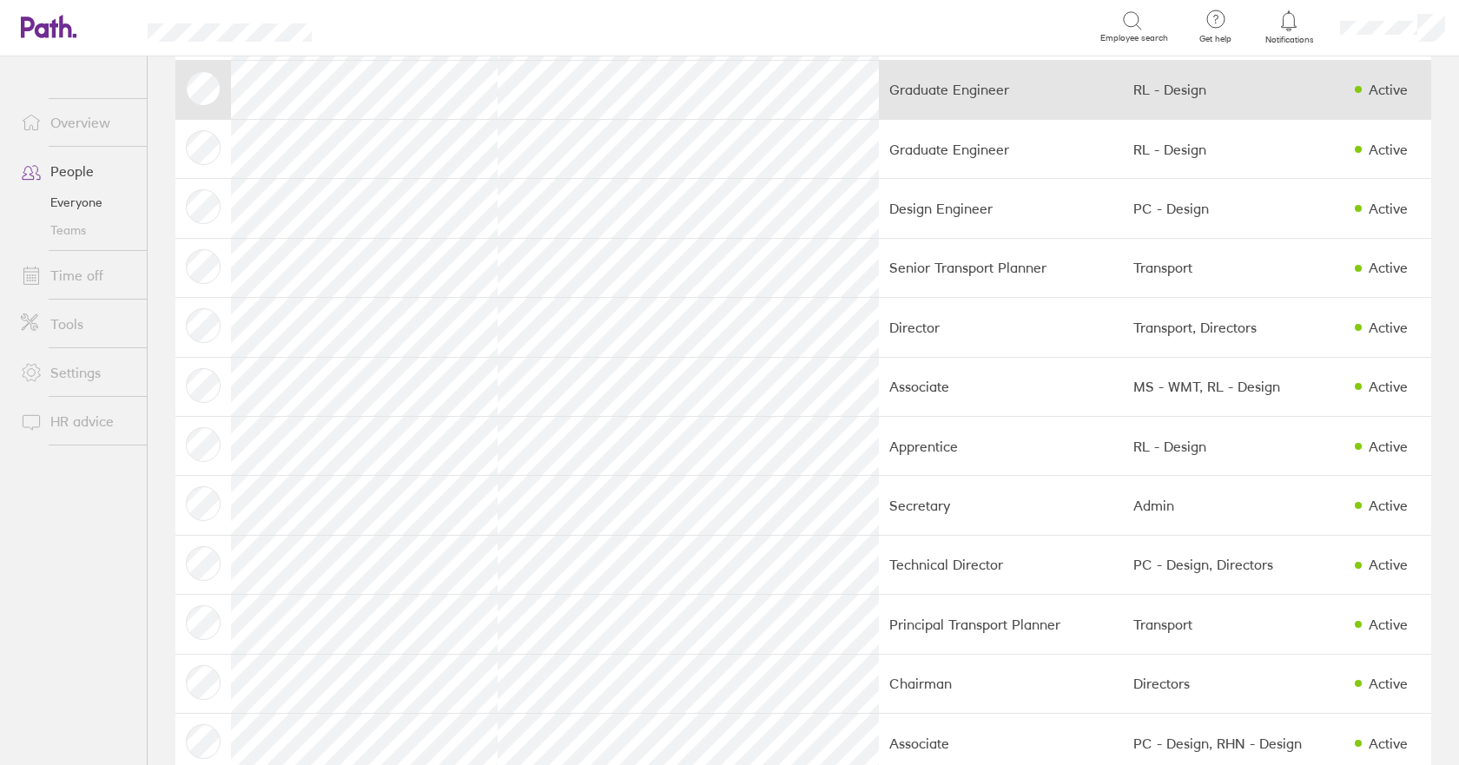
scroll to position [695, 0]
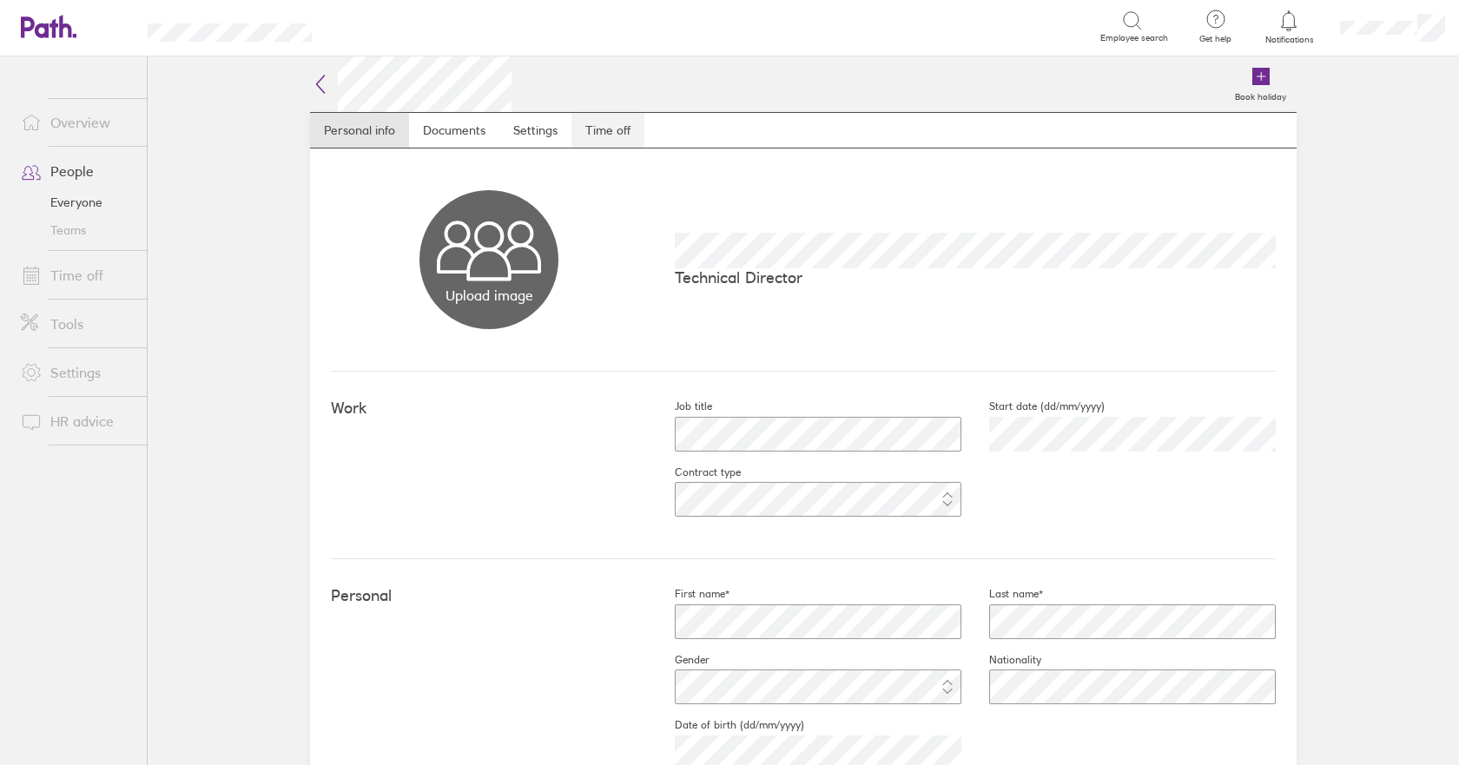
click at [620, 127] on link "Time off" at bounding box center [607, 130] width 73 height 35
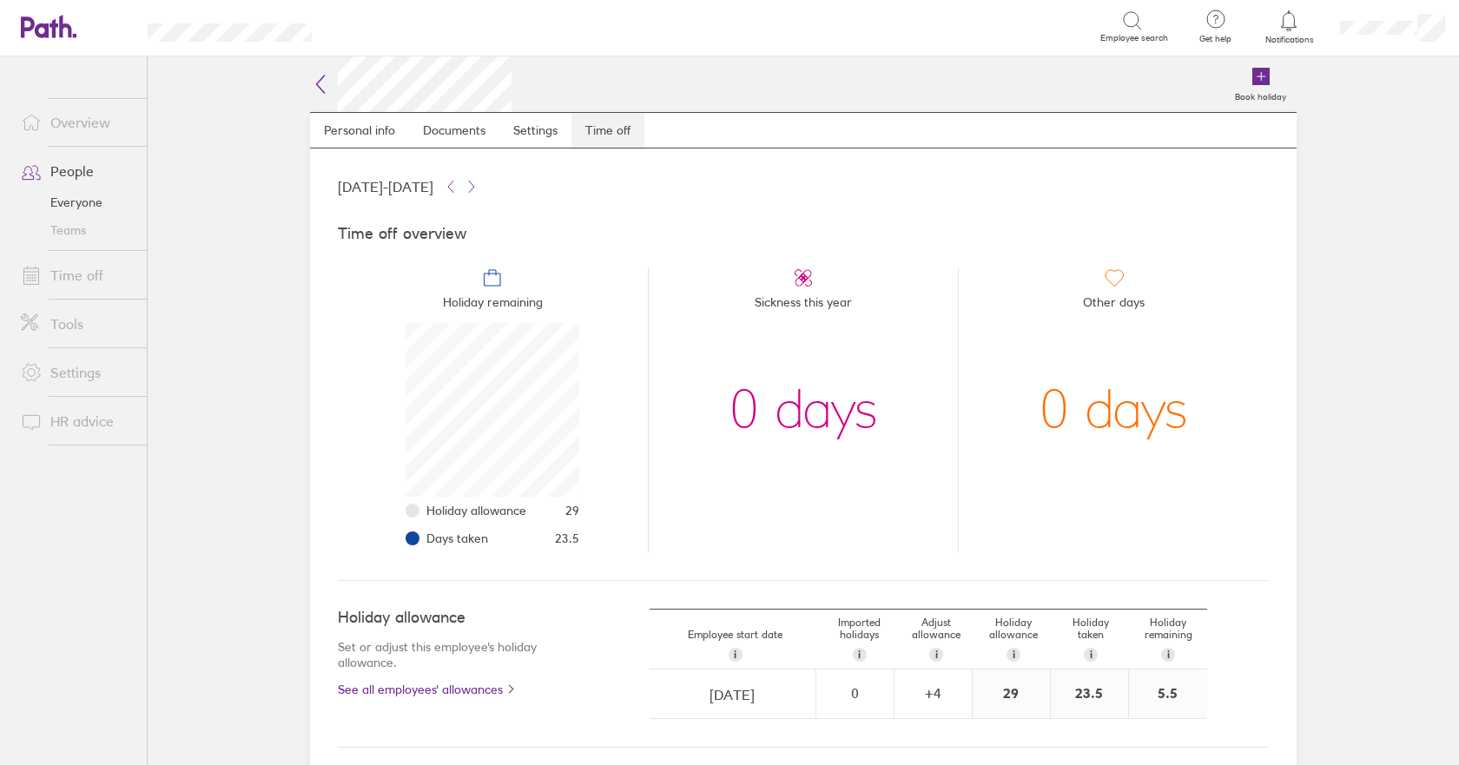
scroll to position [174, 174]
click at [313, 84] on icon at bounding box center [320, 84] width 21 height 21
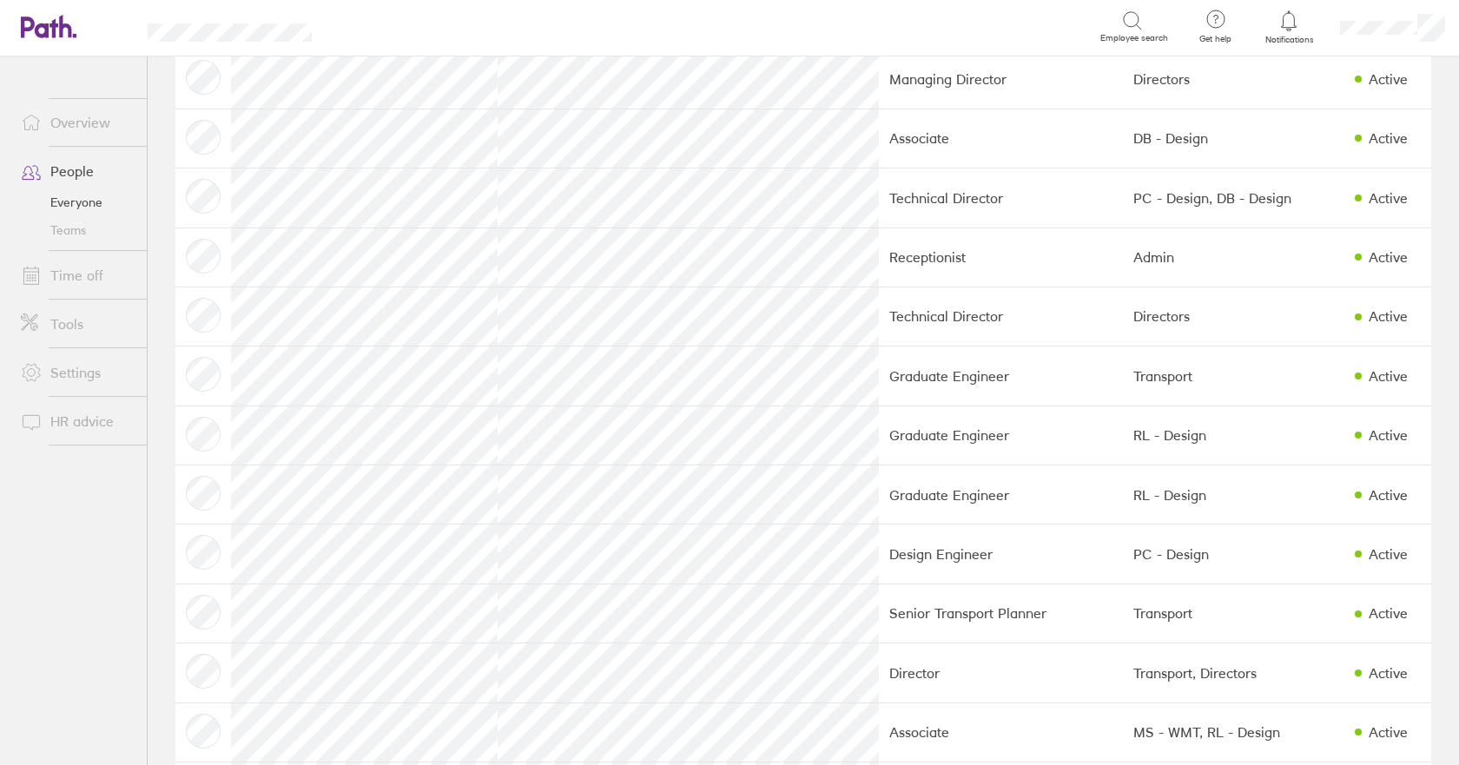
scroll to position [347, 0]
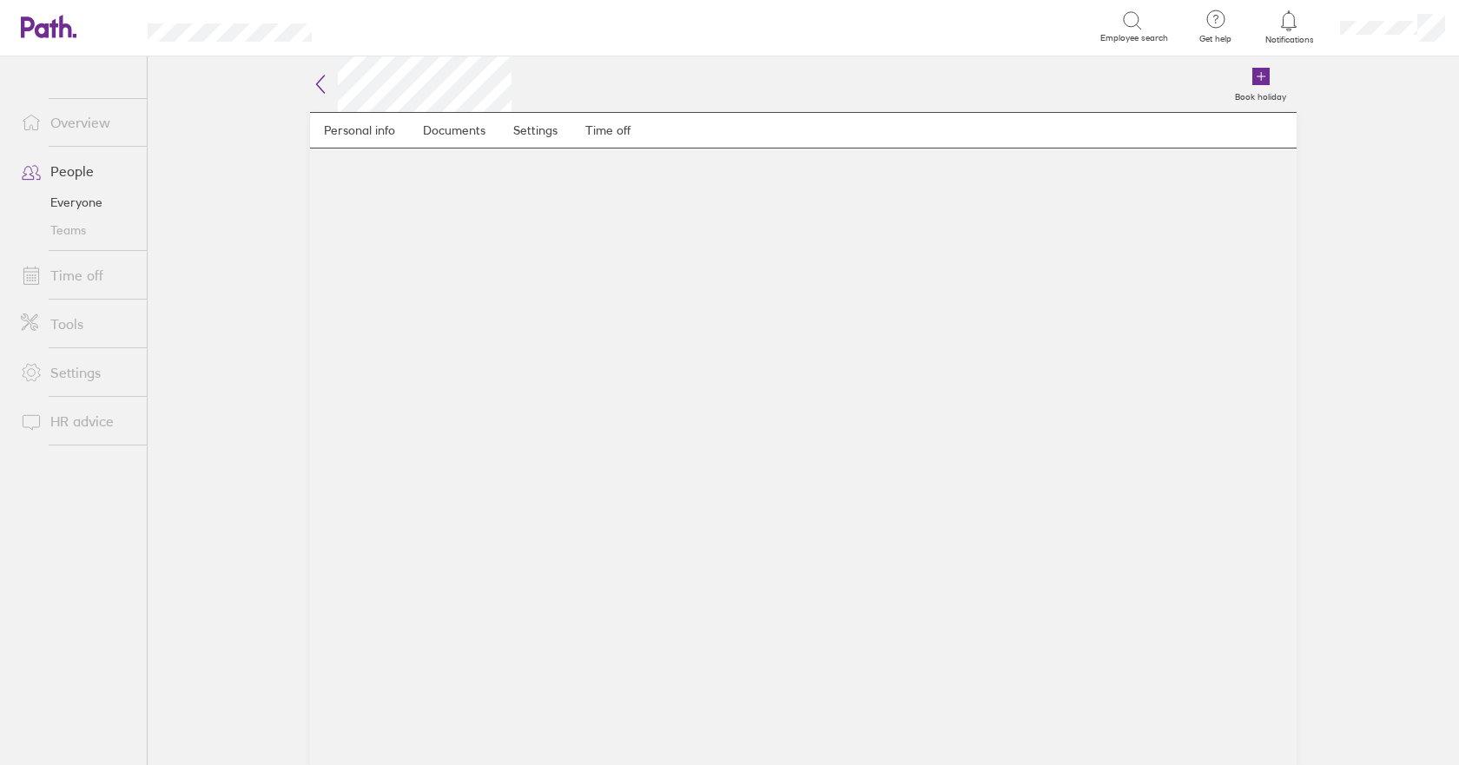
click at [326, 86] on icon at bounding box center [320, 84] width 21 height 21
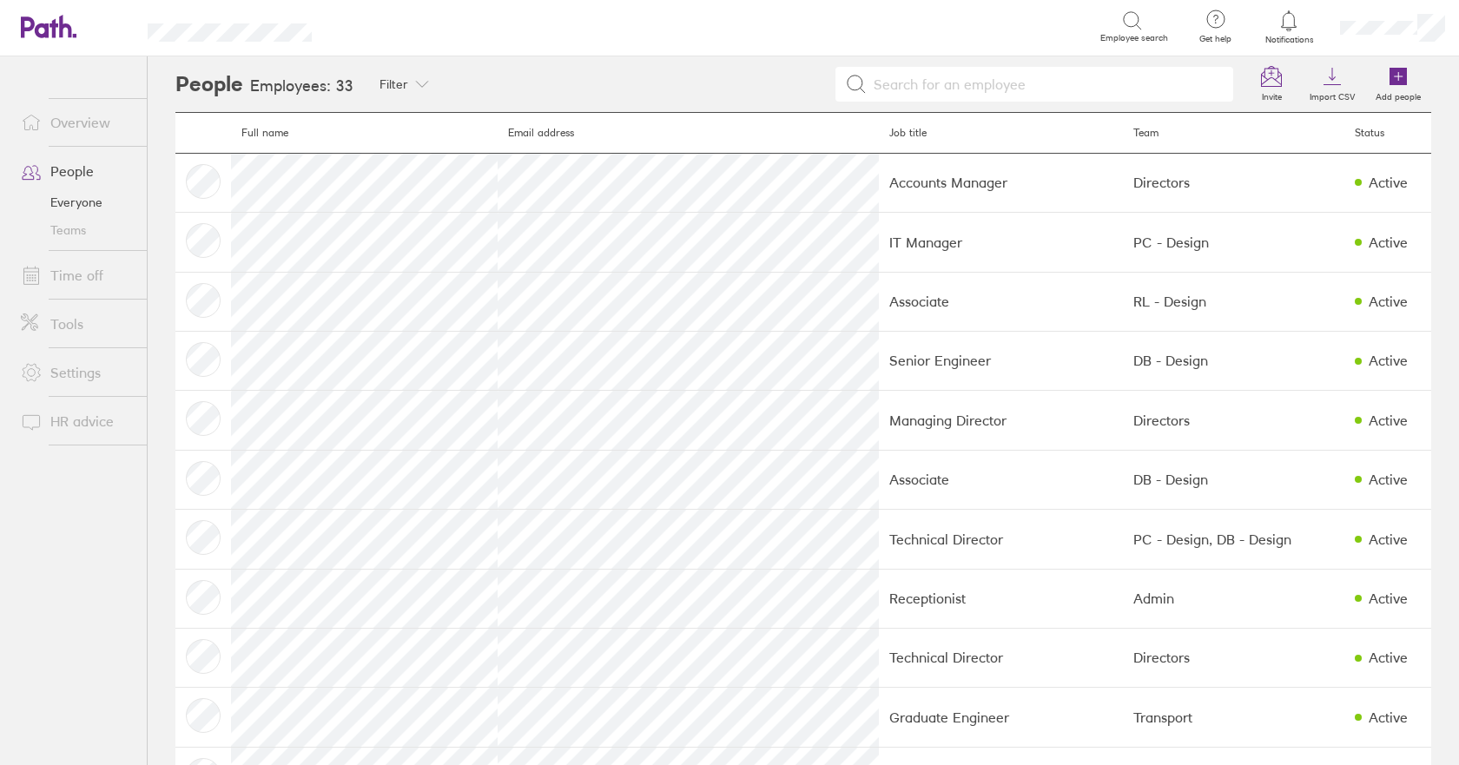
click at [964, 76] on input at bounding box center [1045, 84] width 357 height 33
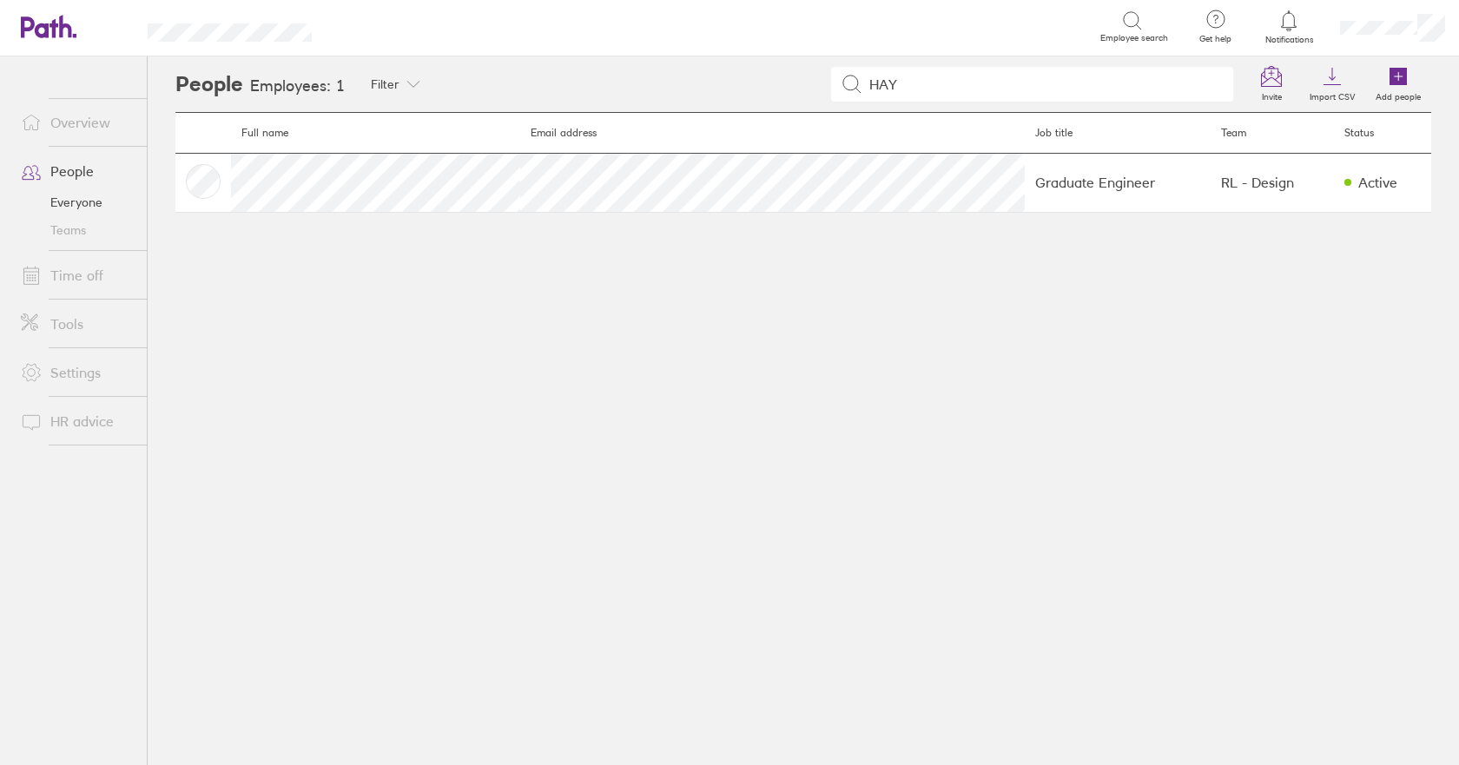
type input "HAY"
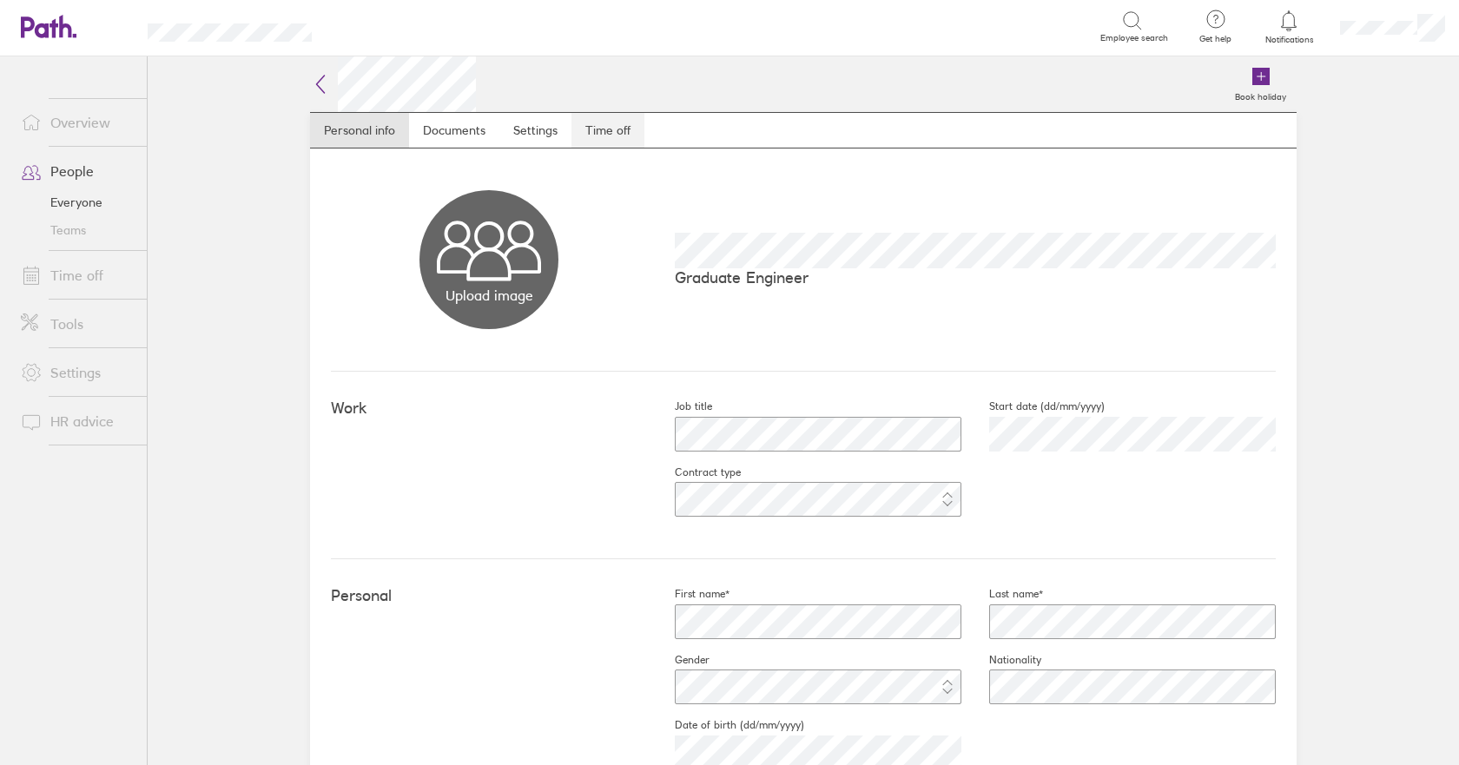
click at [596, 129] on link "Time off" at bounding box center [607, 130] width 73 height 35
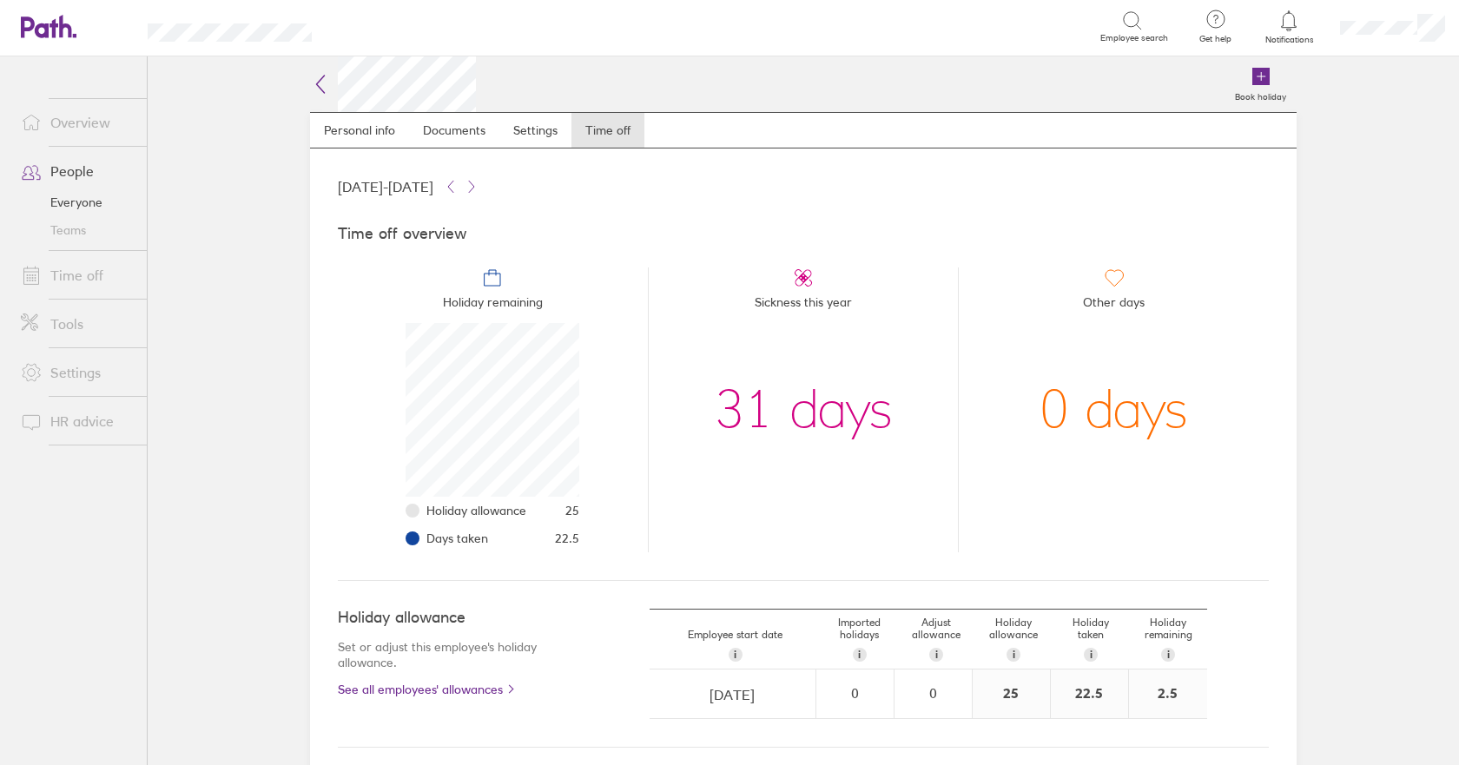
click at [311, 87] on icon at bounding box center [320, 84] width 21 height 21
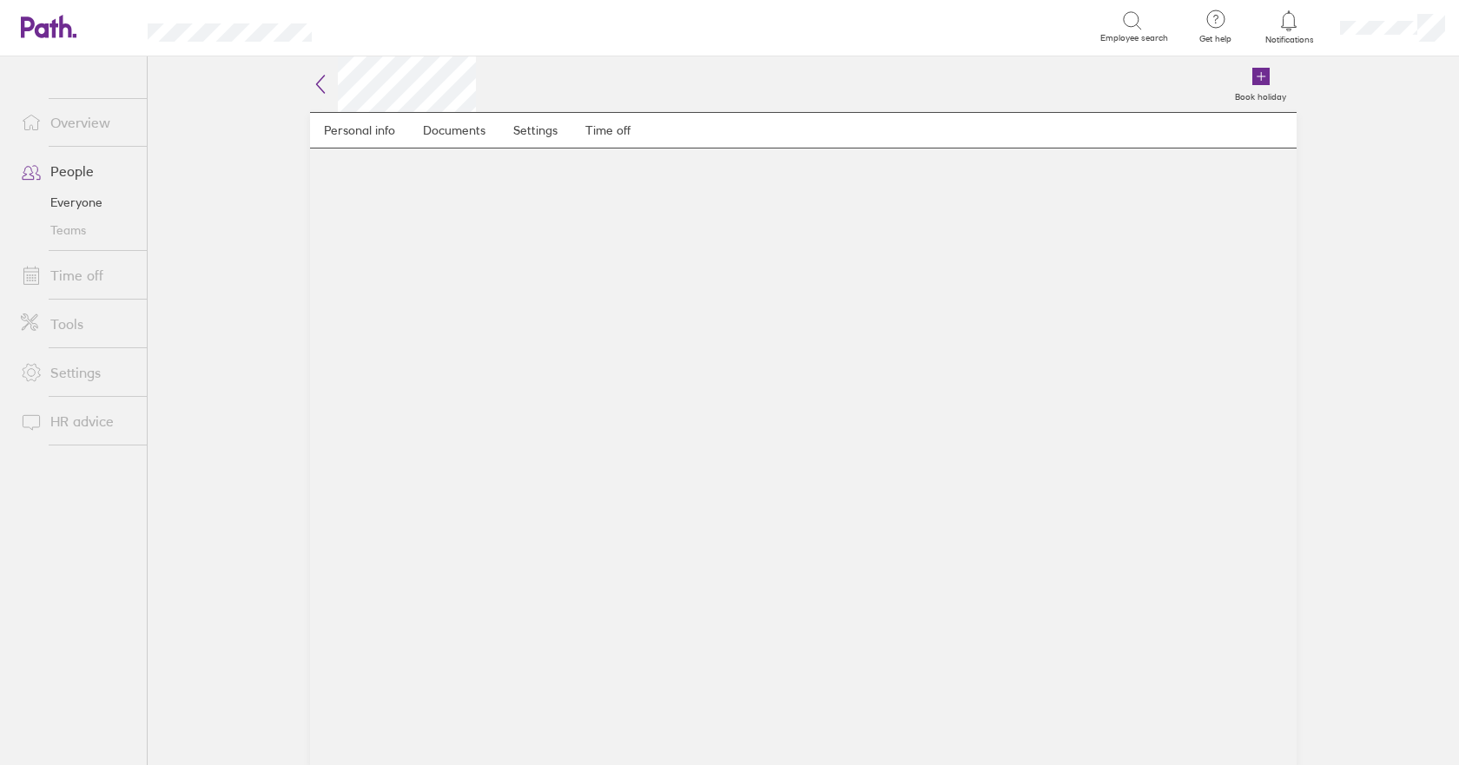
click at [318, 86] on icon at bounding box center [321, 84] width 8 height 17
click at [604, 128] on link "Time off" at bounding box center [607, 130] width 73 height 35
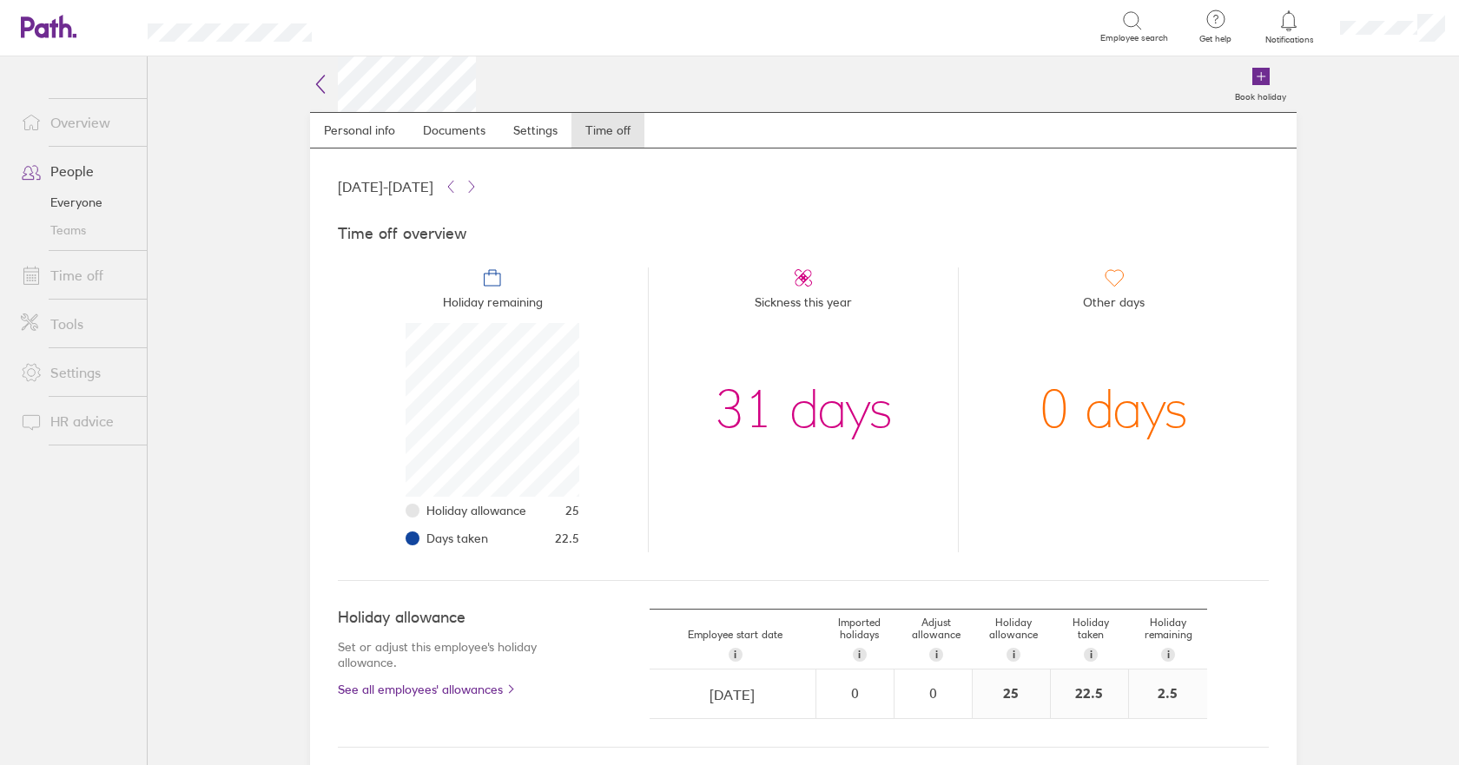
scroll to position [174, 174]
click at [314, 78] on icon at bounding box center [320, 84] width 21 height 21
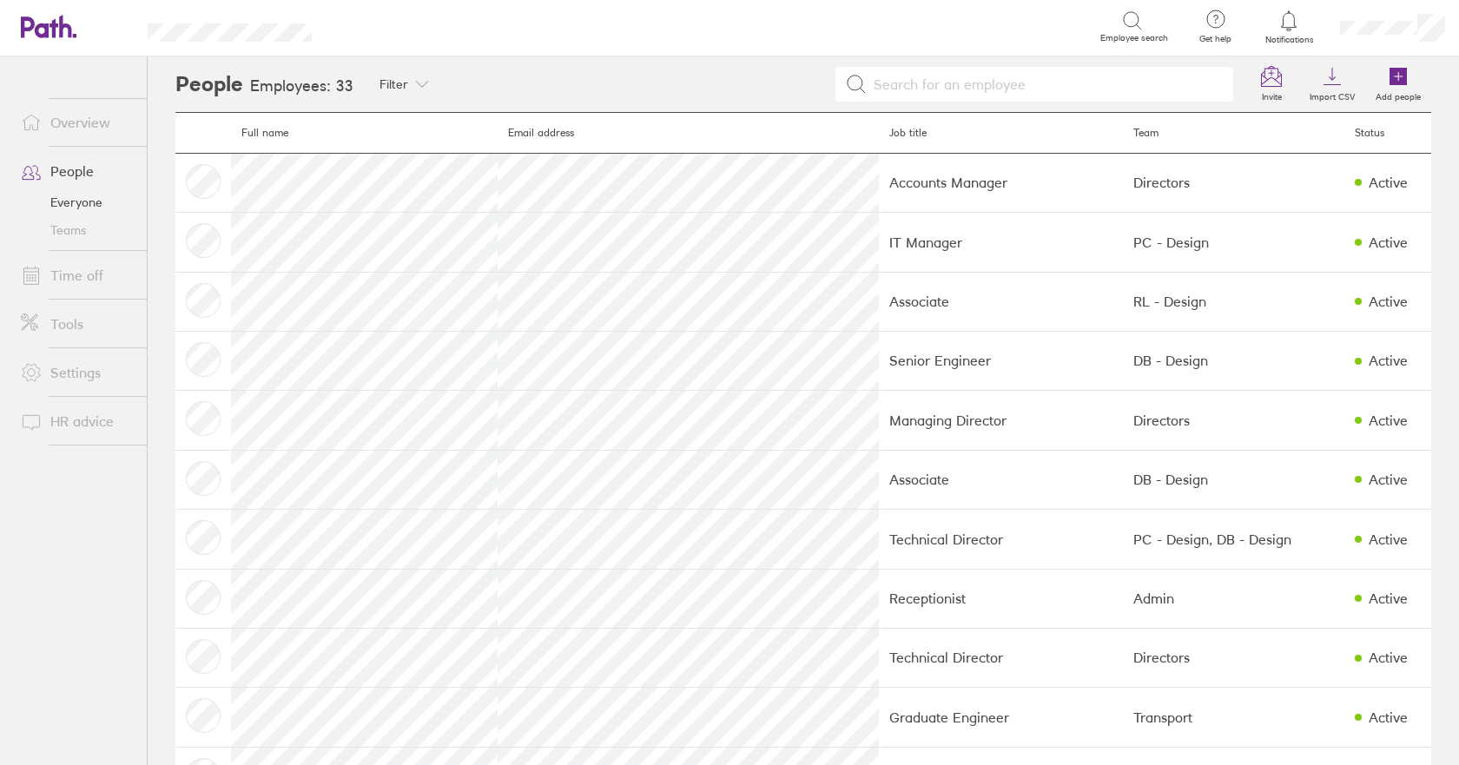
click at [952, 83] on input at bounding box center [1045, 84] width 357 height 33
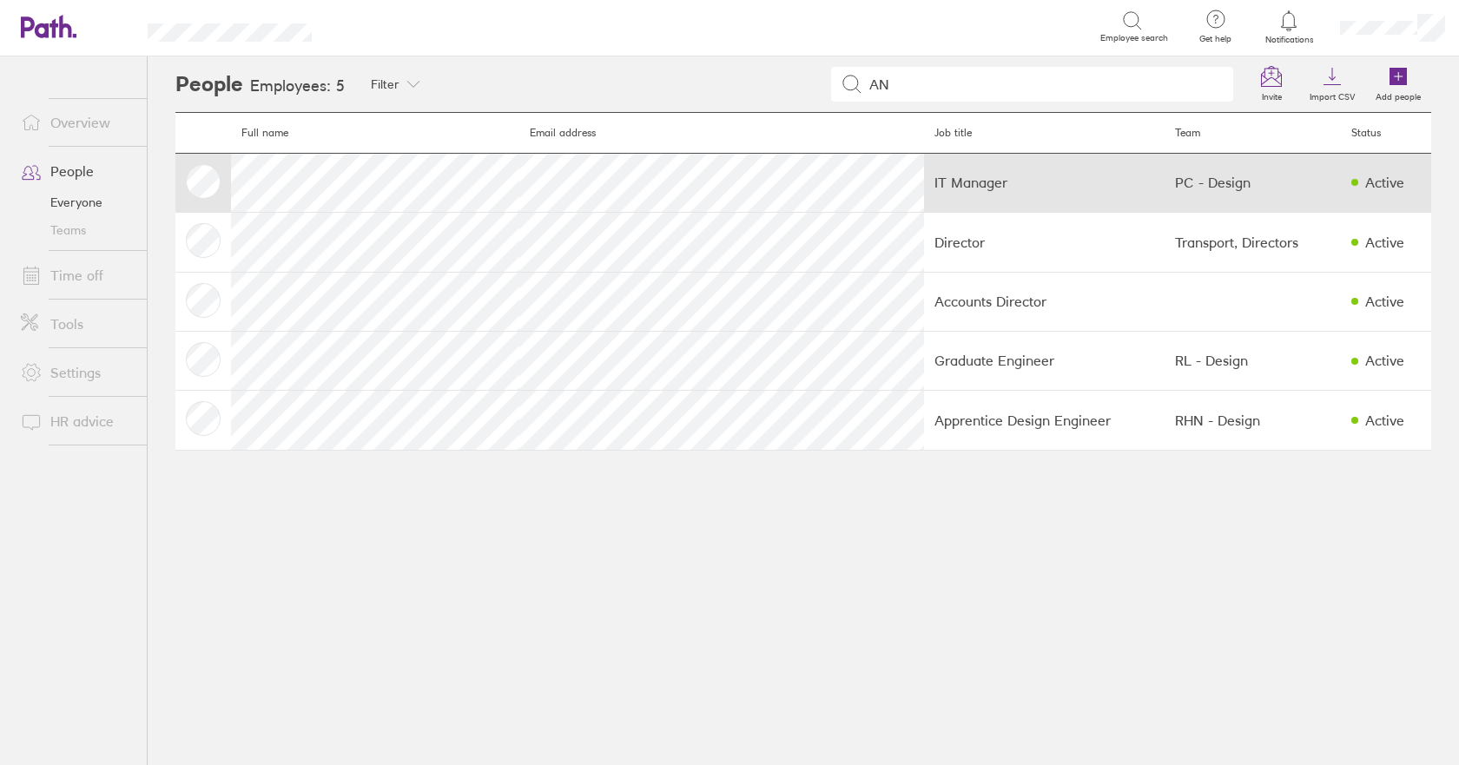
type input "AN"
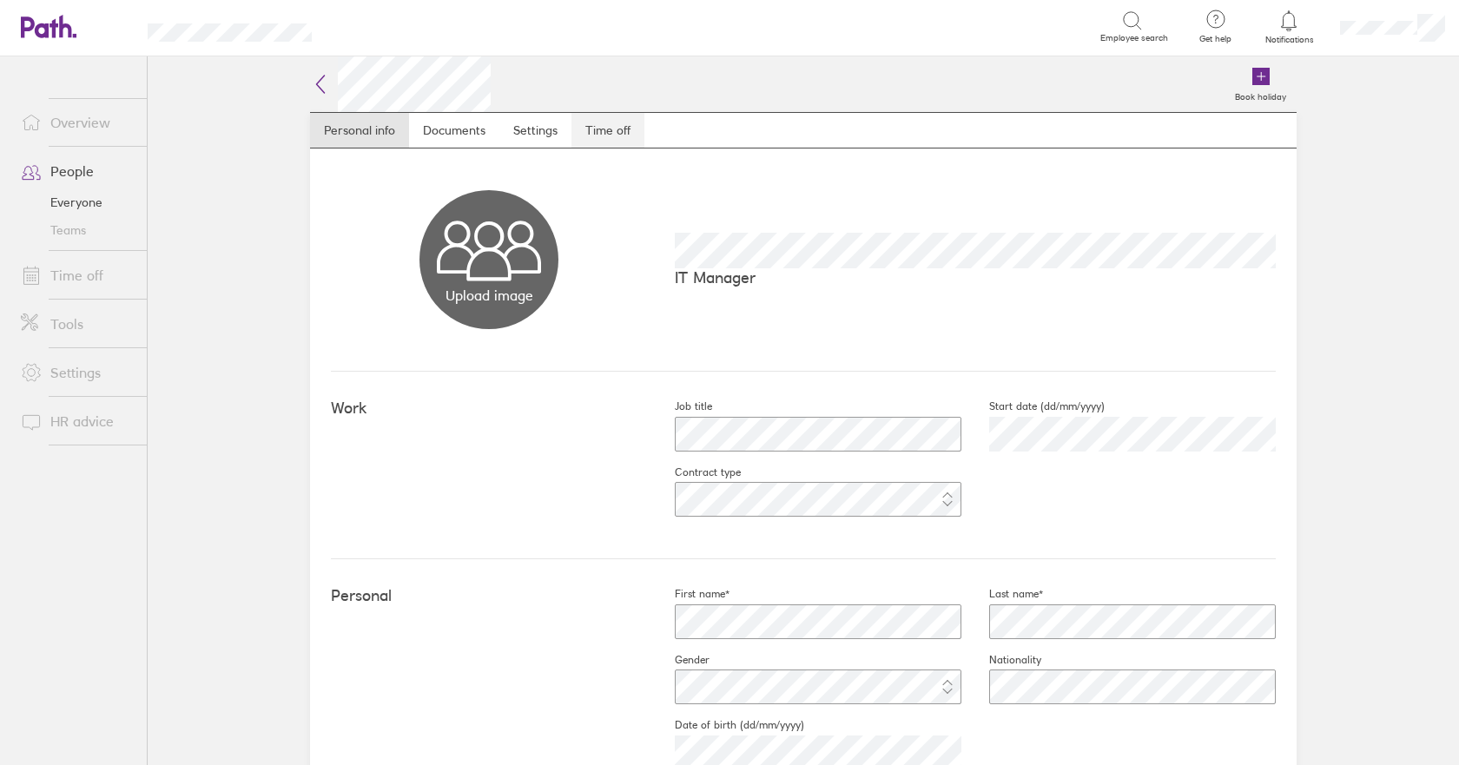
click at [610, 132] on link "Time off" at bounding box center [607, 130] width 73 height 35
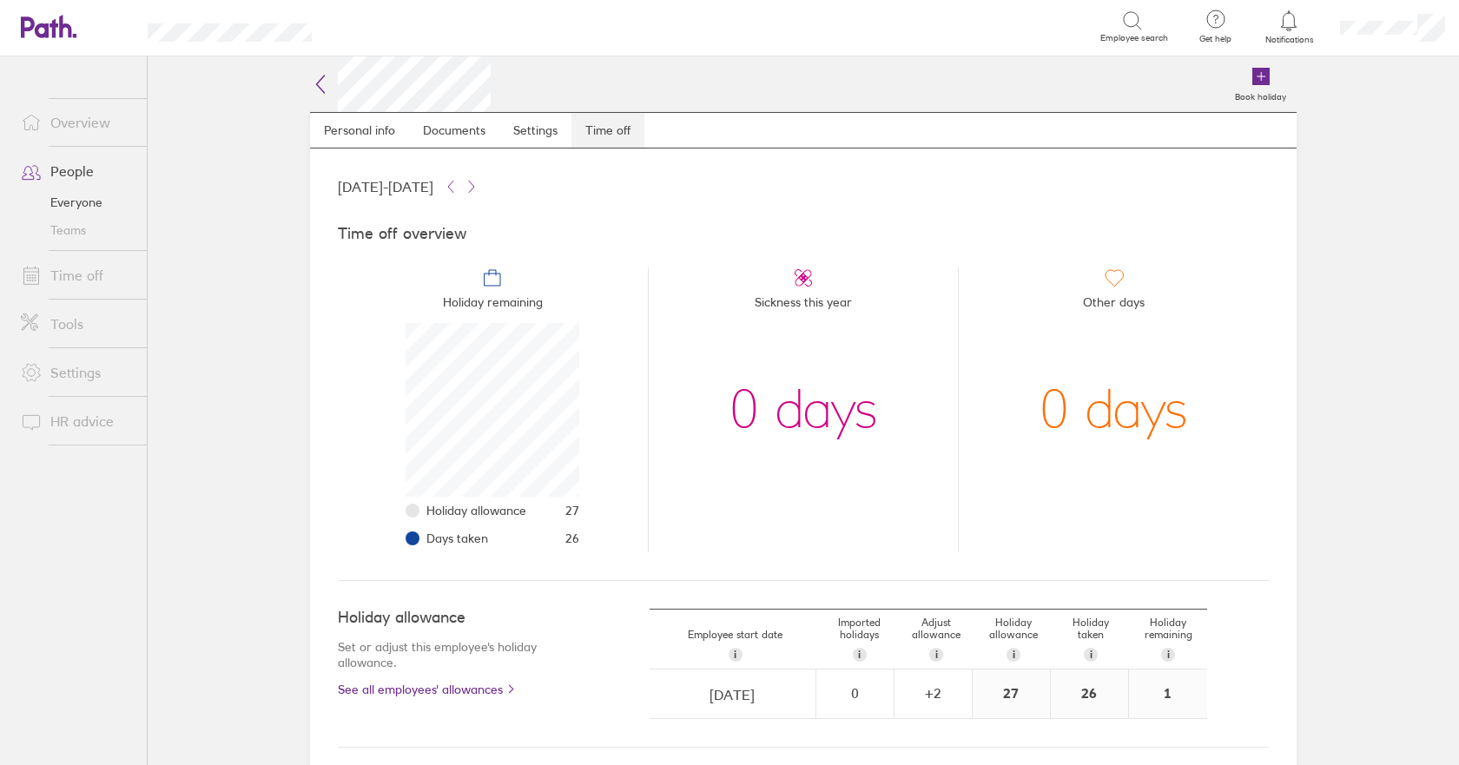
scroll to position [174, 174]
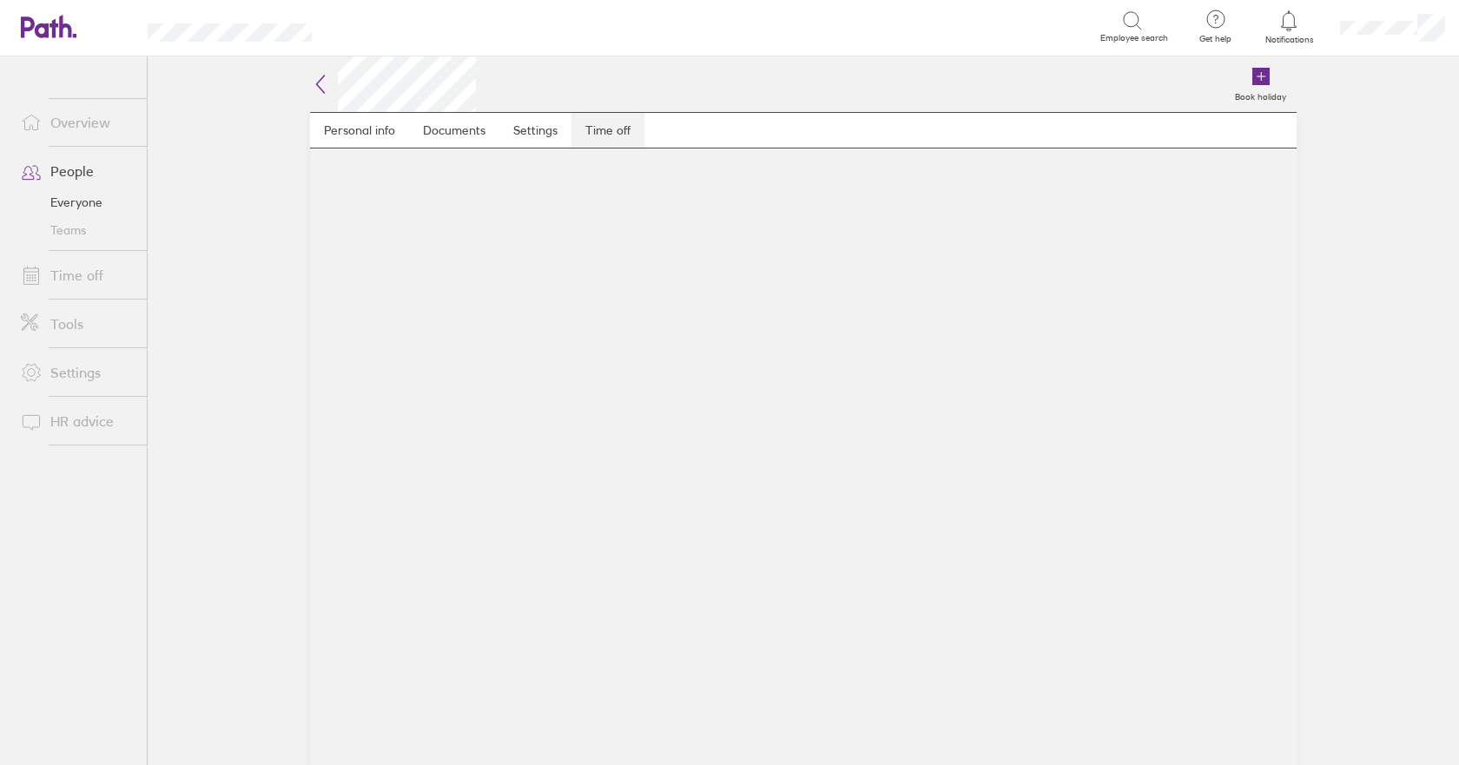
click at [599, 128] on link "Time off" at bounding box center [607, 130] width 73 height 35
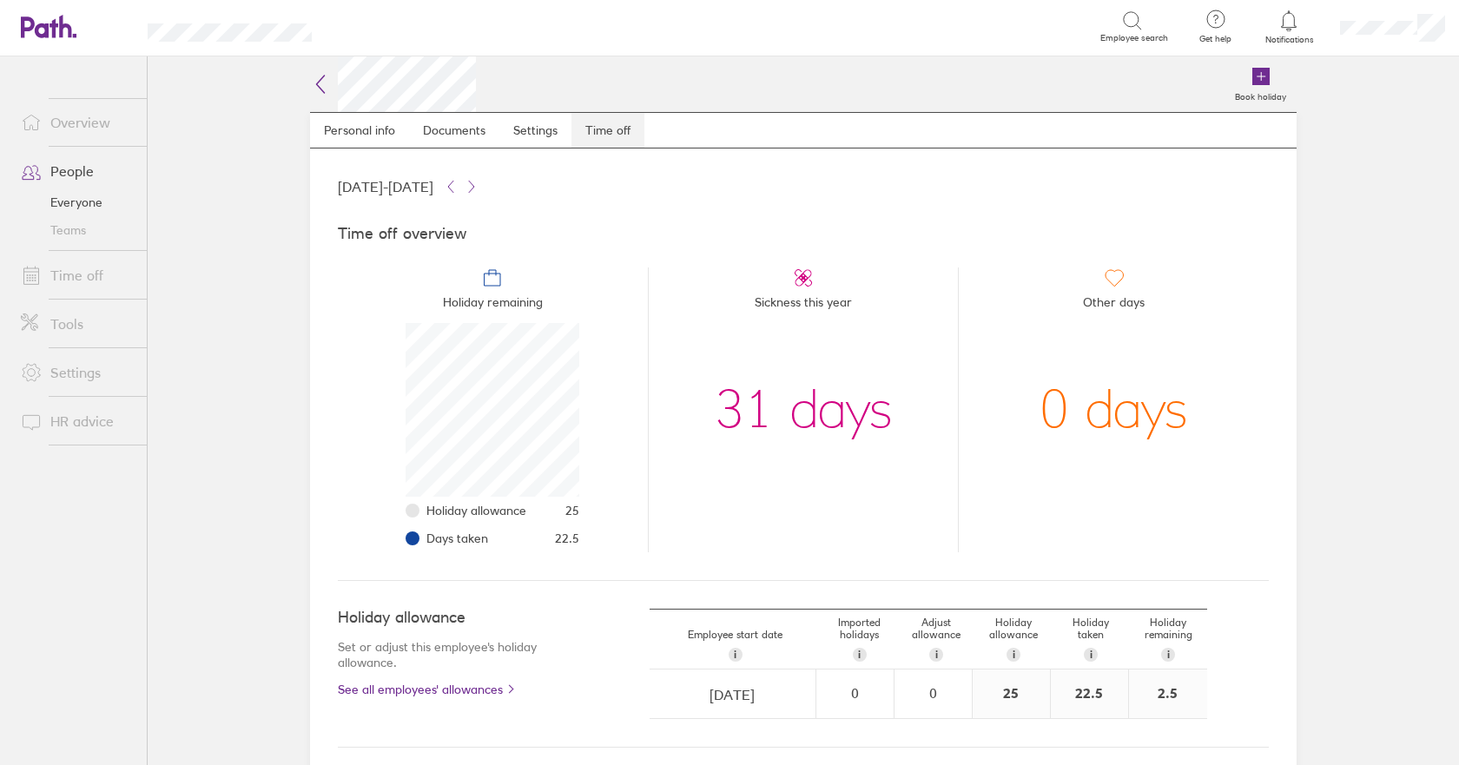
scroll to position [174, 174]
click at [878, 507] on li "Sickness this year 31 days" at bounding box center [803, 409] width 311 height 285
click at [310, 85] on icon at bounding box center [320, 84] width 21 height 21
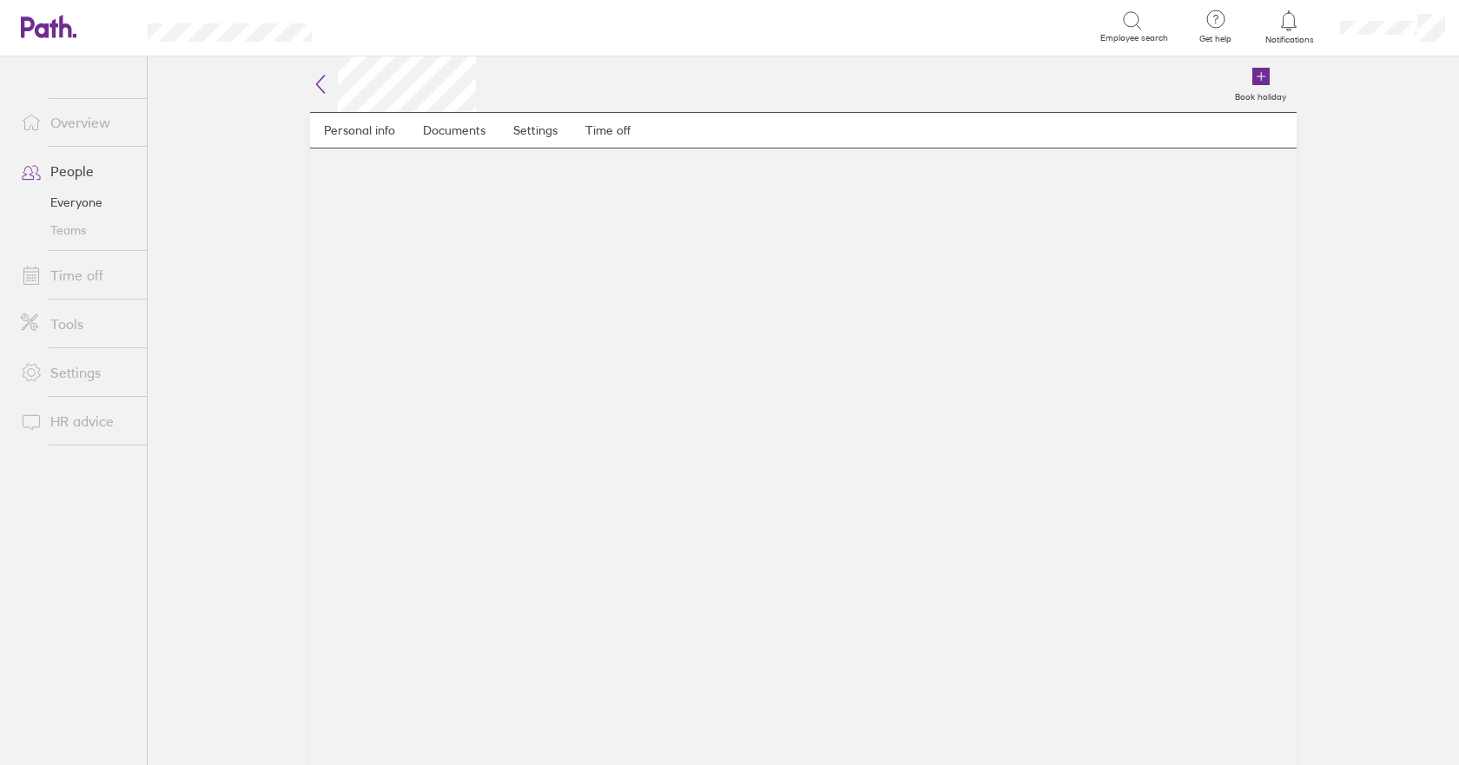
click at [320, 82] on icon at bounding box center [320, 84] width 21 height 21
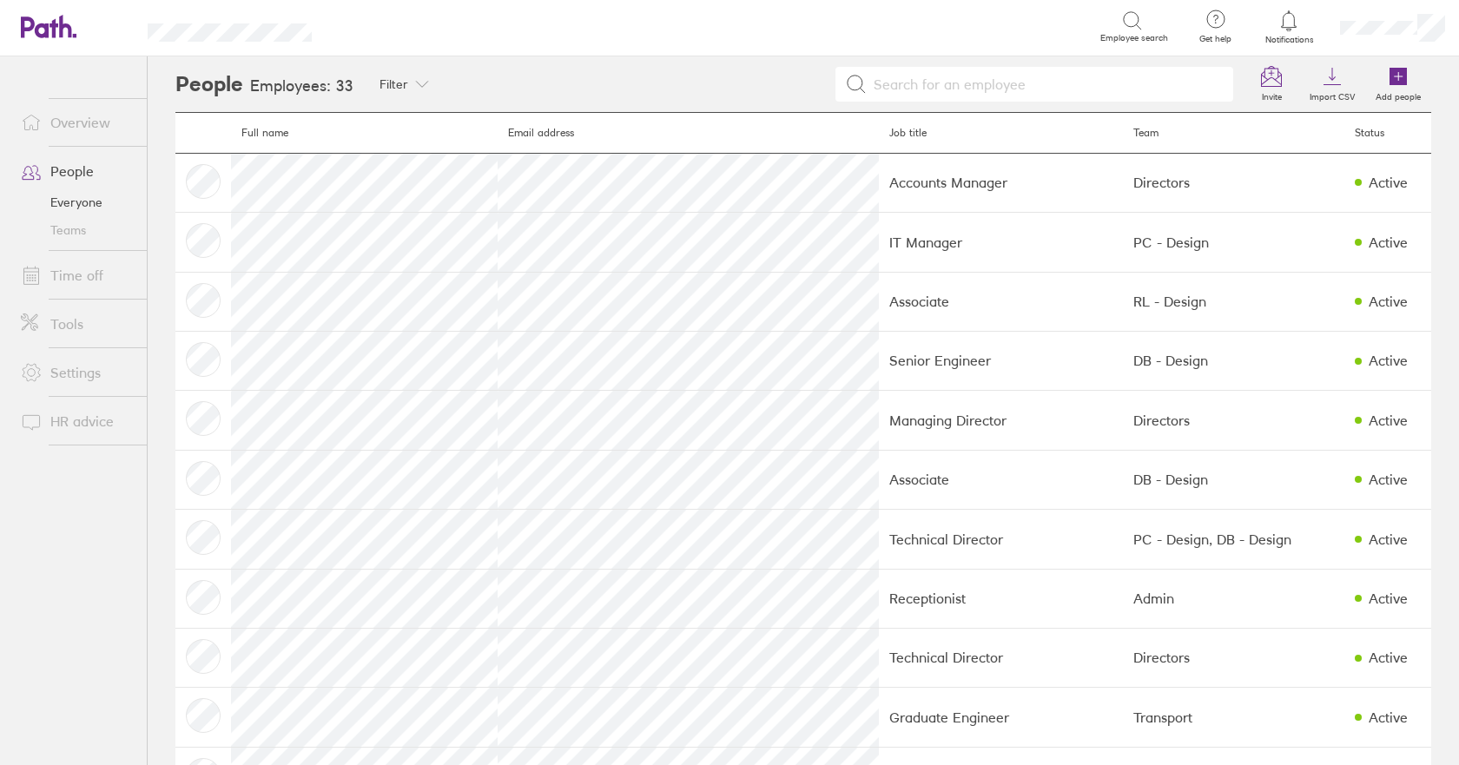
click at [928, 82] on input at bounding box center [1045, 84] width 357 height 33
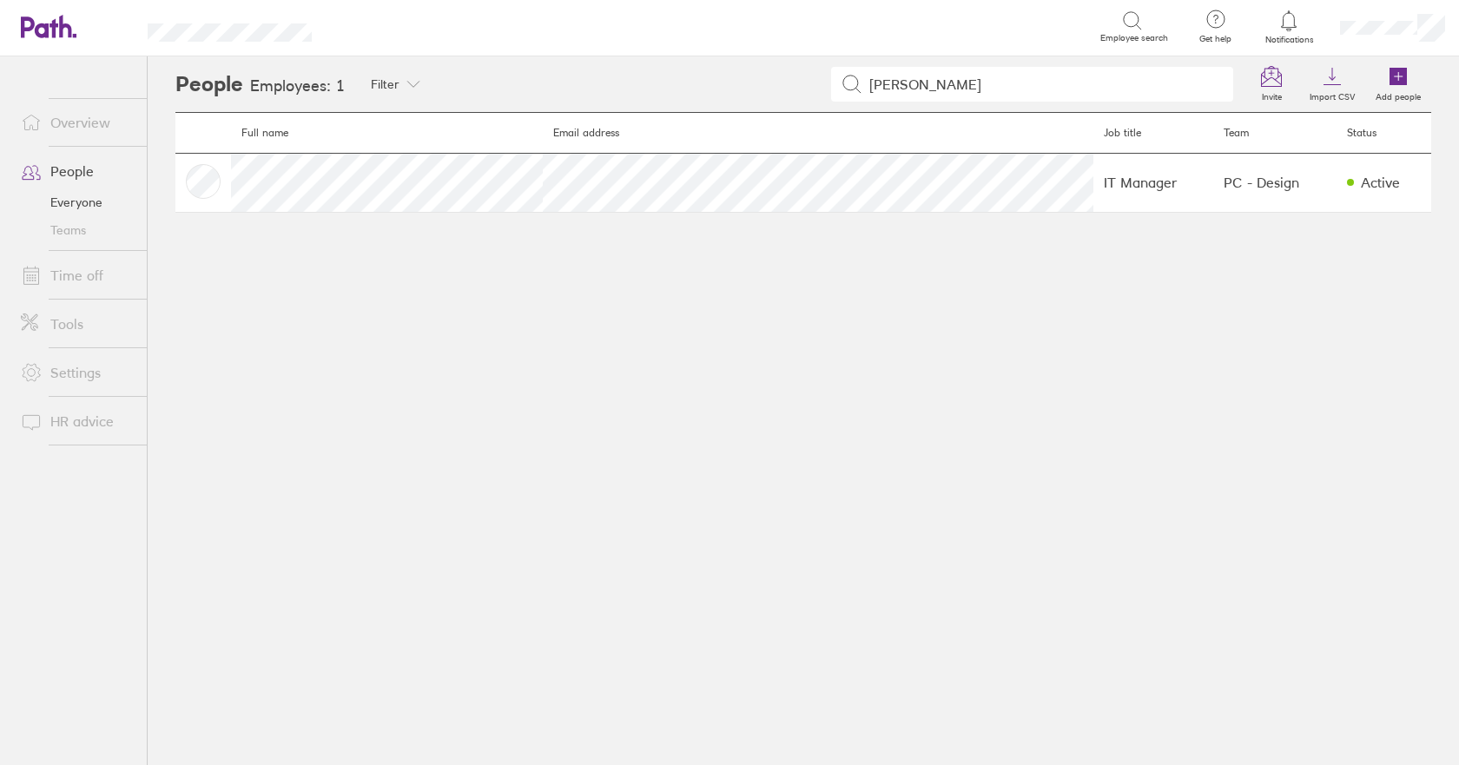
type input "[PERSON_NAME]"
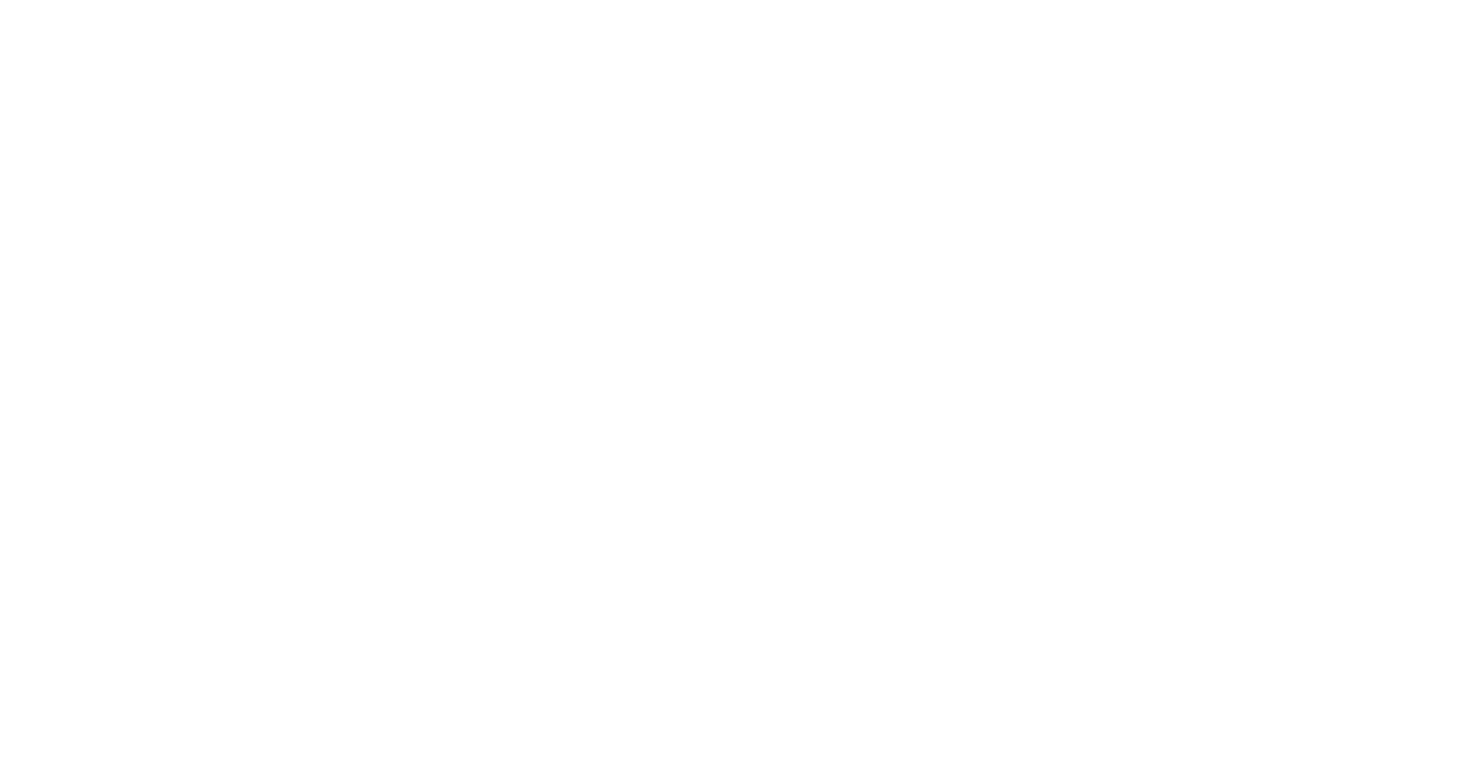
click at [805, 240] on div at bounding box center [729, 382] width 1459 height 765
